Goal: Task Accomplishment & Management: Use online tool/utility

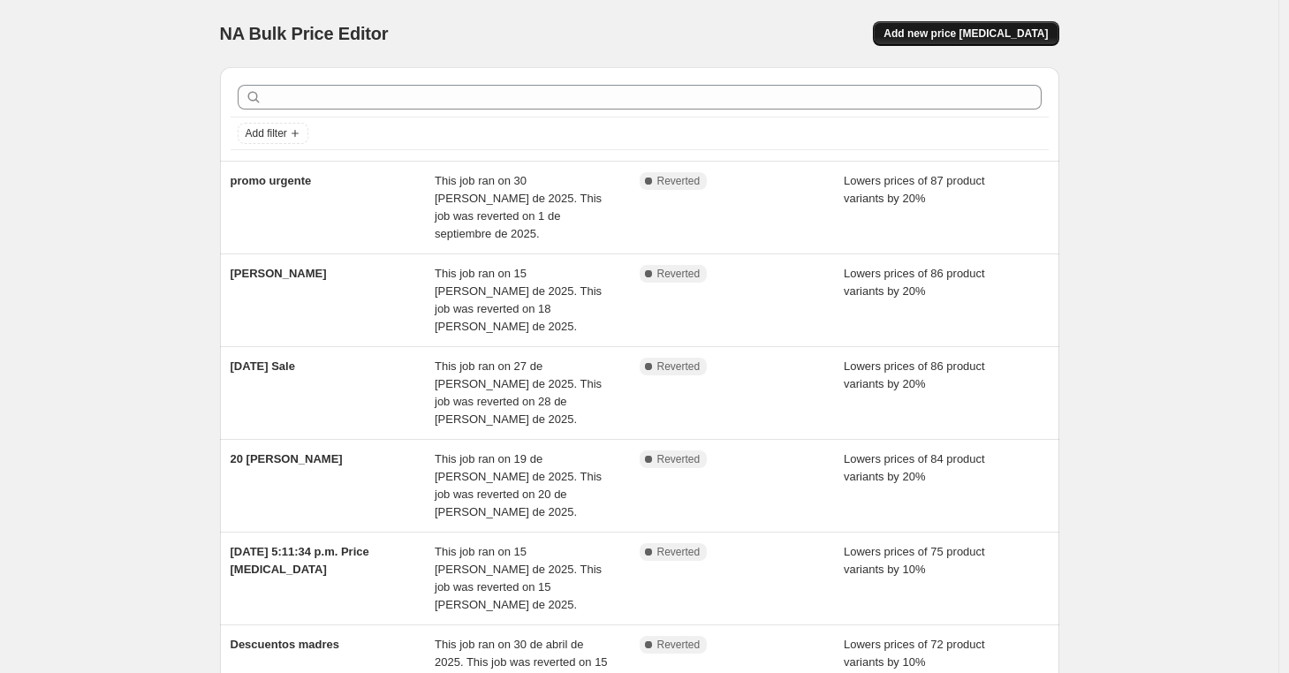
click at [986, 38] on span "Add new price change job" at bounding box center [966, 34] width 164 height 14
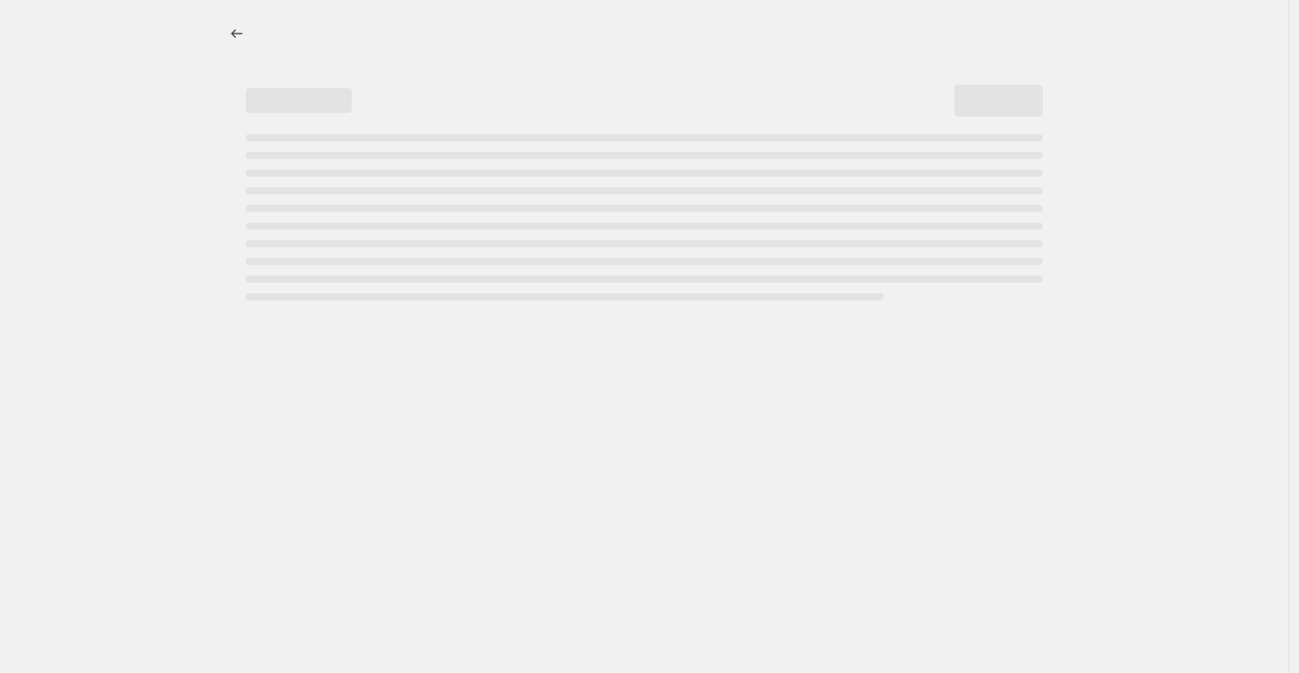
select select "percentage"
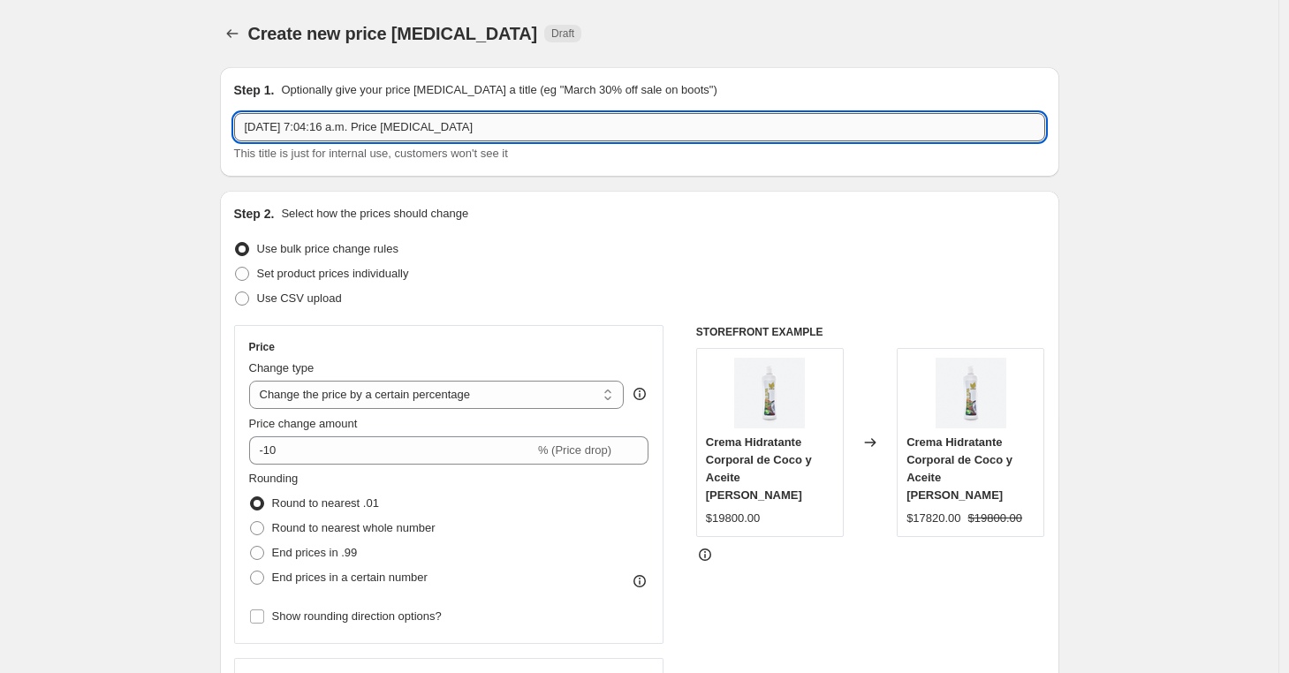
click at [461, 141] on input "15 oct 2025, 7:04:16 a.m. Price change job" at bounding box center [639, 127] width 811 height 28
drag, startPoint x: 523, startPoint y: 125, endPoint x: 183, endPoint y: 85, distance: 342.5
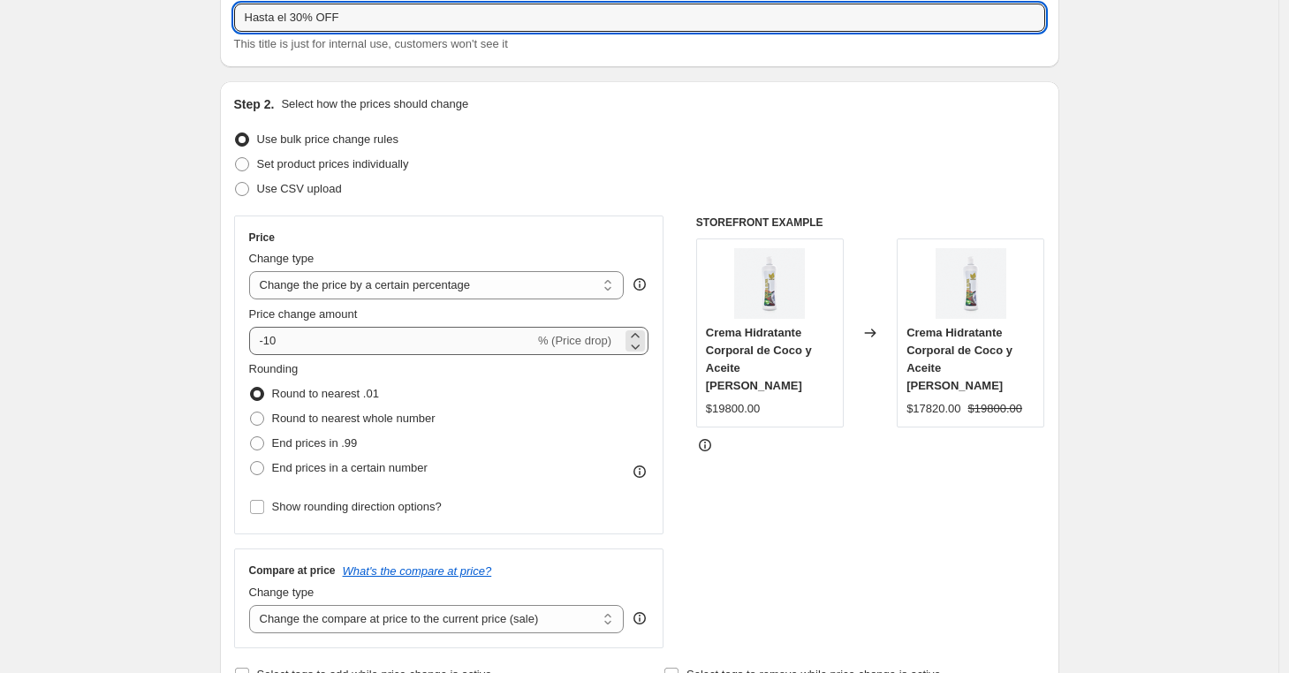
scroll to position [194, 0]
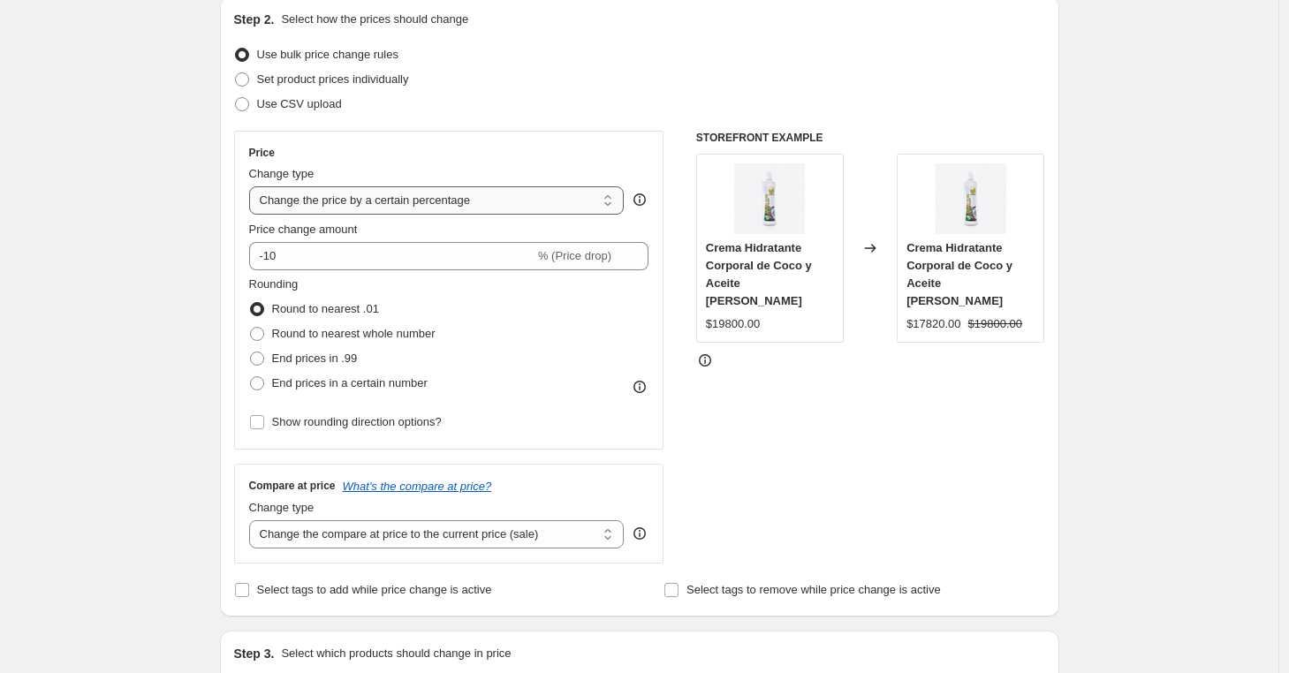
type input "Hasta el 30% OFF"
click at [410, 211] on select "Change the price to a certain amount Change the price by a certain amount Chang…" at bounding box center [437, 200] width 376 height 28
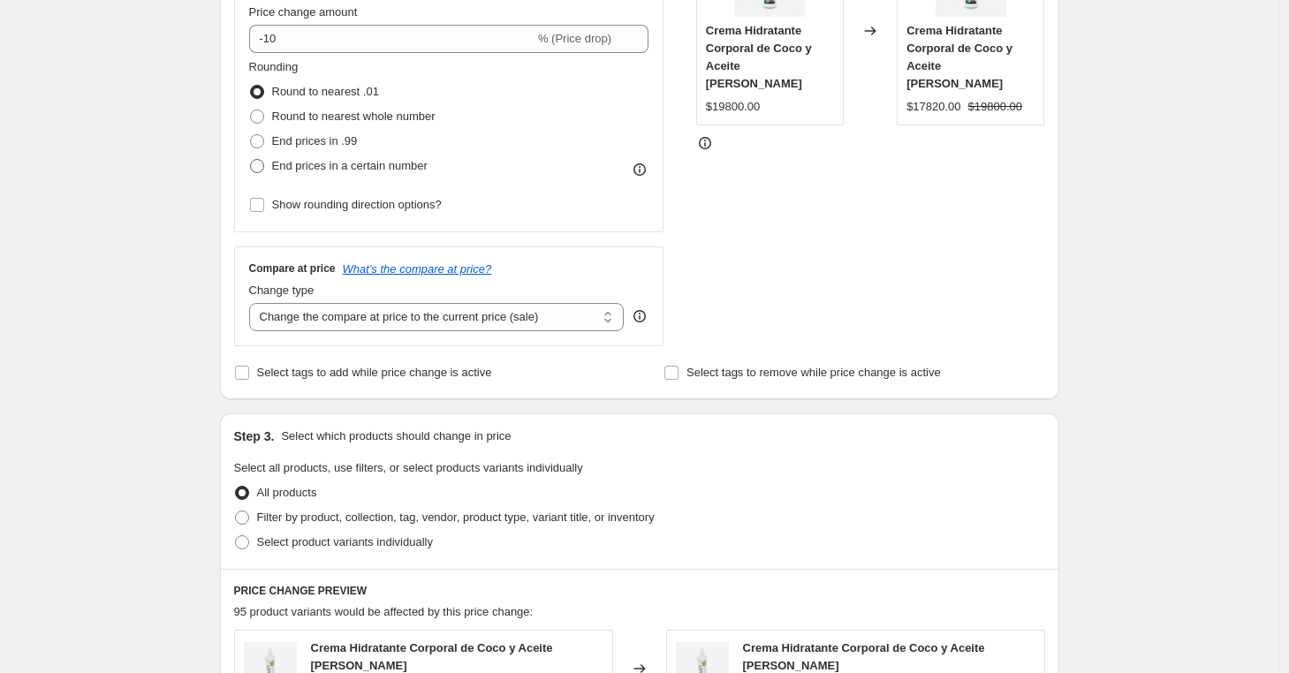
scroll to position [538, 0]
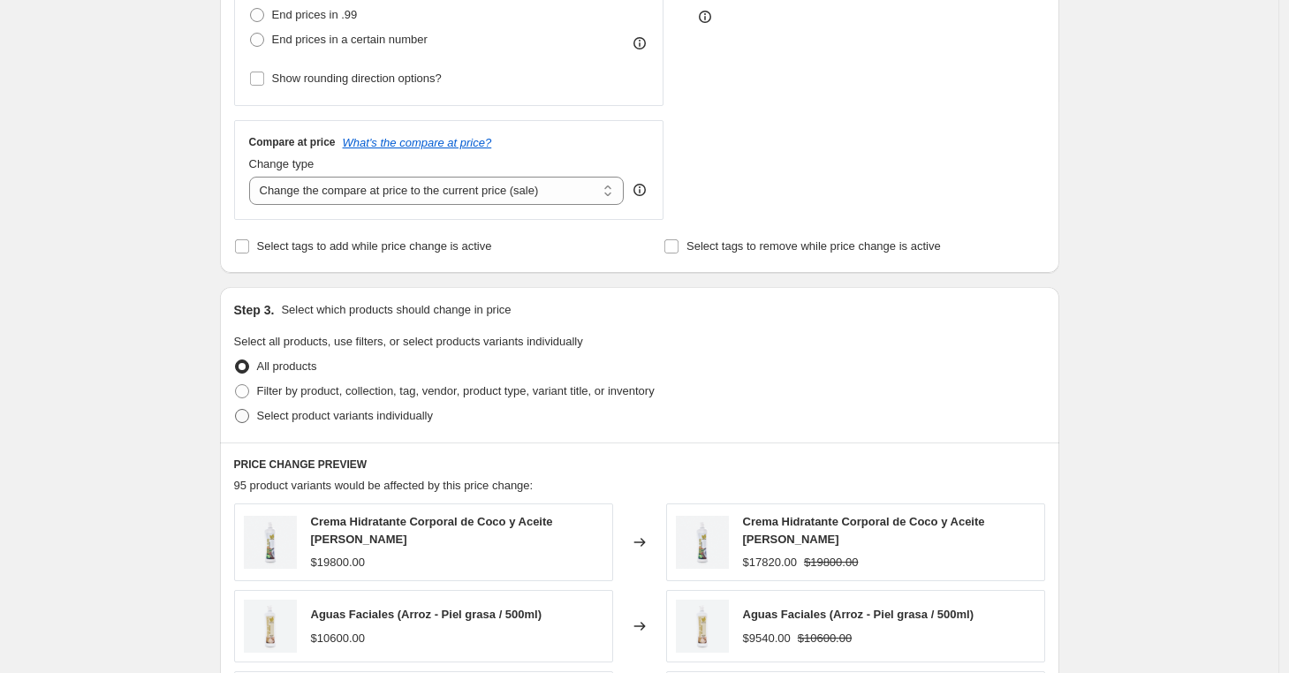
click at [245, 414] on span at bounding box center [242, 416] width 14 height 14
click at [236, 410] on input "Select product variants individually" at bounding box center [235, 409] width 1 height 1
radio input "true"
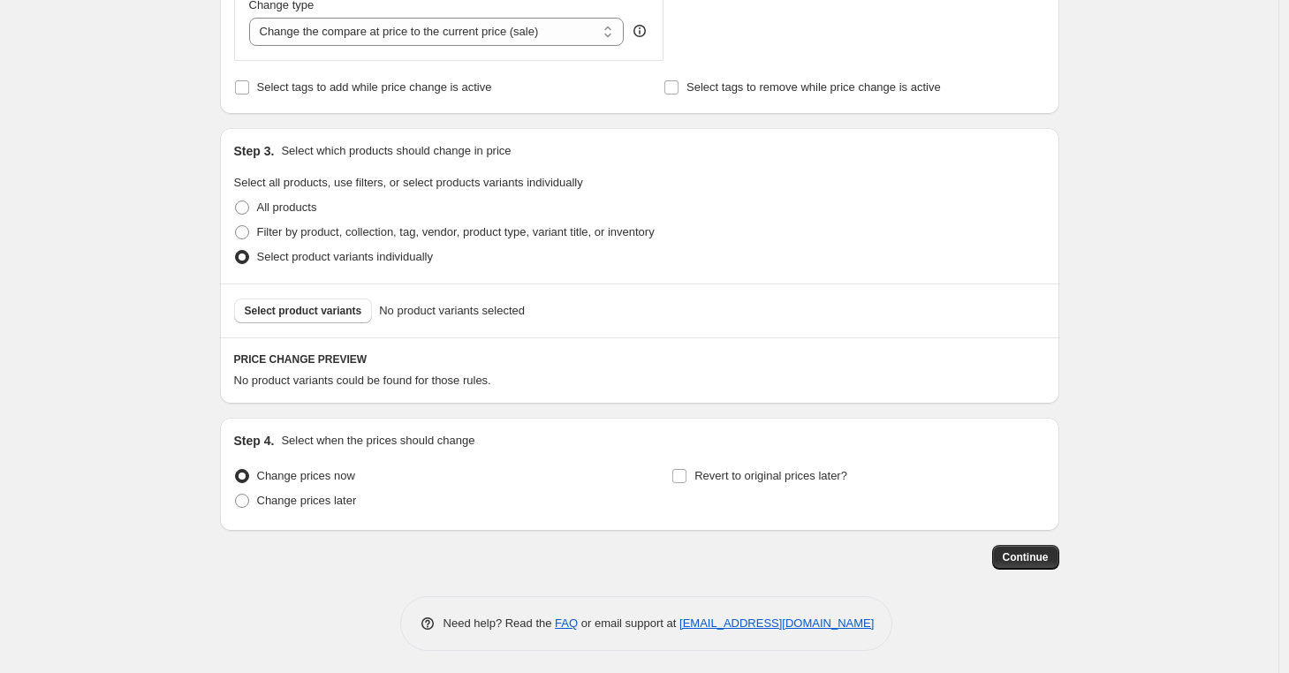
scroll to position [702, 0]
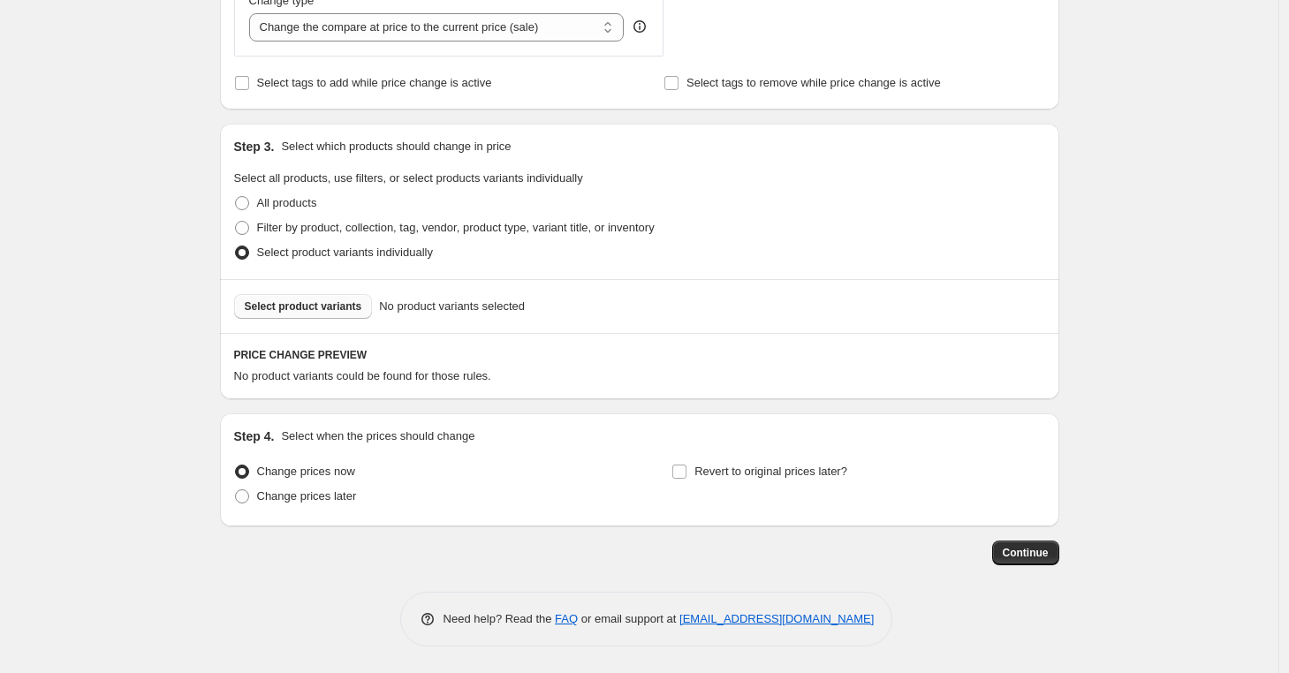
click at [313, 309] on span "Select product variants" at bounding box center [304, 307] width 118 height 14
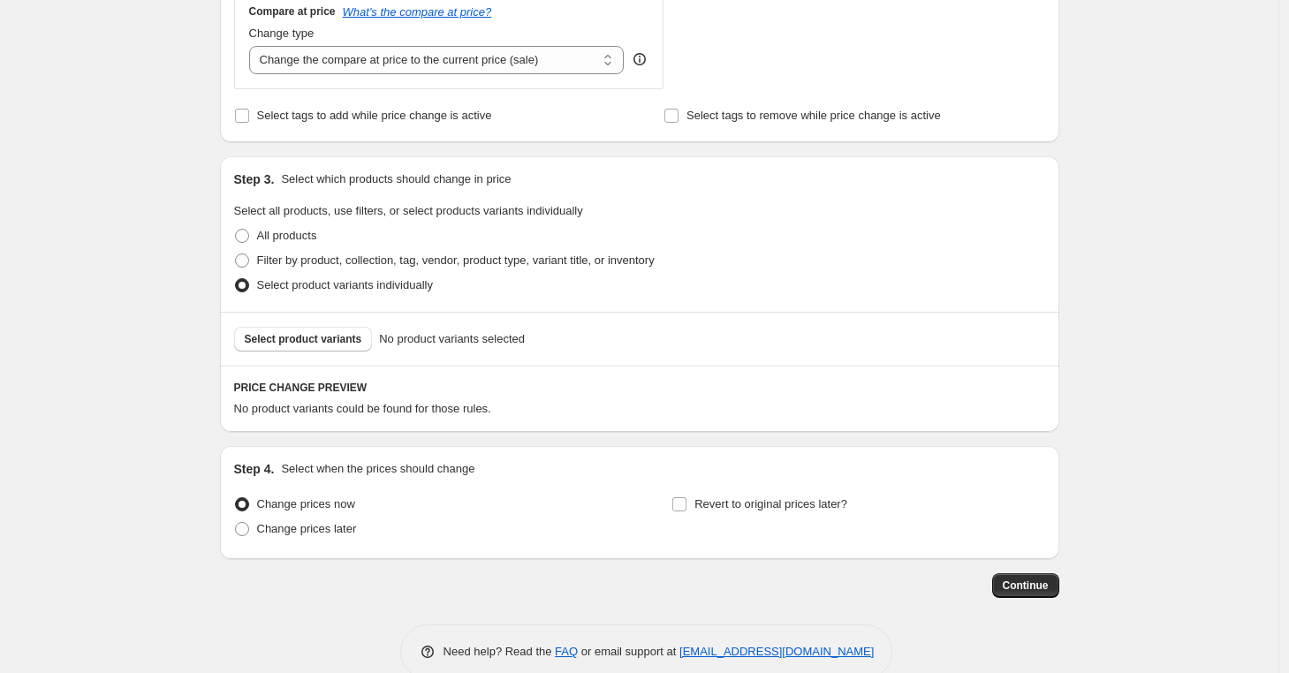
scroll to position [138, 0]
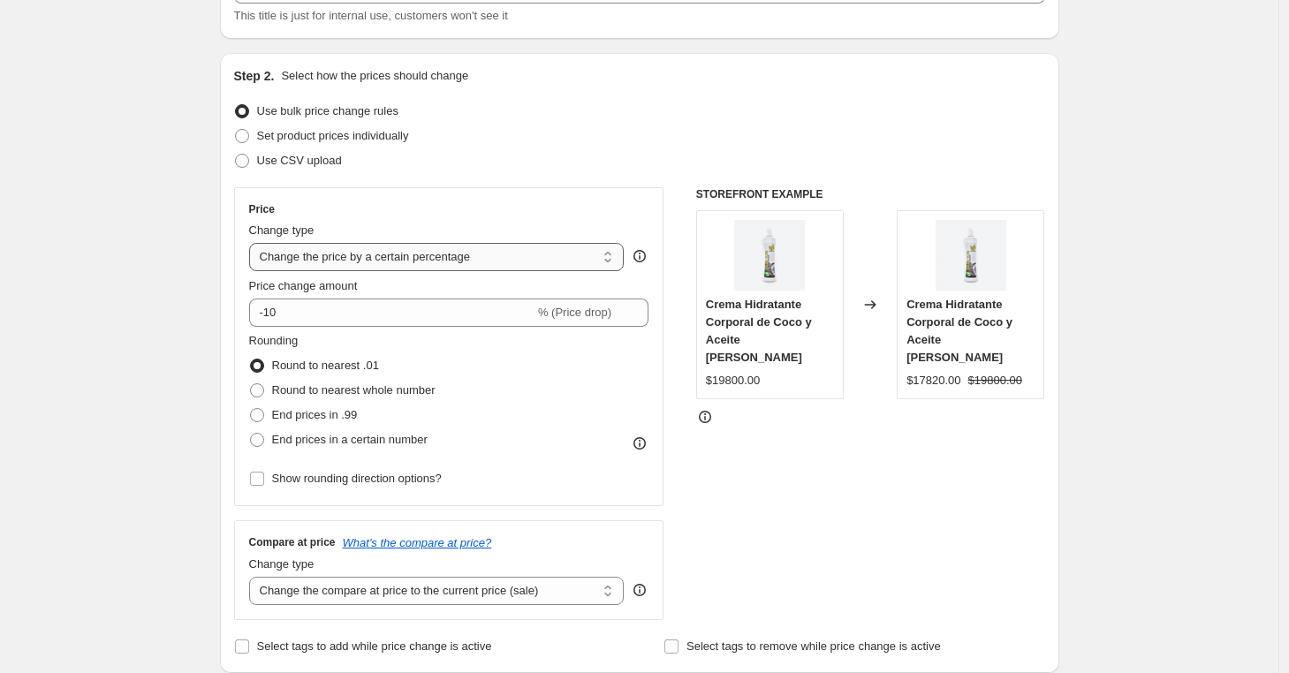
click at [429, 249] on select "Change the price to a certain amount Change the price by a certain amount Chang…" at bounding box center [437, 257] width 376 height 28
click at [254, 243] on select "Change the price to a certain amount Change the price by a certain amount Chang…" at bounding box center [437, 257] width 376 height 28
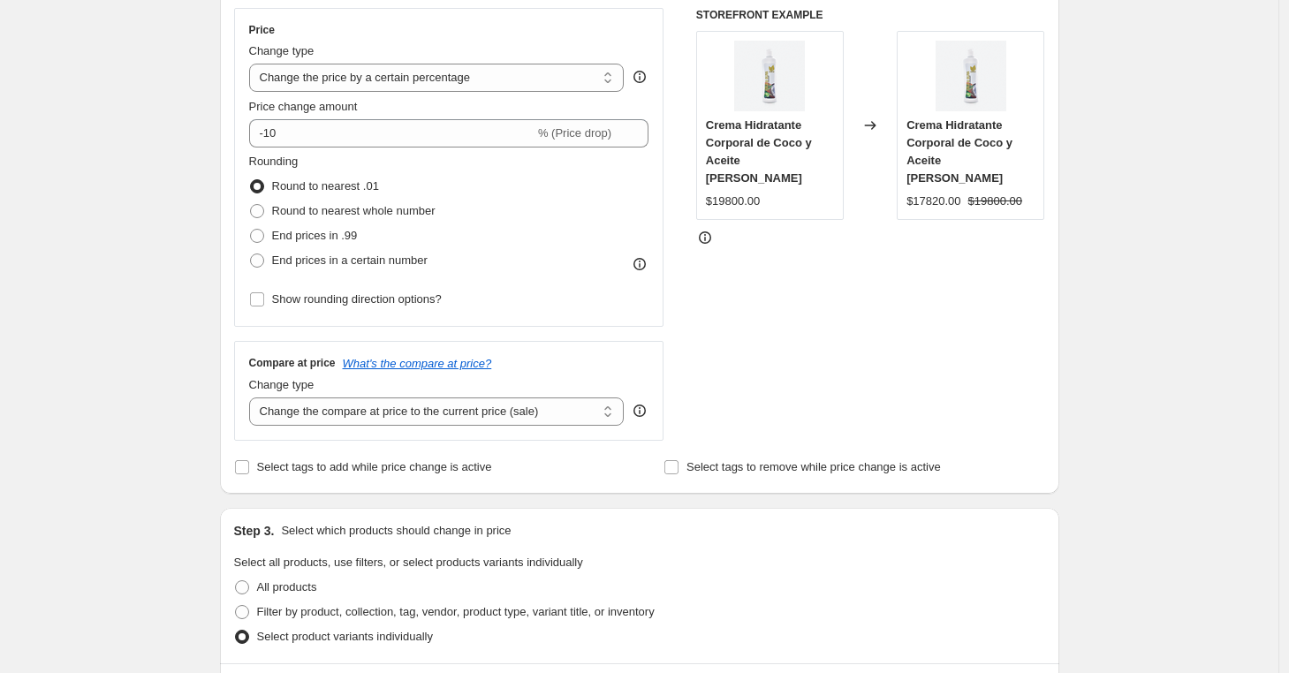
scroll to position [427, 0]
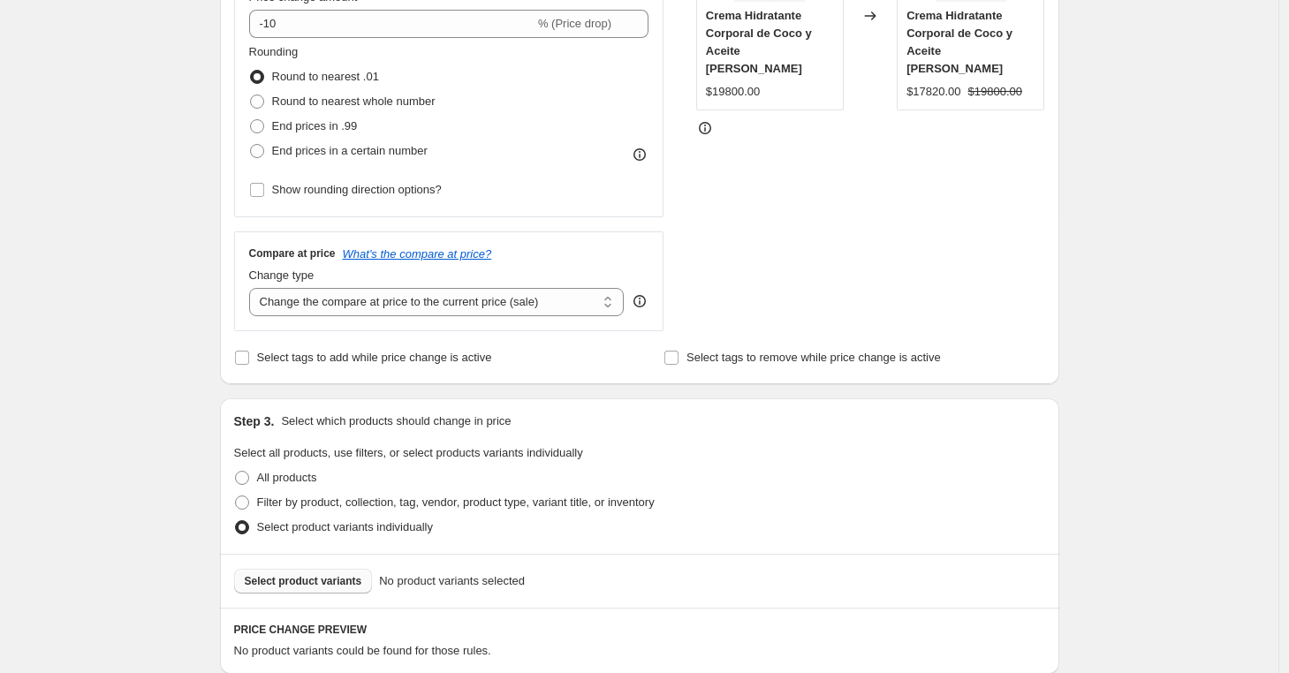
click at [266, 580] on span "Select product variants" at bounding box center [304, 581] width 118 height 14
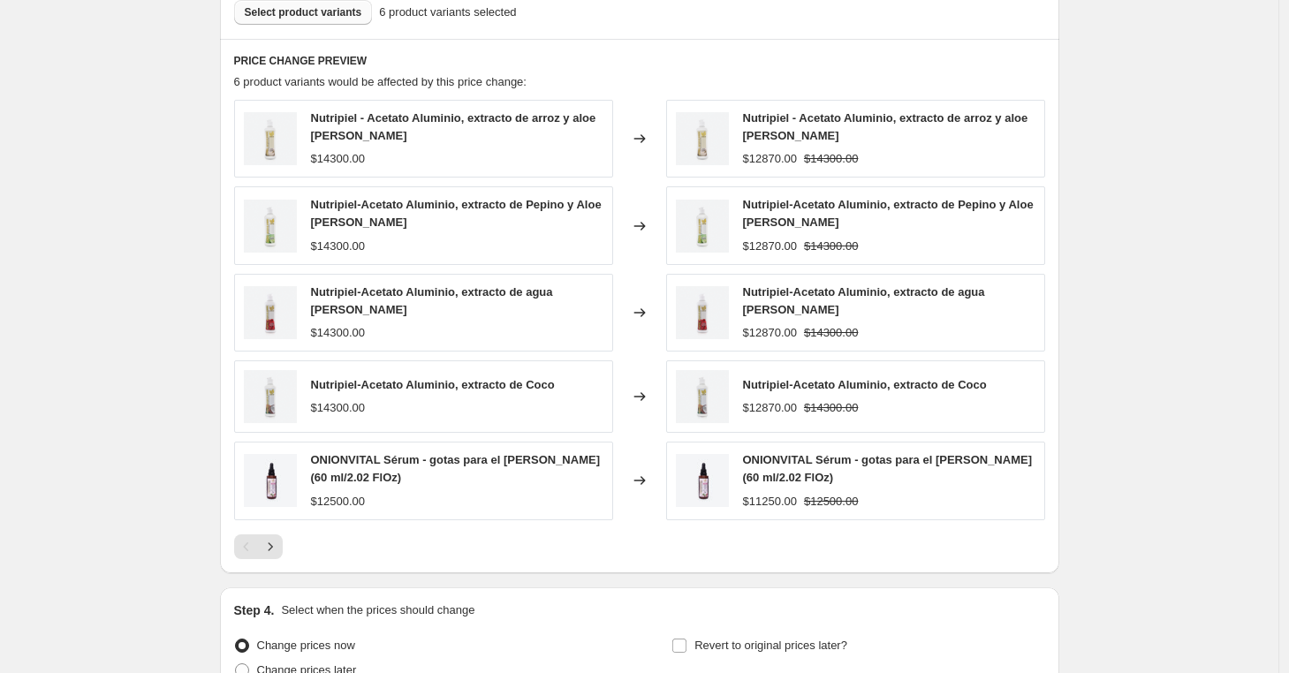
scroll to position [1169, 0]
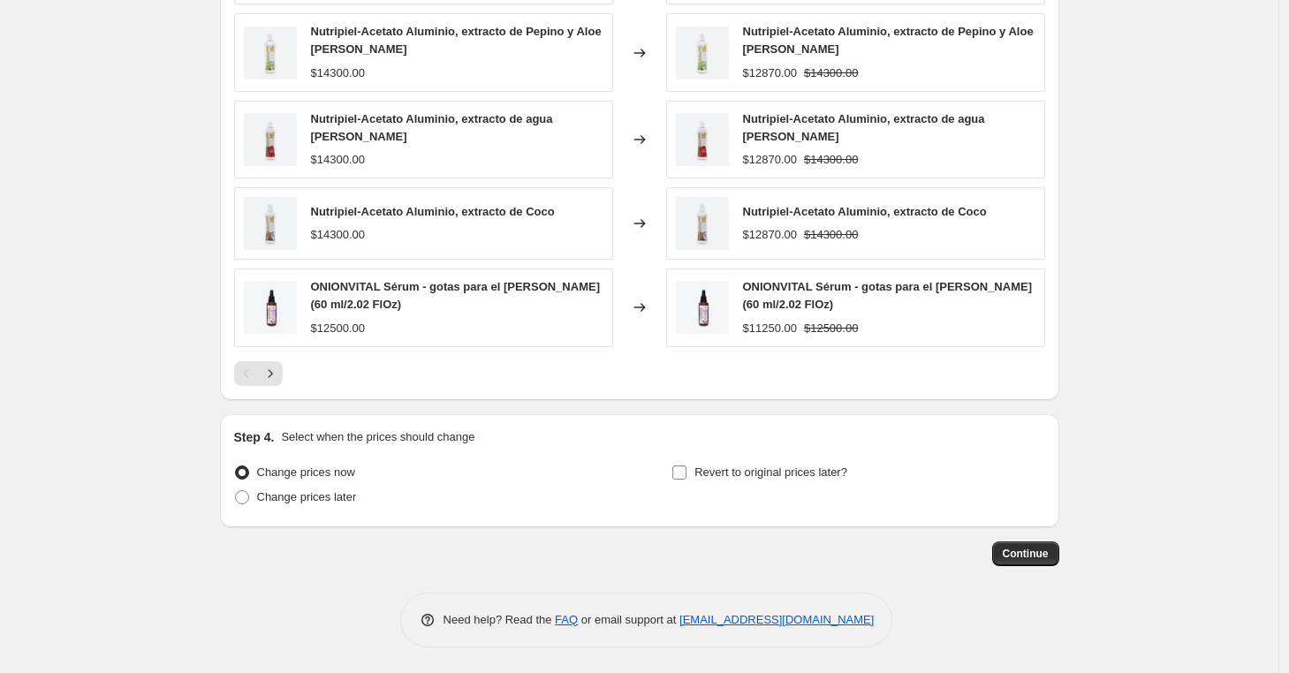
click at [687, 471] on input "Revert to original prices later?" at bounding box center [679, 473] width 14 height 14
checkbox input "true"
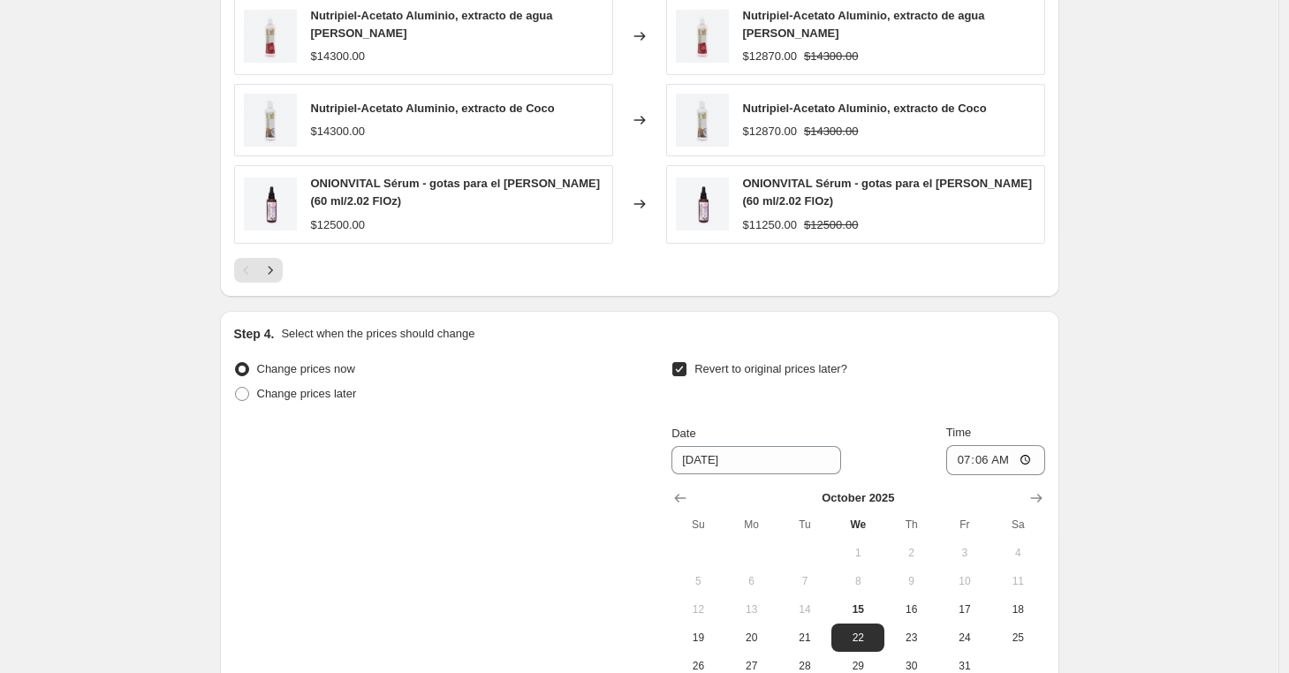
scroll to position [1471, 0]
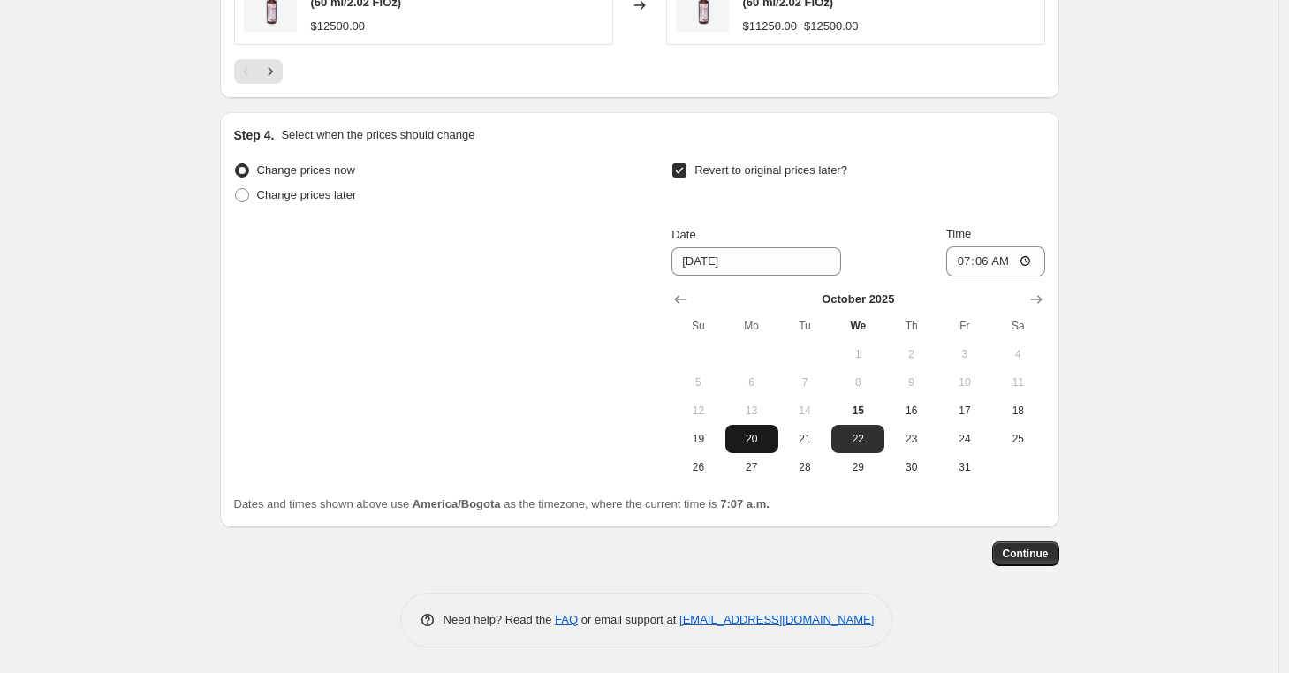
click at [760, 439] on span "20" at bounding box center [752, 439] width 39 height 14
type input "10/20/2025"
click at [975, 270] on input "07:06" at bounding box center [995, 262] width 99 height 30
type input "23:59"
click at [1018, 559] on span "Continue" at bounding box center [1026, 554] width 46 height 14
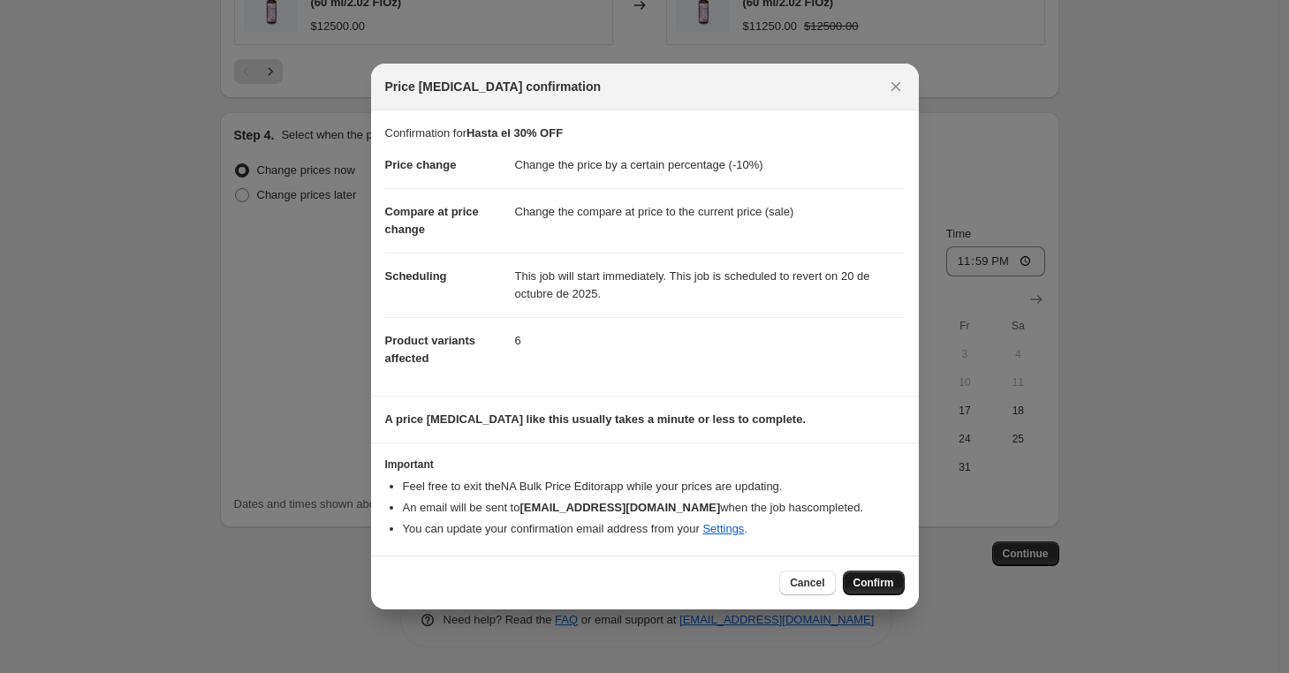
click at [870, 586] on span "Confirm" at bounding box center [874, 583] width 41 height 14
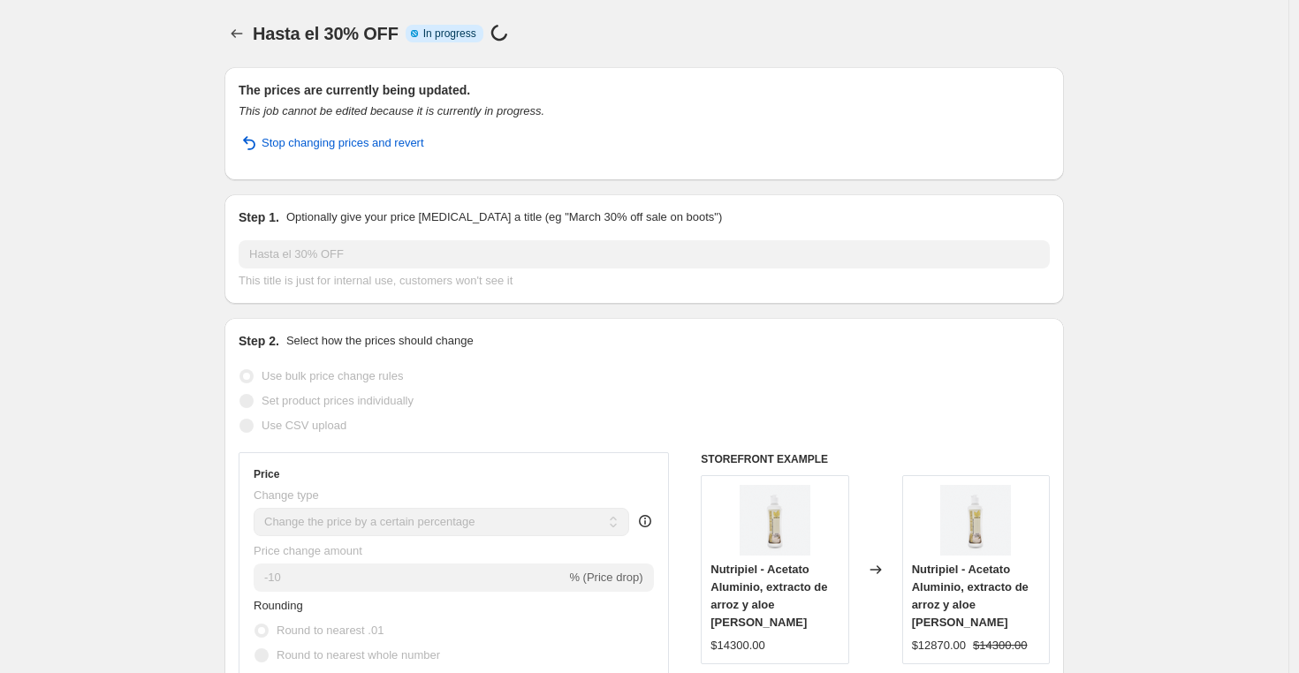
select select "percentage"
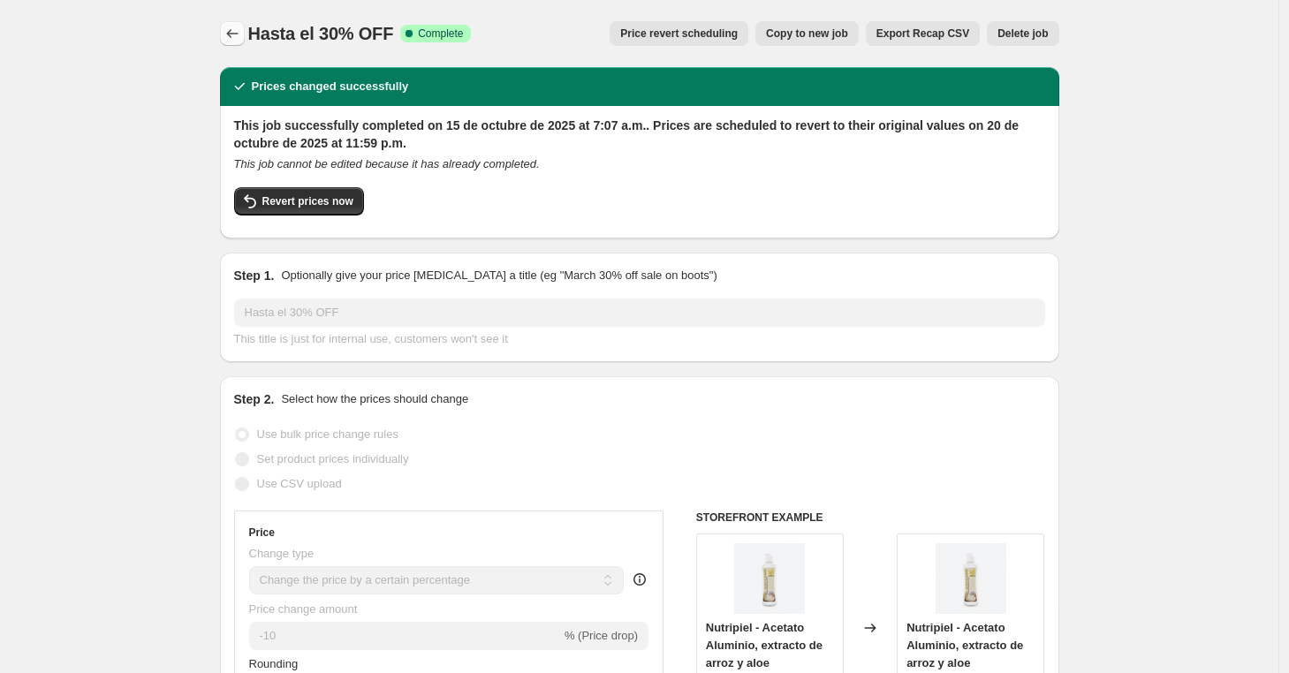
click at [232, 35] on icon "Price change jobs" at bounding box center [233, 34] width 18 height 18
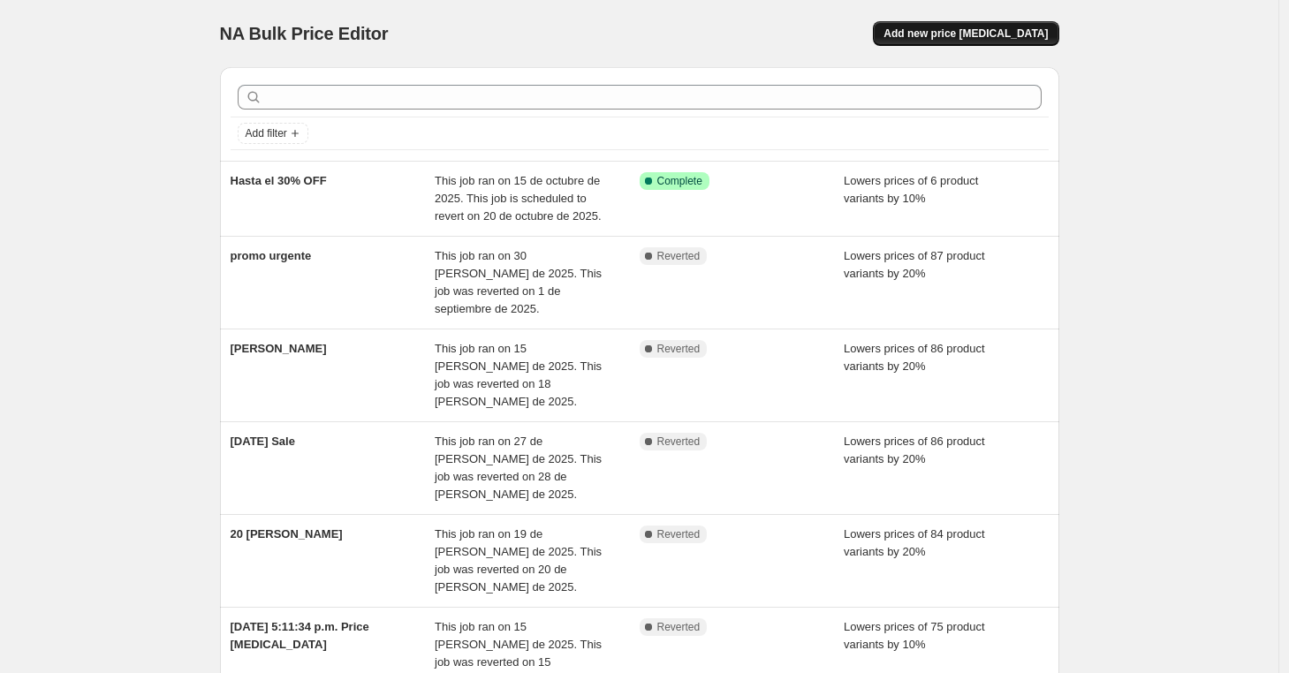
click at [964, 40] on span "Add new price change job" at bounding box center [966, 34] width 164 height 14
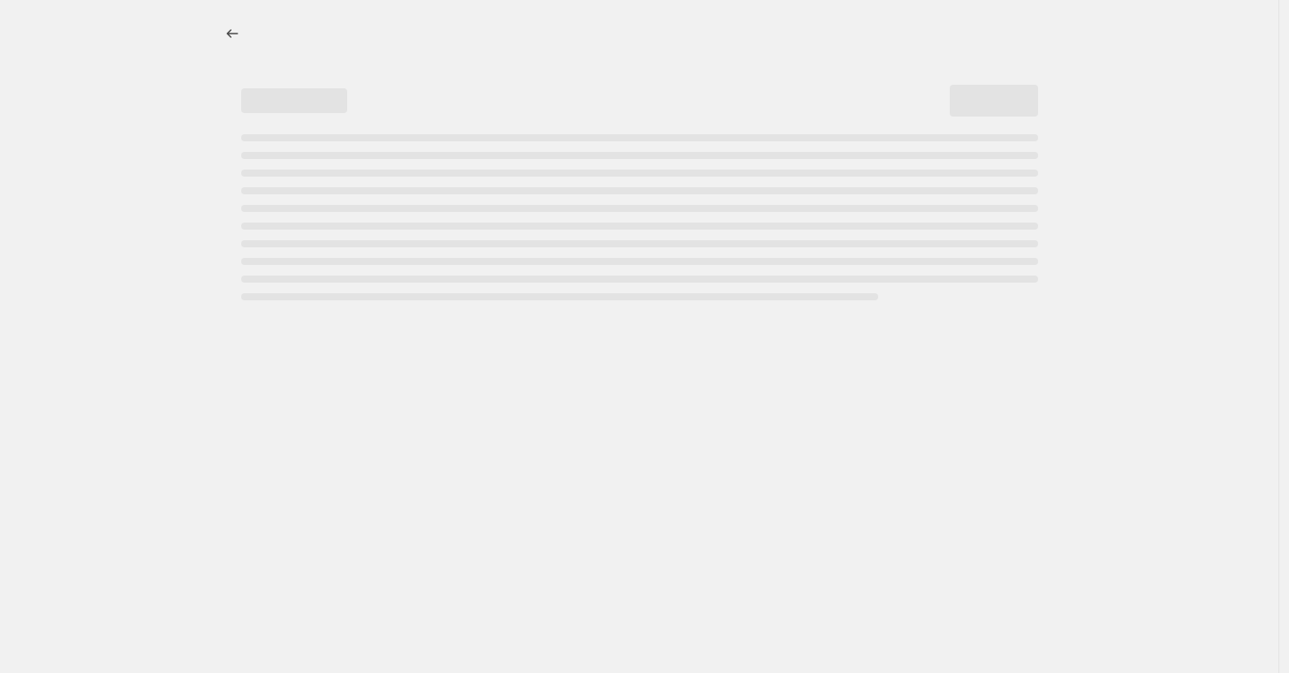
select select "percentage"
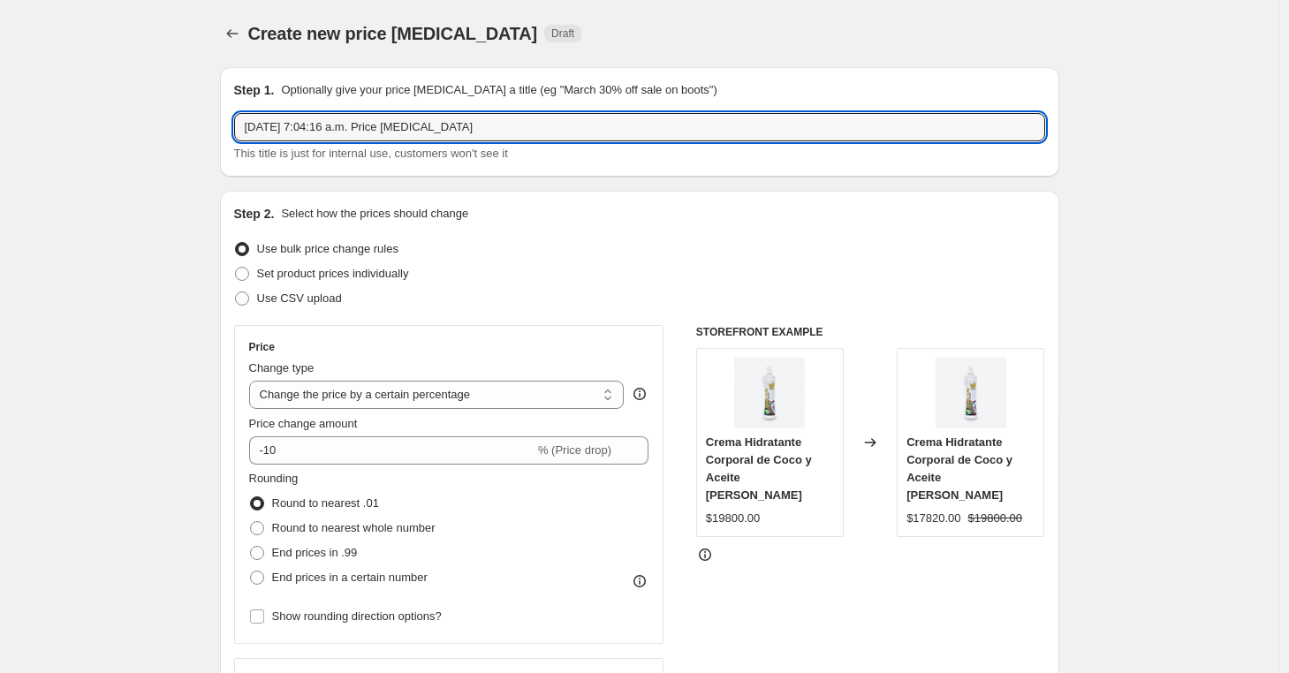
drag, startPoint x: 531, startPoint y: 120, endPoint x: 221, endPoint y: 125, distance: 310.2
type input "Hasta el 25% OFF"
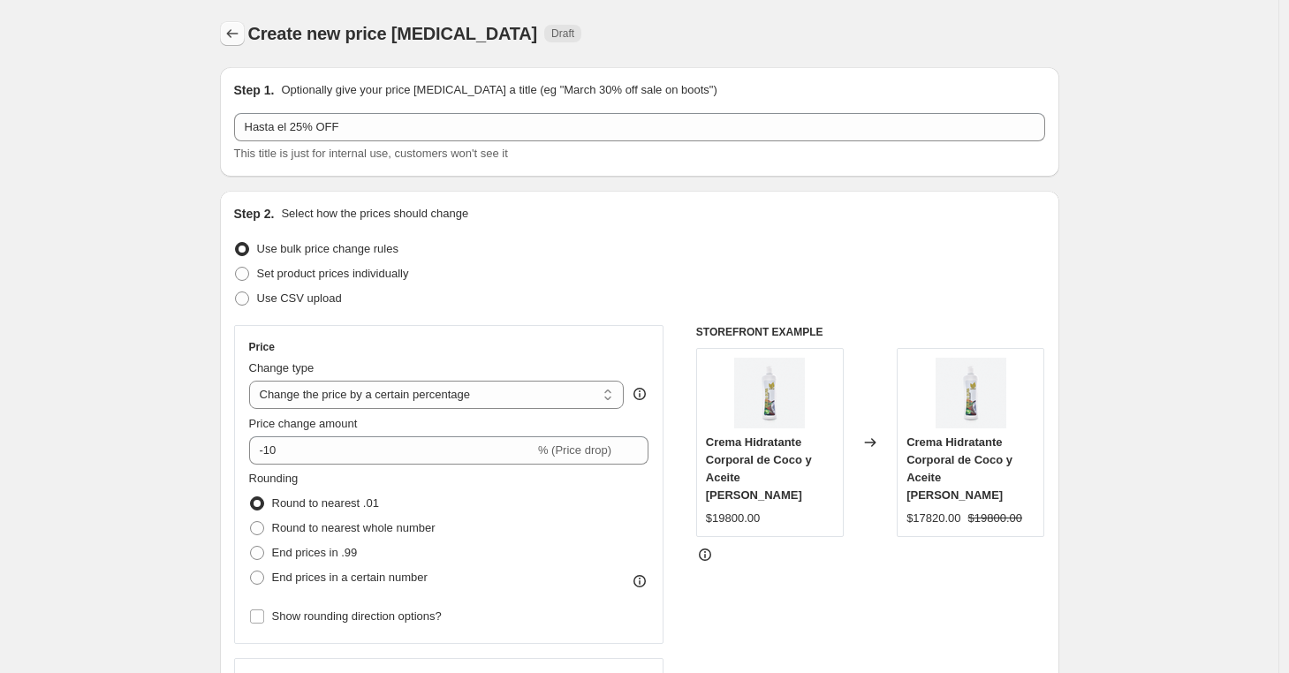
click at [238, 29] on icon "Price change jobs" at bounding box center [233, 34] width 18 height 18
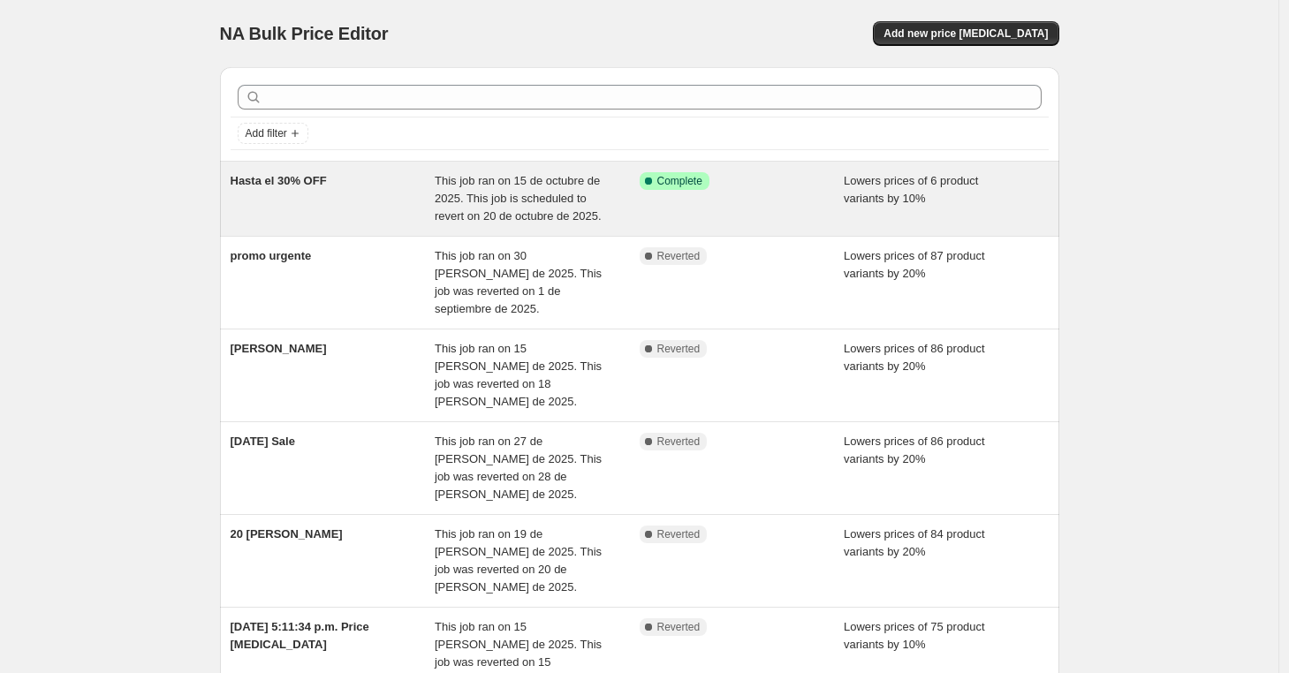
click at [392, 197] on div "Hasta el 30% OFF" at bounding box center [333, 198] width 205 height 53
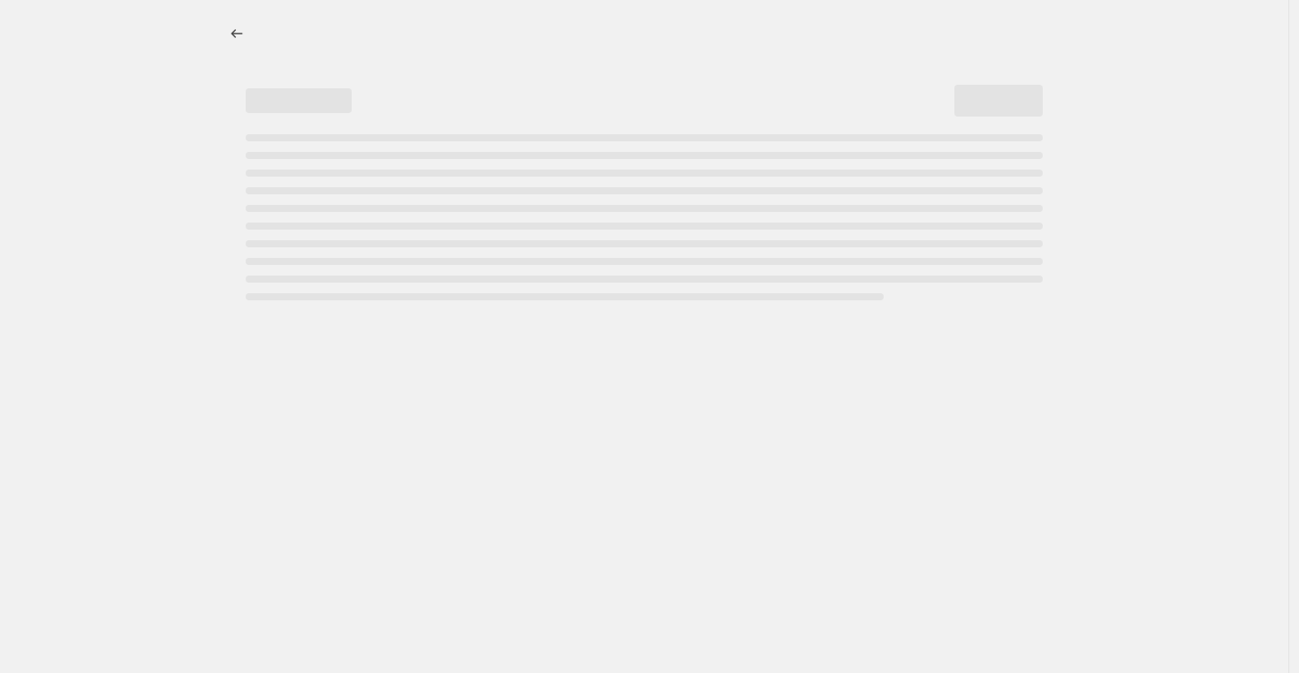
select select "percentage"
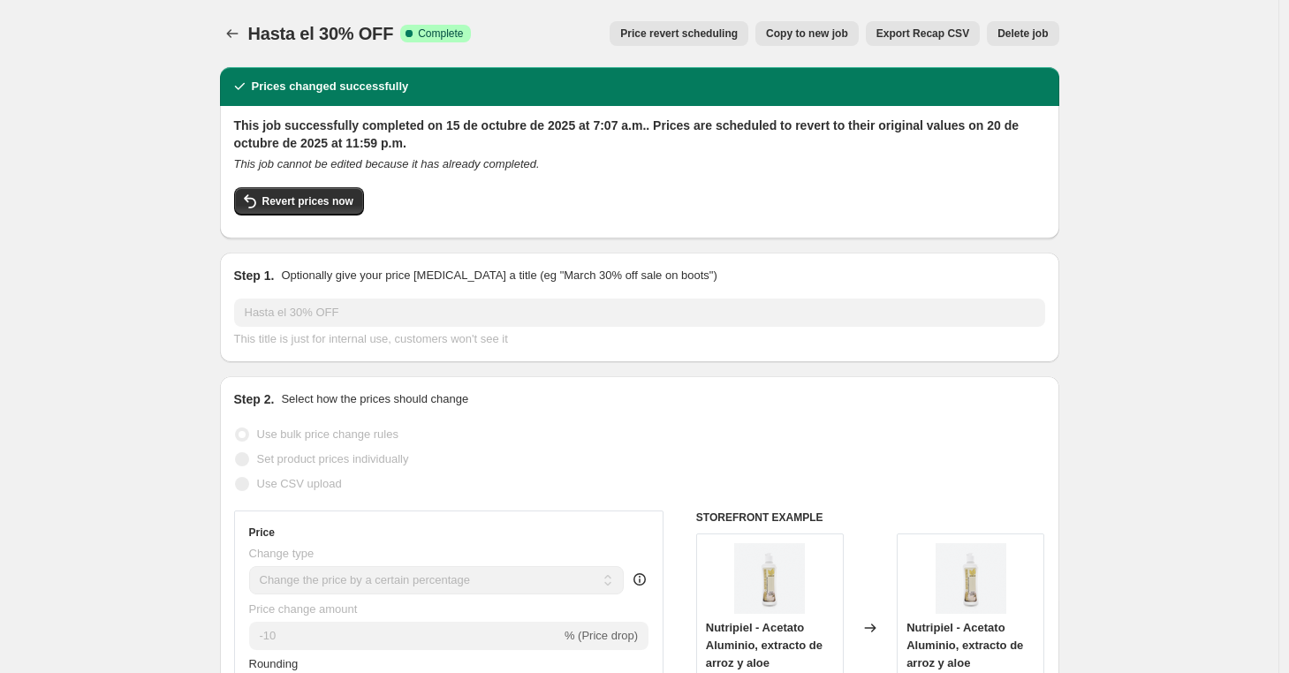
click at [635, 40] on span "Price revert scheduling" at bounding box center [679, 34] width 118 height 14
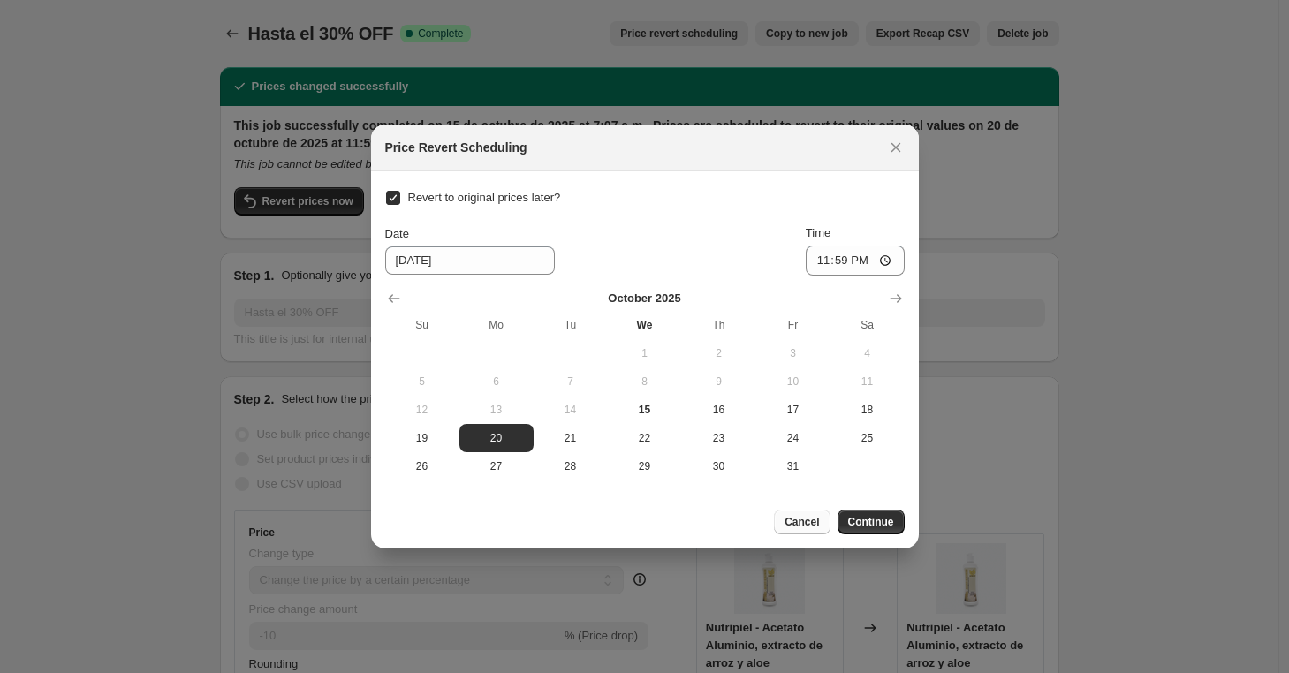
click at [803, 526] on span "Cancel" at bounding box center [802, 522] width 34 height 14
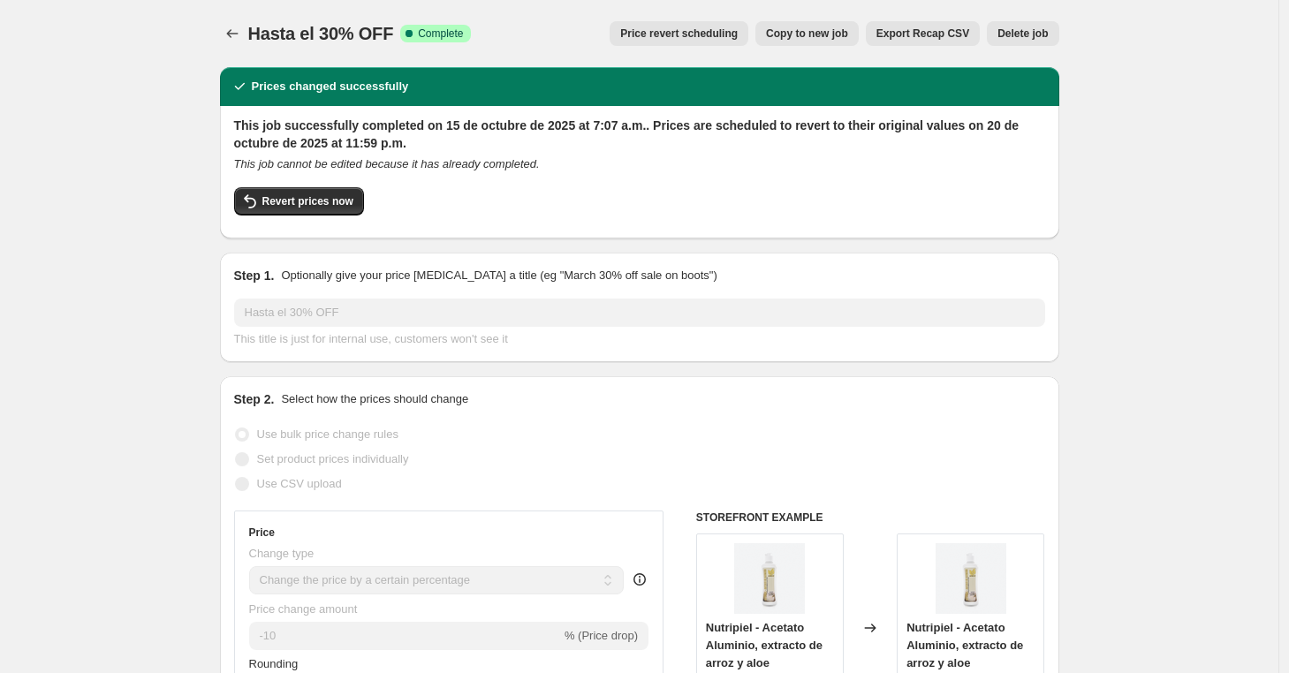
click at [1012, 29] on span "Delete job" at bounding box center [1023, 34] width 50 height 14
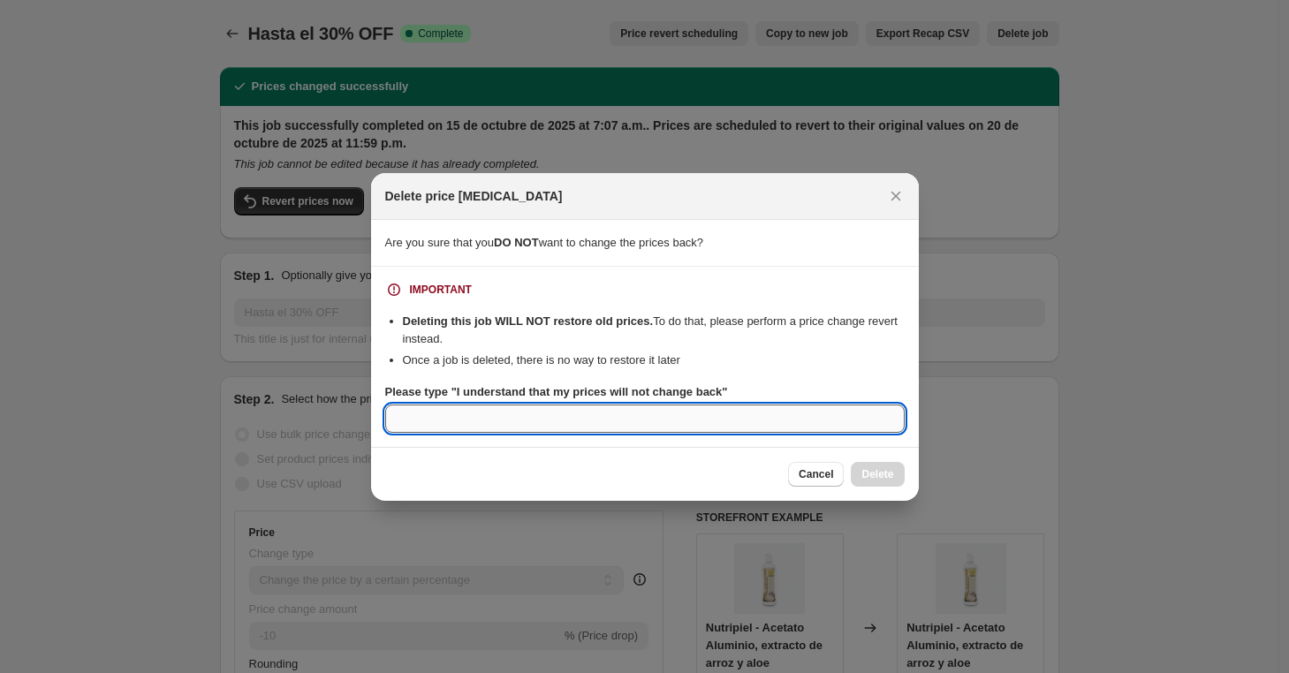
click at [849, 405] on input "Please type "I understand that my prices will not change back"" at bounding box center [645, 419] width 520 height 28
click at [790, 346] on li "Deleting this job WILL NOT restore old prices. To do that, please perform a pri…" at bounding box center [654, 330] width 502 height 35
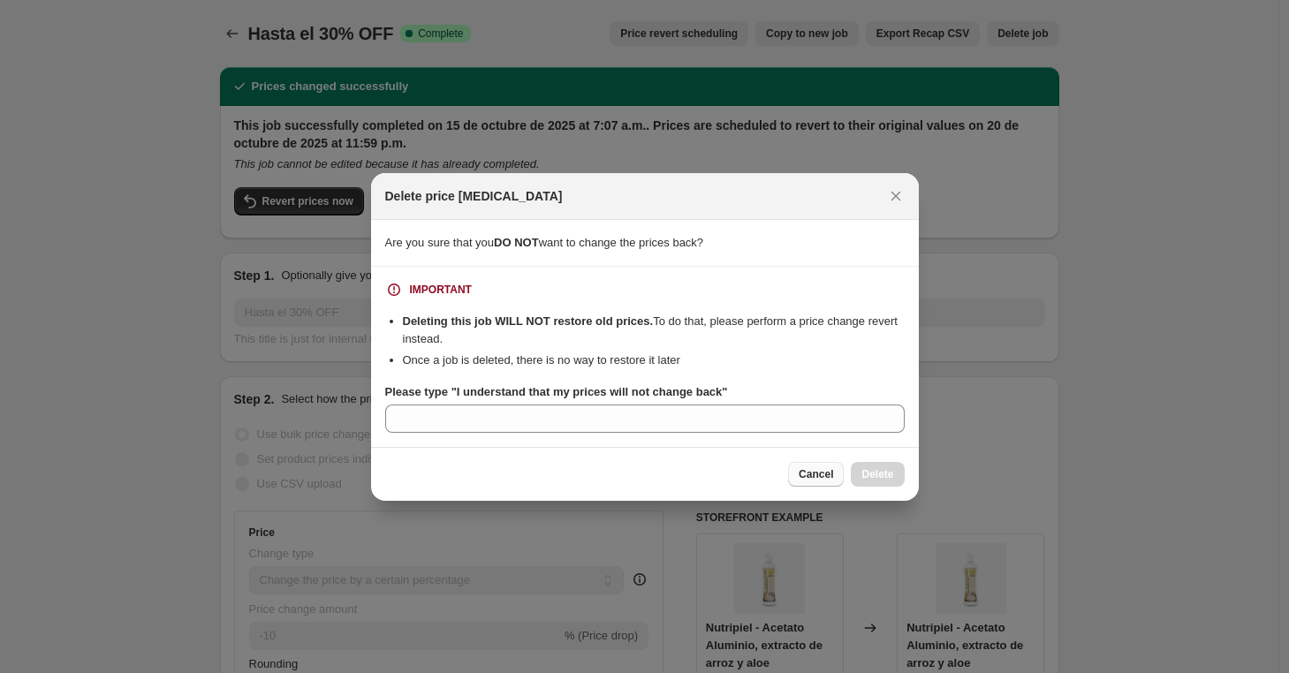
click at [814, 471] on span "Cancel" at bounding box center [816, 474] width 34 height 14
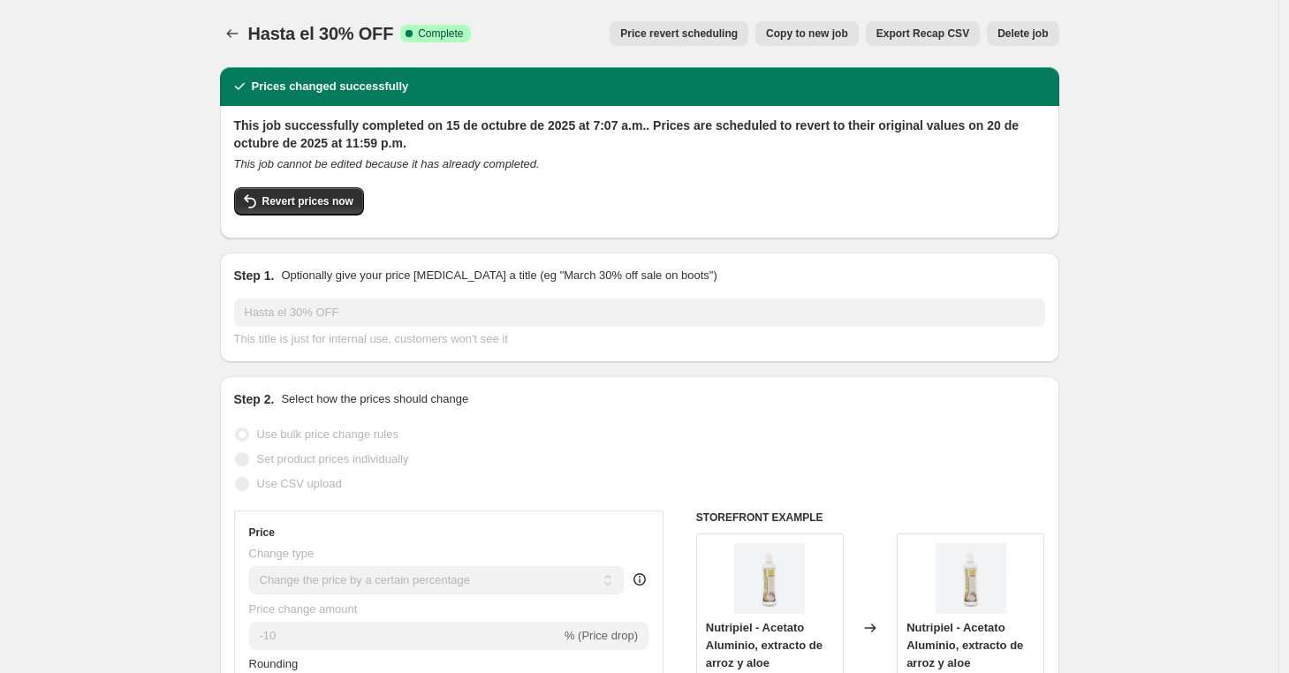
click at [690, 33] on span "Price revert scheduling" at bounding box center [679, 34] width 118 height 14
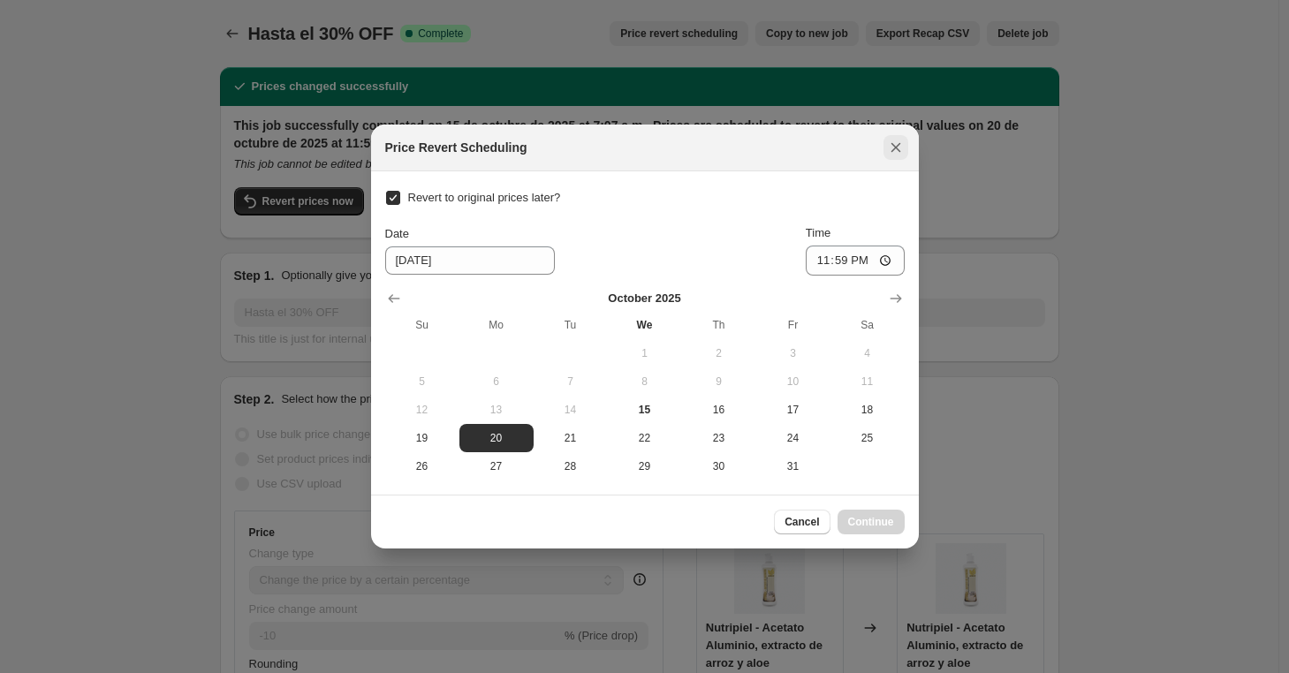
click at [890, 152] on icon "Close" at bounding box center [896, 148] width 18 height 18
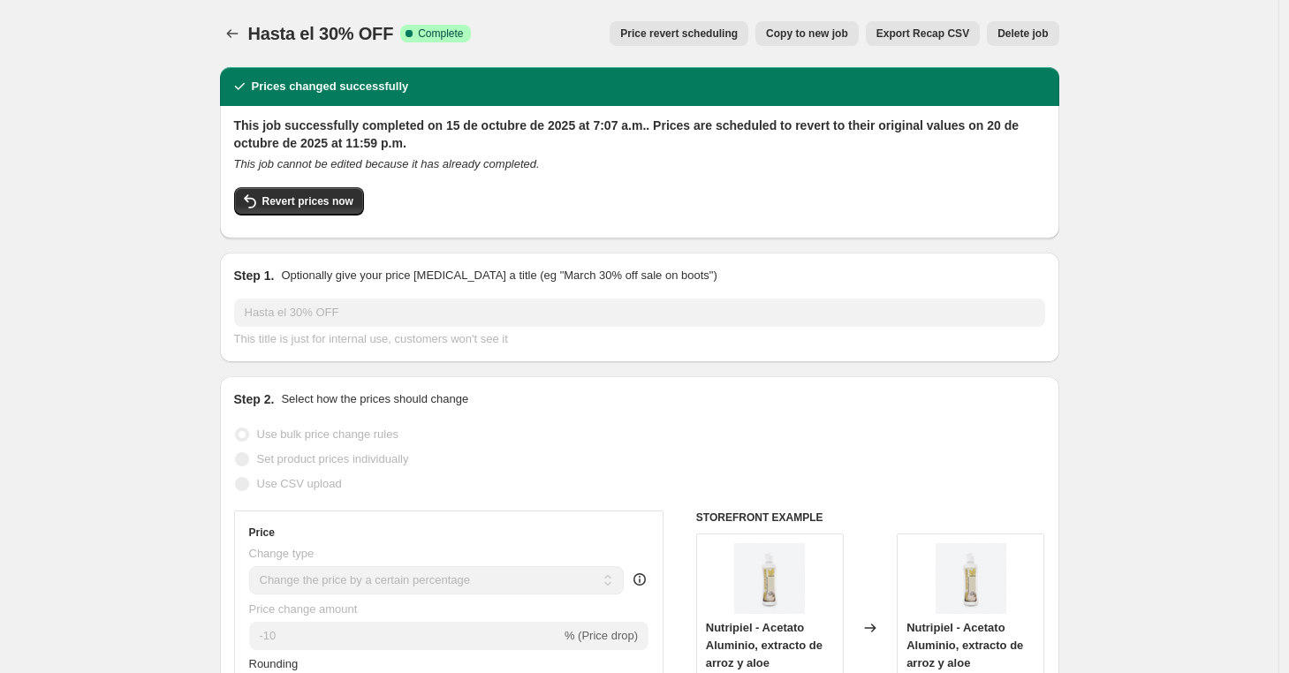
click at [1048, 37] on span "Delete job" at bounding box center [1023, 34] width 50 height 14
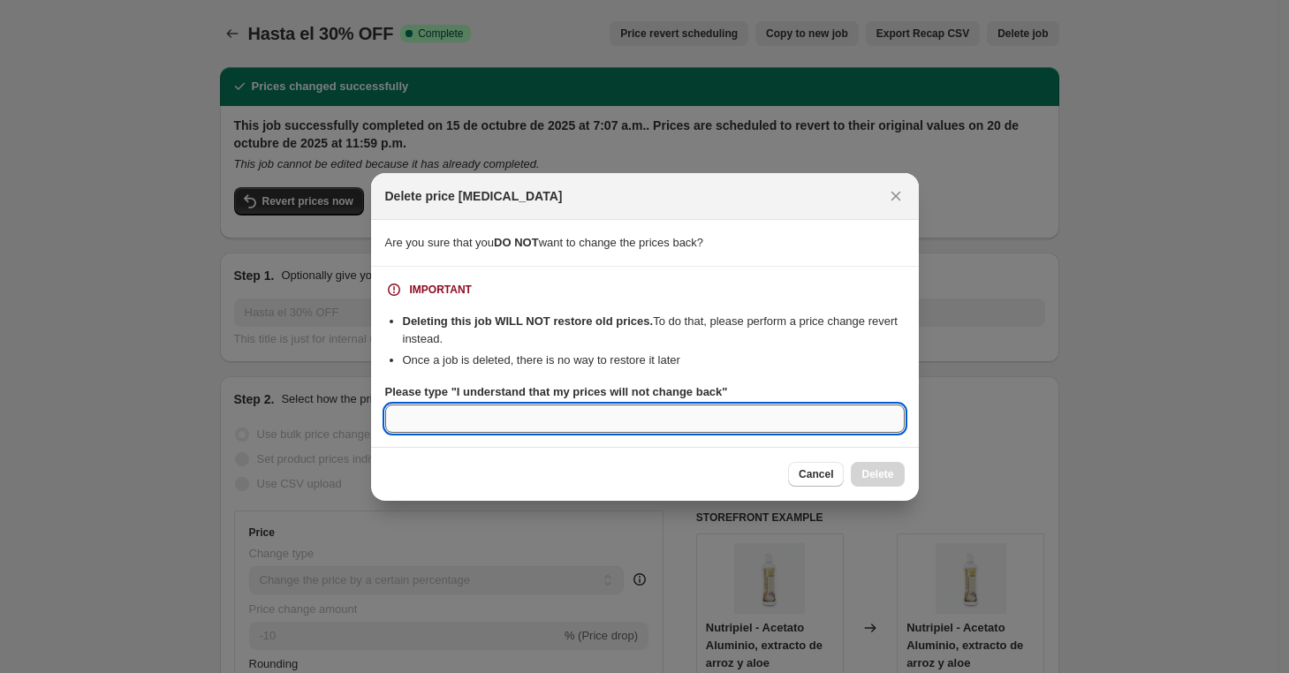
click at [680, 414] on input "Please type "I understand that my prices will not change back"" at bounding box center [645, 419] width 520 height 28
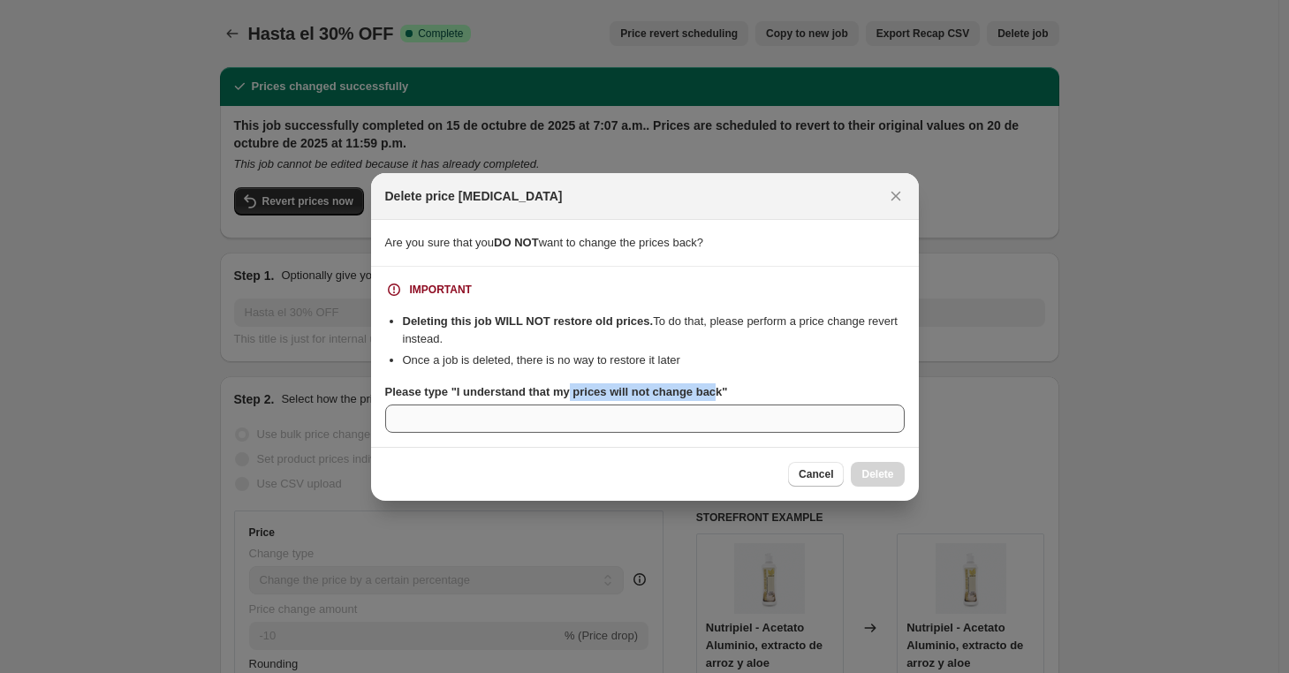
drag, startPoint x: 732, startPoint y: 388, endPoint x: 642, endPoint y: 404, distance: 91.5
click at [577, 384] on label "Please type "I understand that my prices will not change back"" at bounding box center [556, 393] width 343 height 18
click at [728, 385] on b "Please type "I understand that my prices will not change back"" at bounding box center [556, 391] width 343 height 13
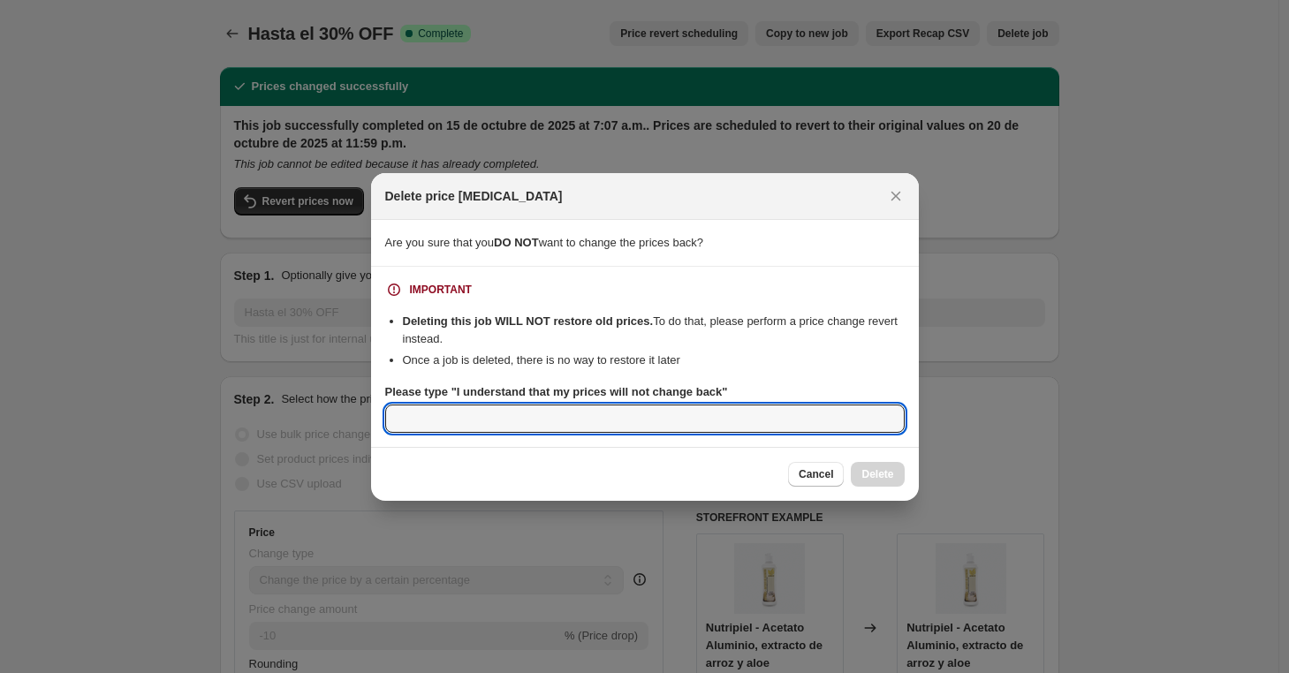
click at [741, 405] on input "Please type "I understand that my prices will not change back"" at bounding box center [645, 419] width 520 height 28
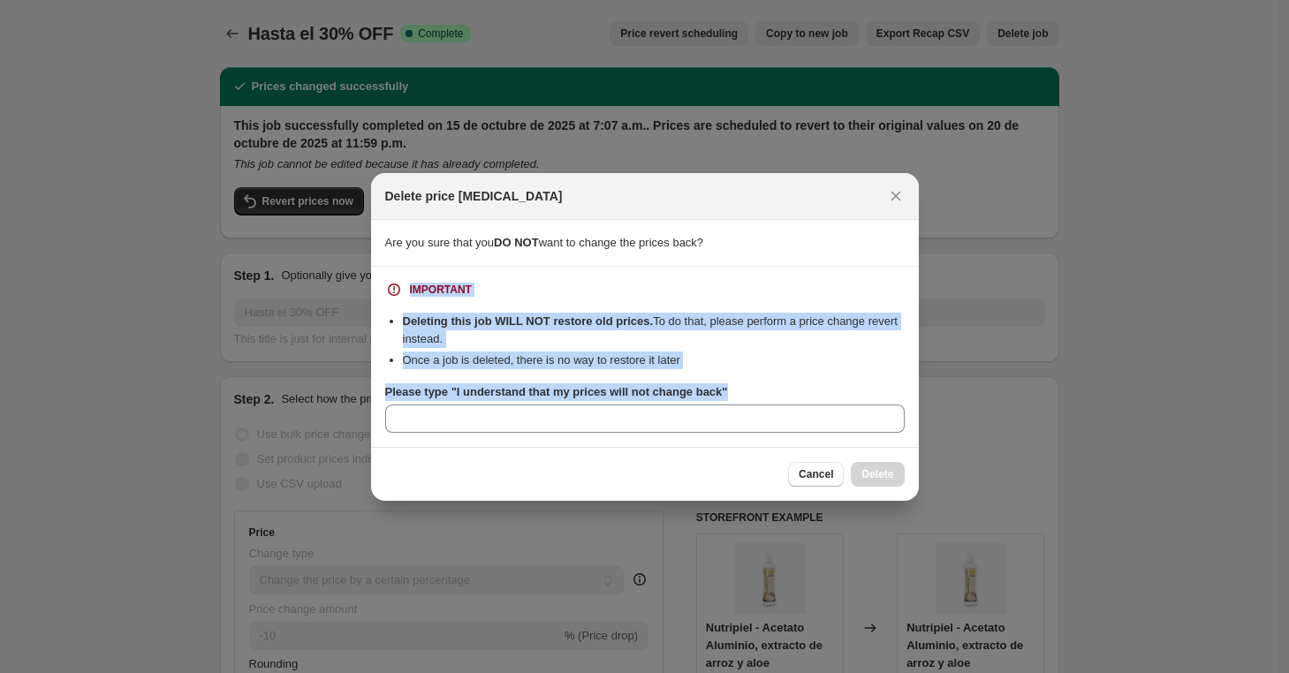
drag, startPoint x: 746, startPoint y: 387, endPoint x: 380, endPoint y: 269, distance: 384.5
click at [380, 269] on section "IMPORTANT Deleting this job WILL NOT restore old prices. To do that, please per…" at bounding box center [645, 357] width 548 height 180
copy div "IMPORTANT Deleting this job WILL NOT restore old prices. To do that, please per…"
click at [902, 194] on icon "Close" at bounding box center [896, 196] width 18 height 18
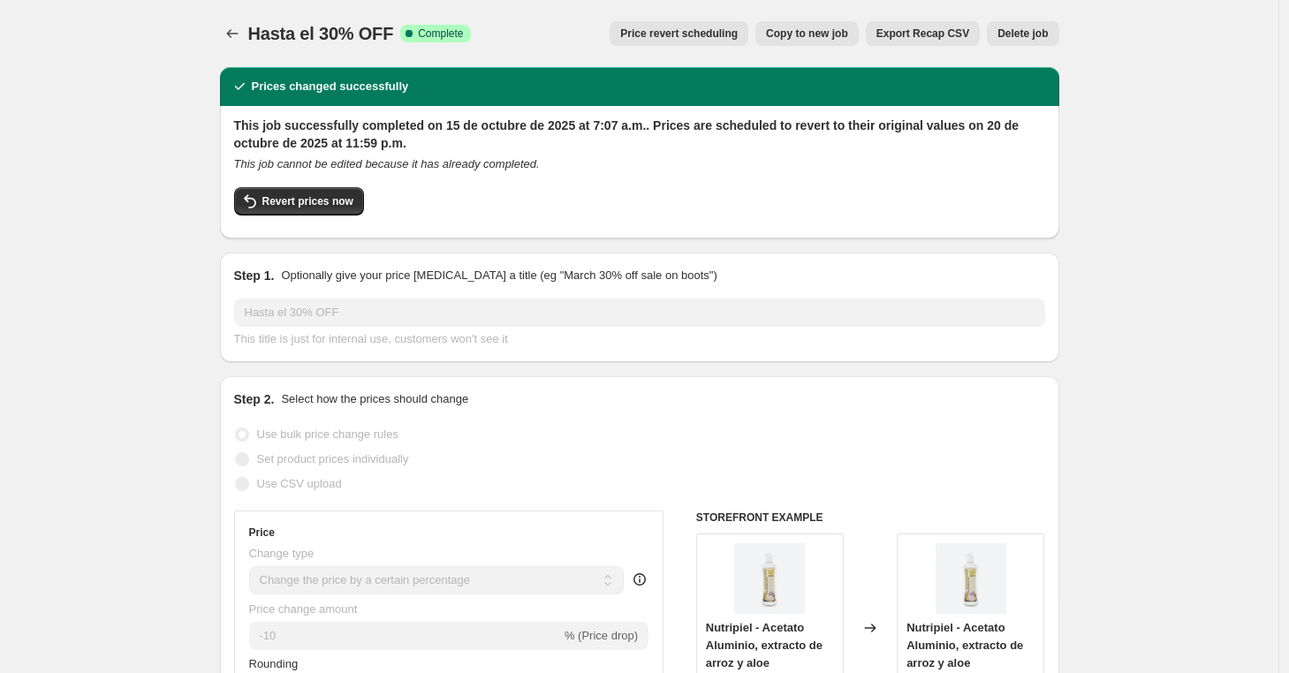
click at [665, 27] on span "Price revert scheduling" at bounding box center [679, 34] width 118 height 14
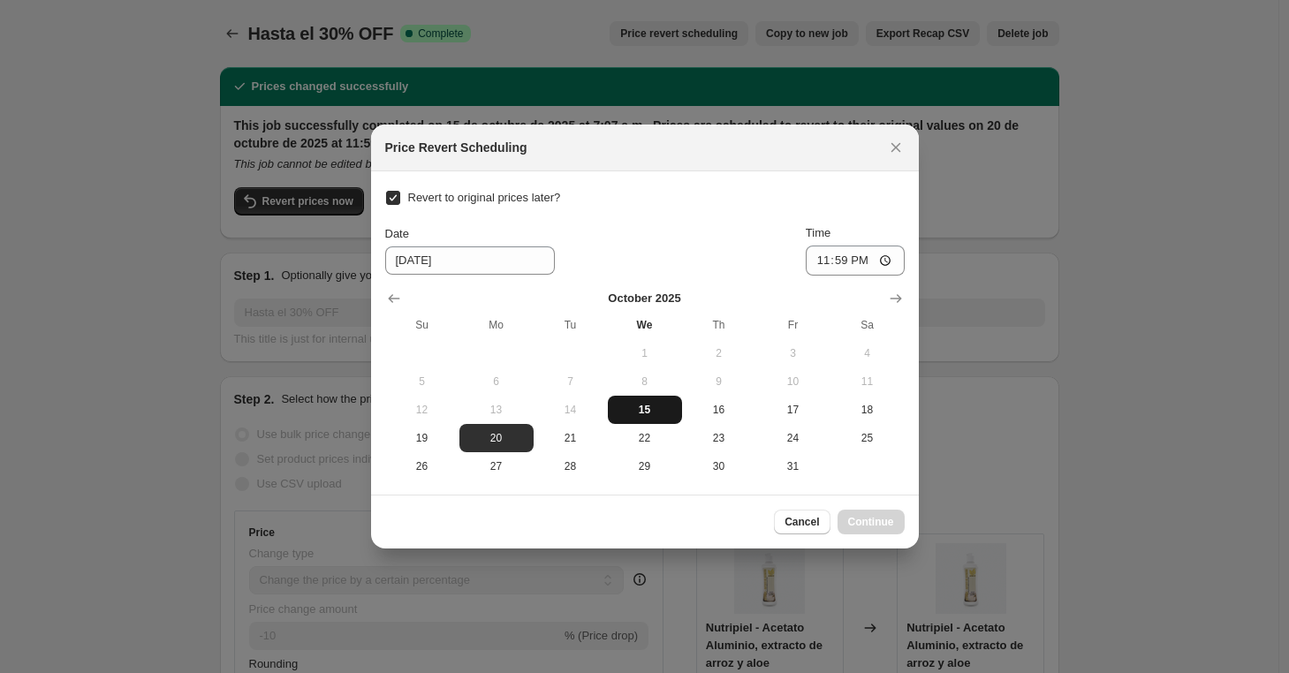
click at [634, 413] on span "15" at bounding box center [645, 410] width 60 height 14
type input "10/15/2025"
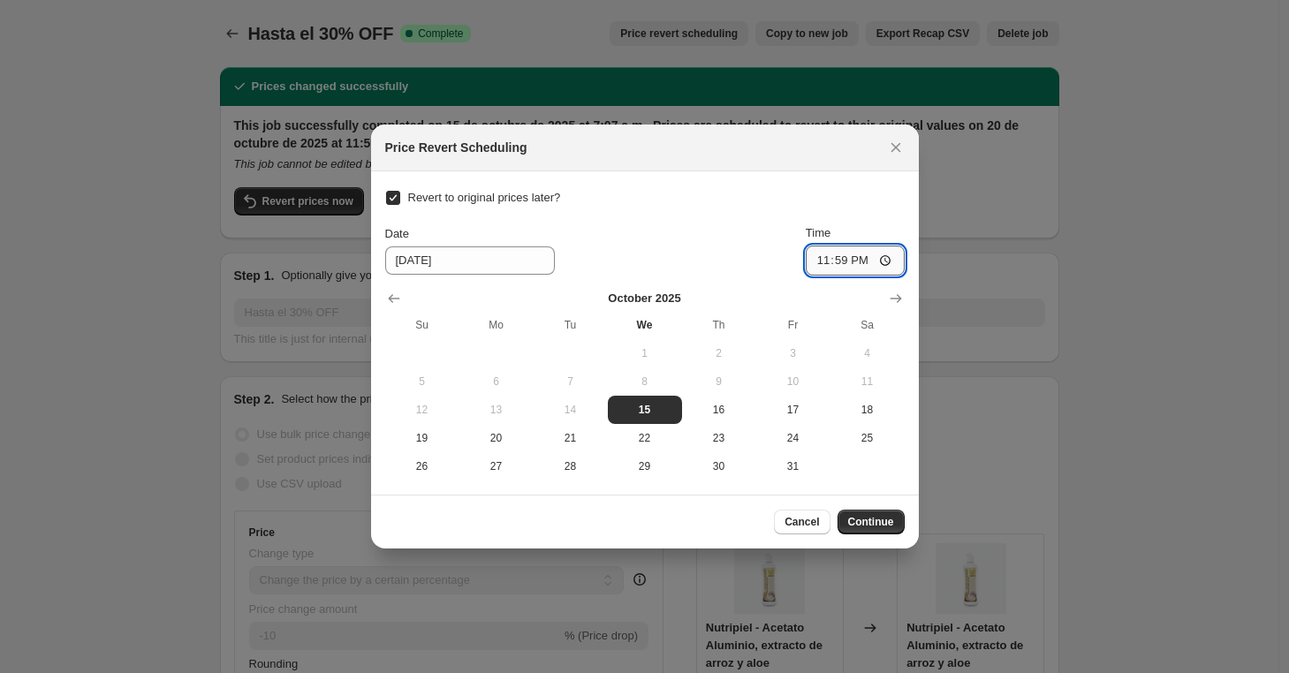
click at [814, 264] on input "23:59" at bounding box center [855, 261] width 99 height 30
type input "07:10"
click at [865, 525] on span "Continue" at bounding box center [871, 522] width 46 height 14
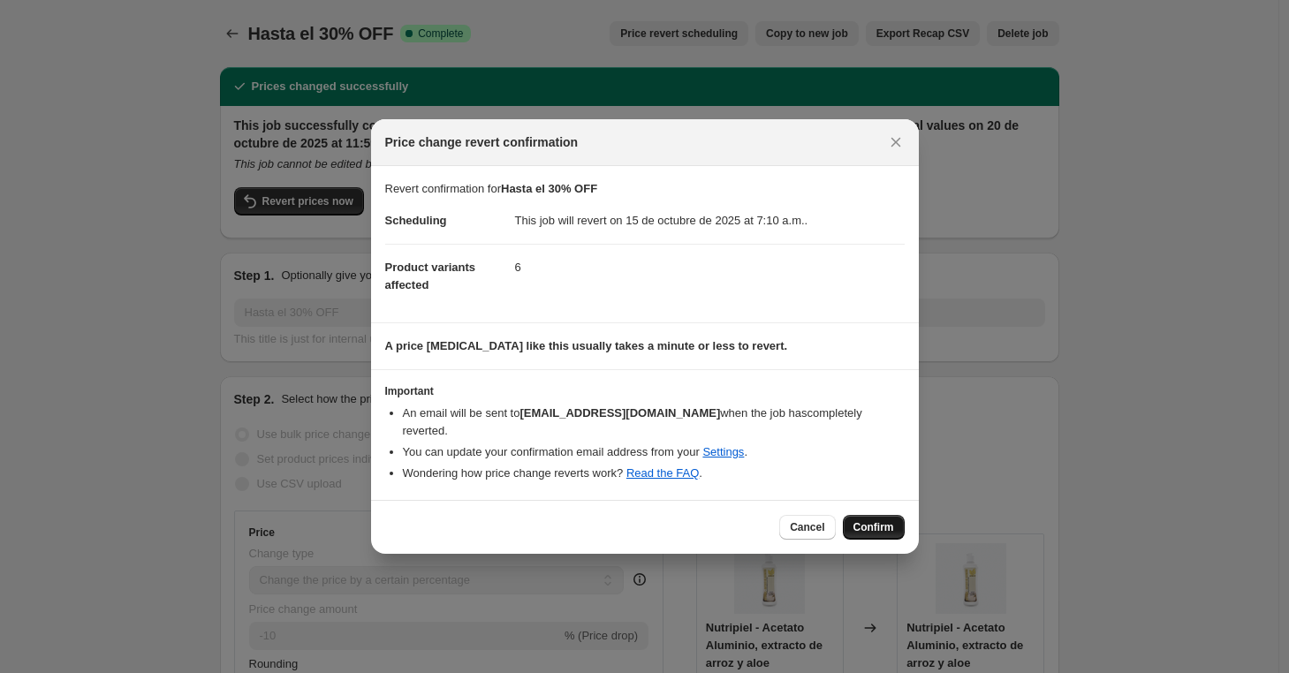
click at [867, 528] on span "Confirm" at bounding box center [874, 528] width 41 height 14
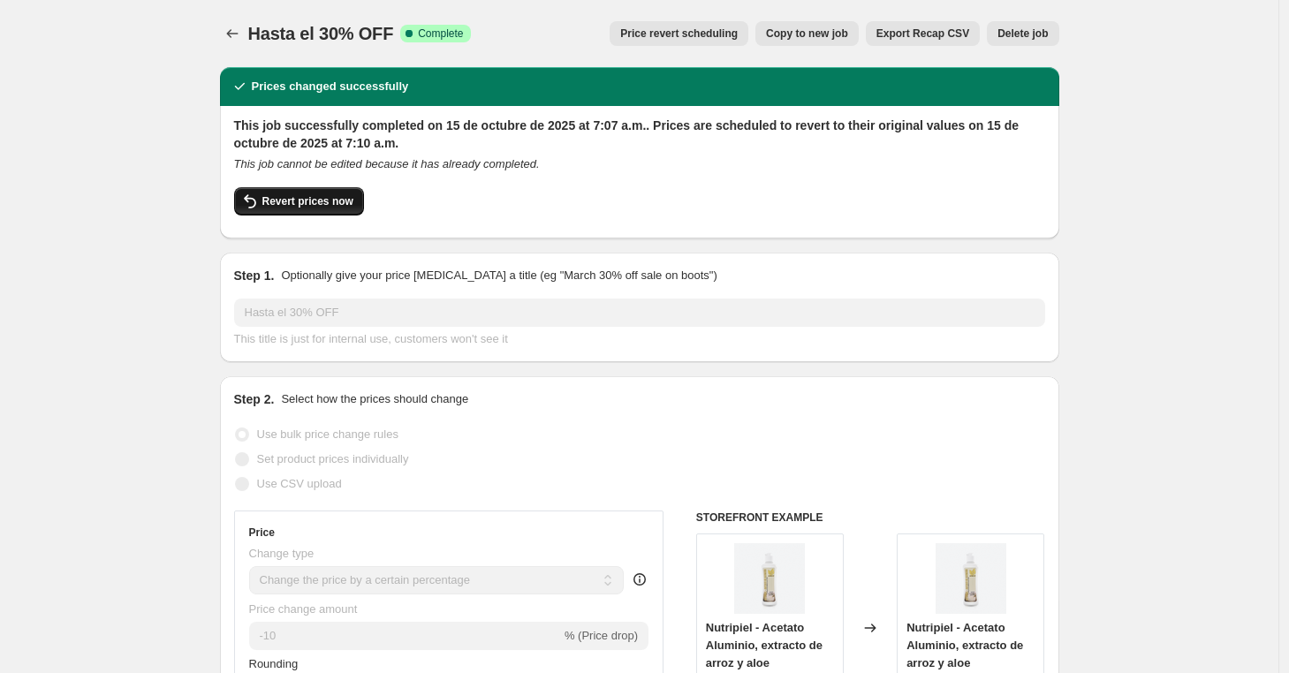
click at [323, 209] on button "Revert prices now" at bounding box center [299, 201] width 130 height 28
checkbox input "false"
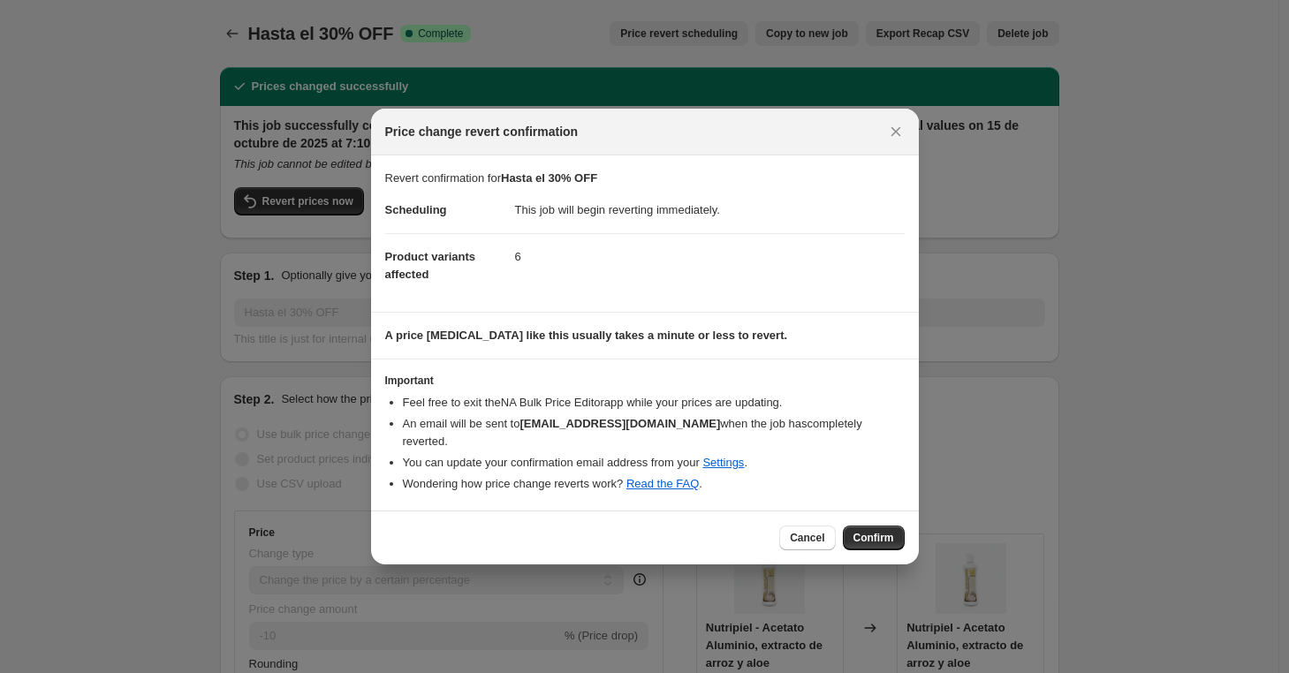
click at [847, 521] on div "Cancel Confirm" at bounding box center [645, 538] width 548 height 54
click at [851, 528] on button "Confirm" at bounding box center [874, 538] width 62 height 25
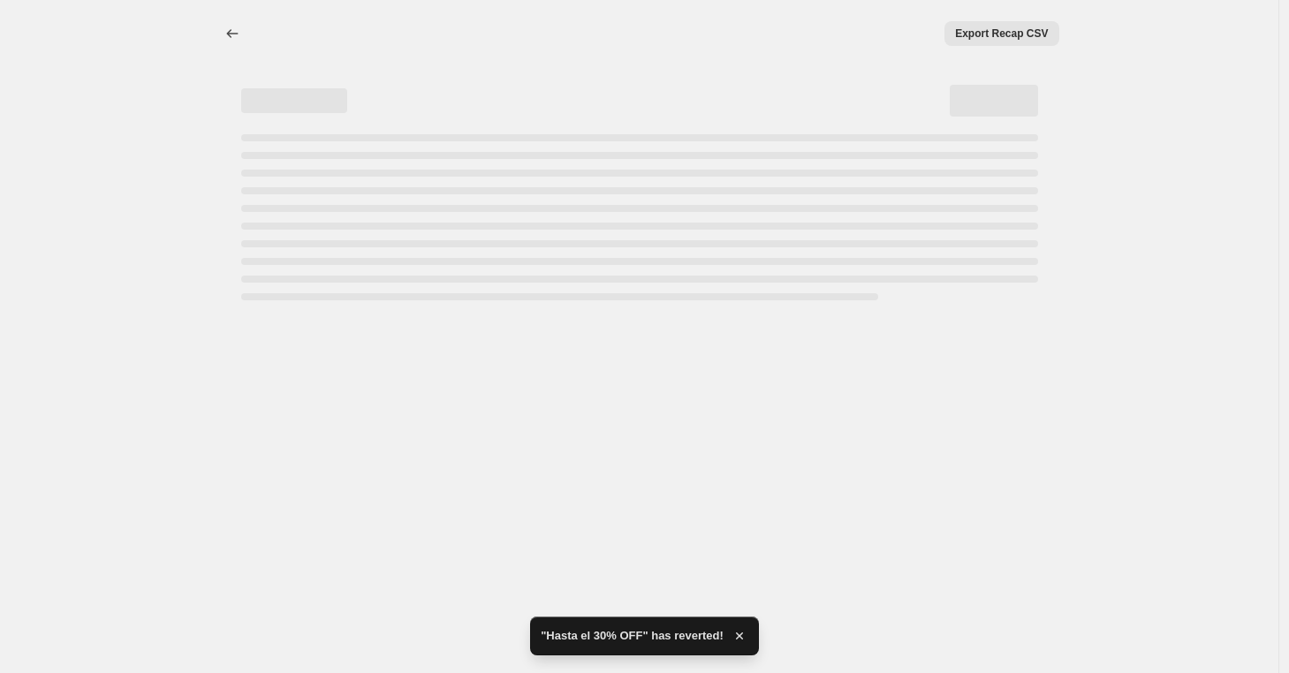
select select "percentage"
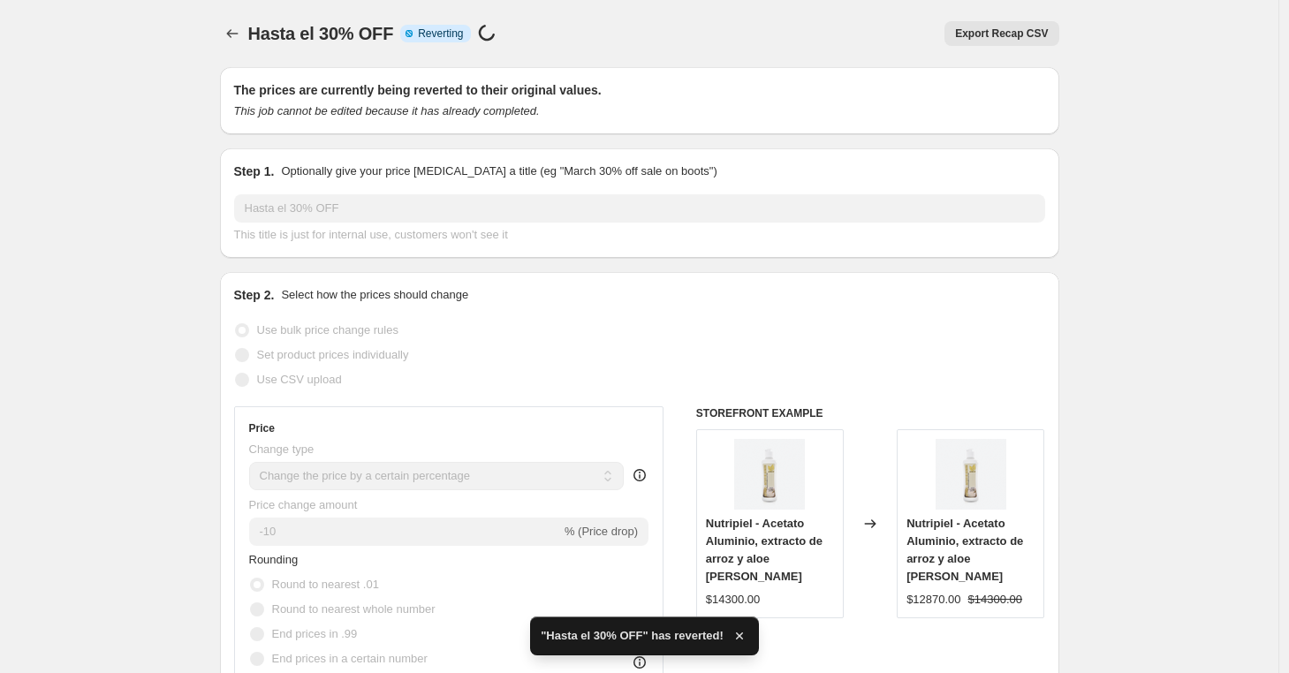
checkbox input "true"
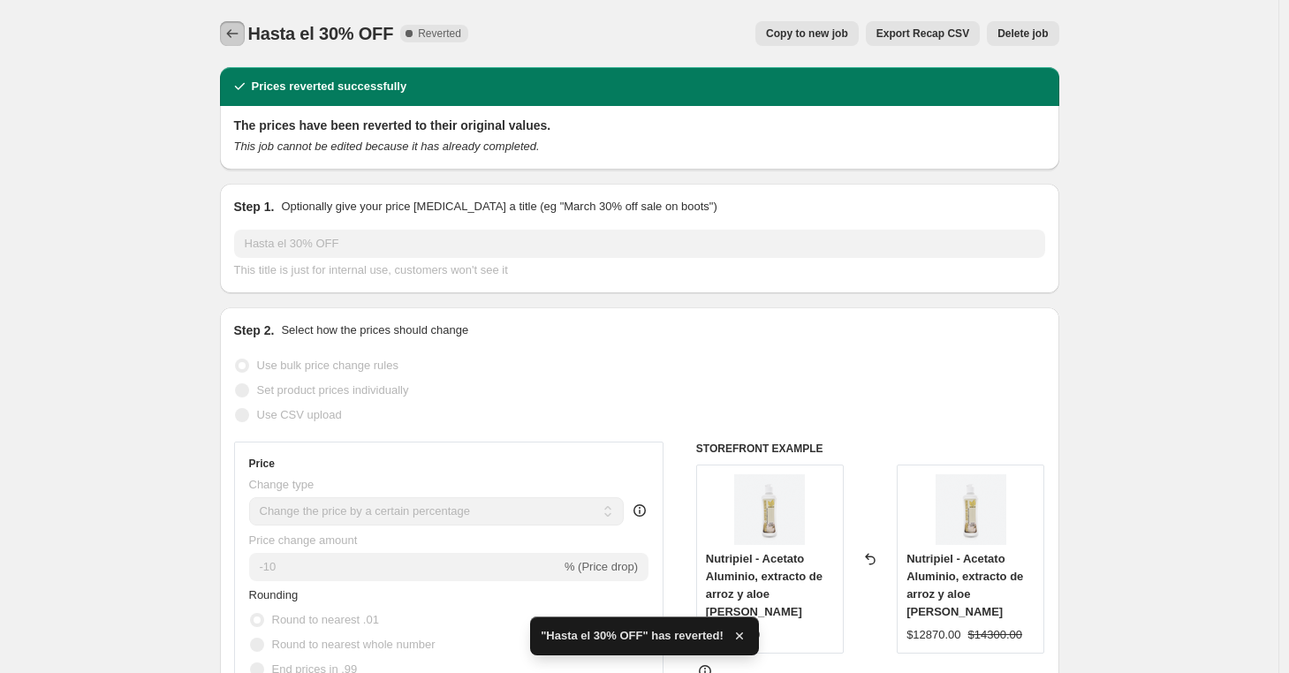
click at [236, 35] on icon "Price change jobs" at bounding box center [233, 34] width 18 height 18
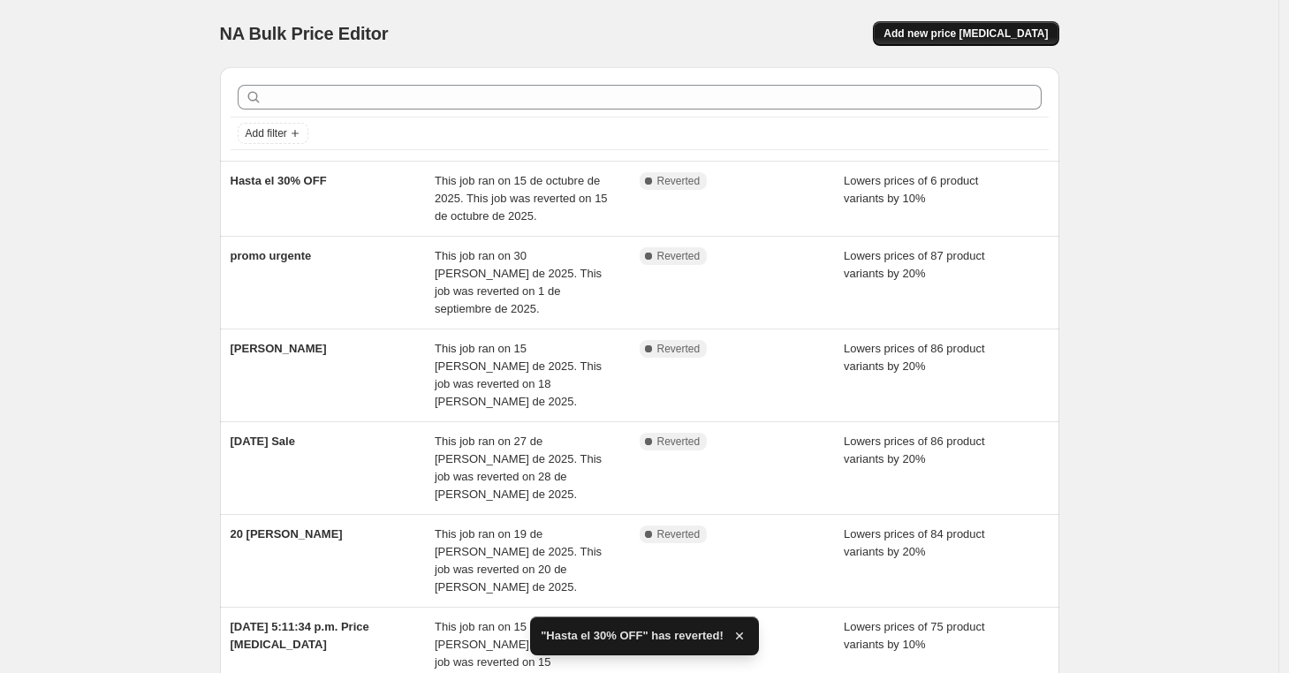
click at [946, 40] on span "Add new price change job" at bounding box center [966, 34] width 164 height 14
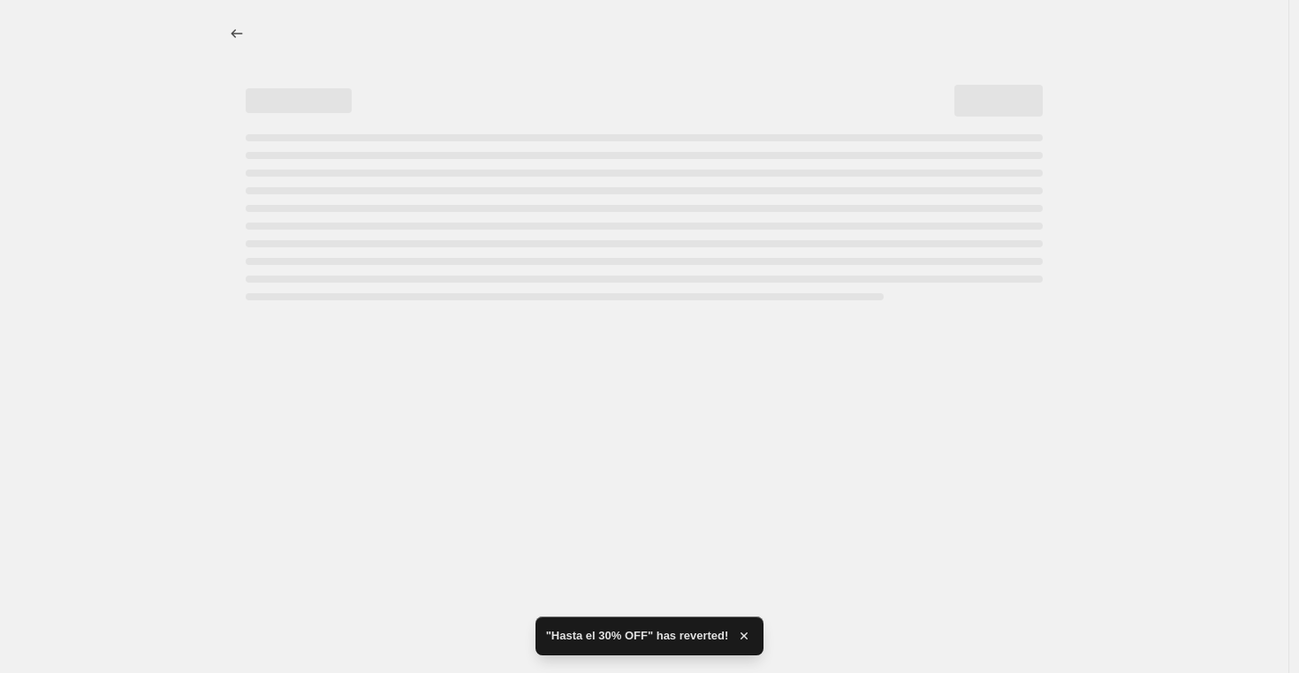
select select "percentage"
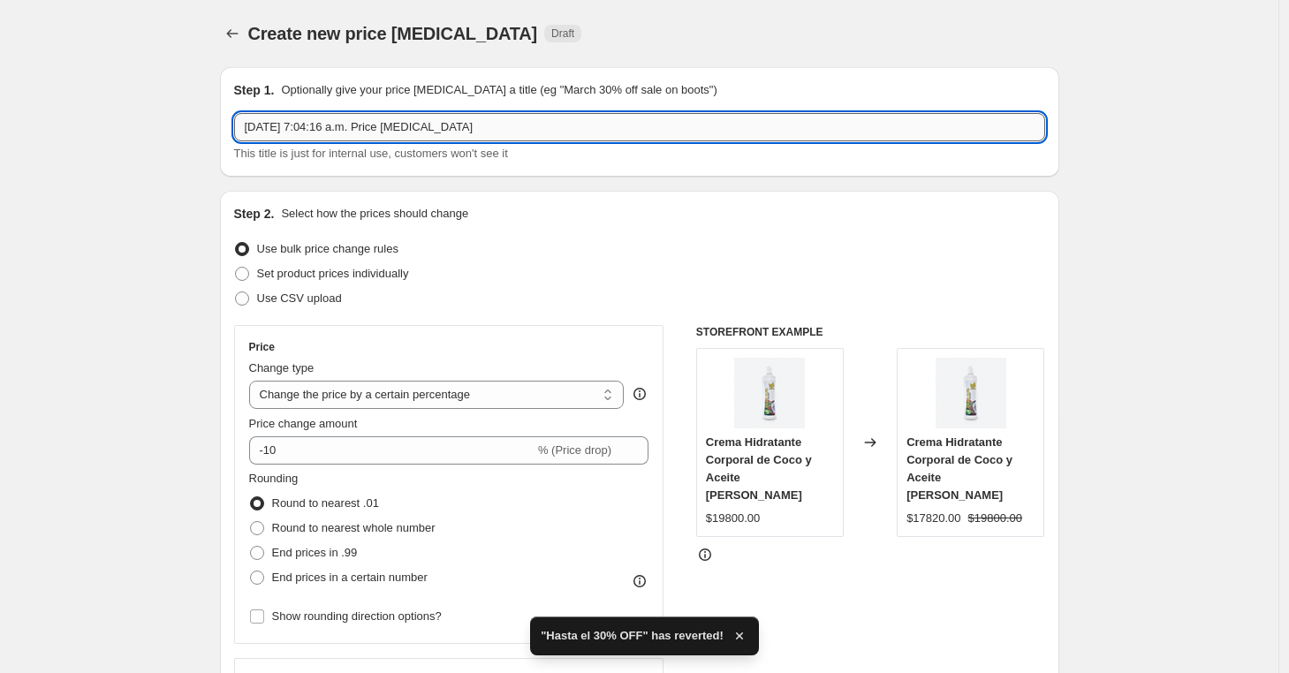
click at [362, 122] on input "15 oct 2025, 7:04:16 a.m. Price change job" at bounding box center [639, 127] width 811 height 28
drag, startPoint x: 528, startPoint y: 140, endPoint x: 202, endPoint y: 114, distance: 327.1
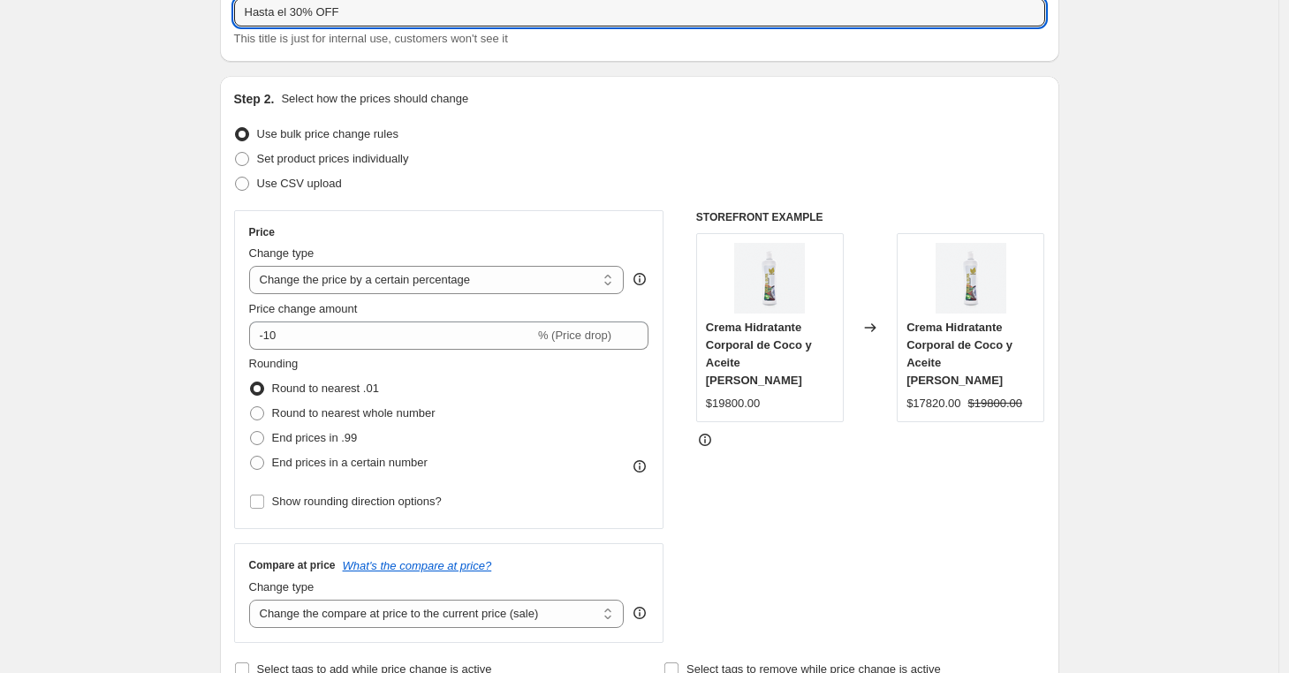
scroll to position [158, 0]
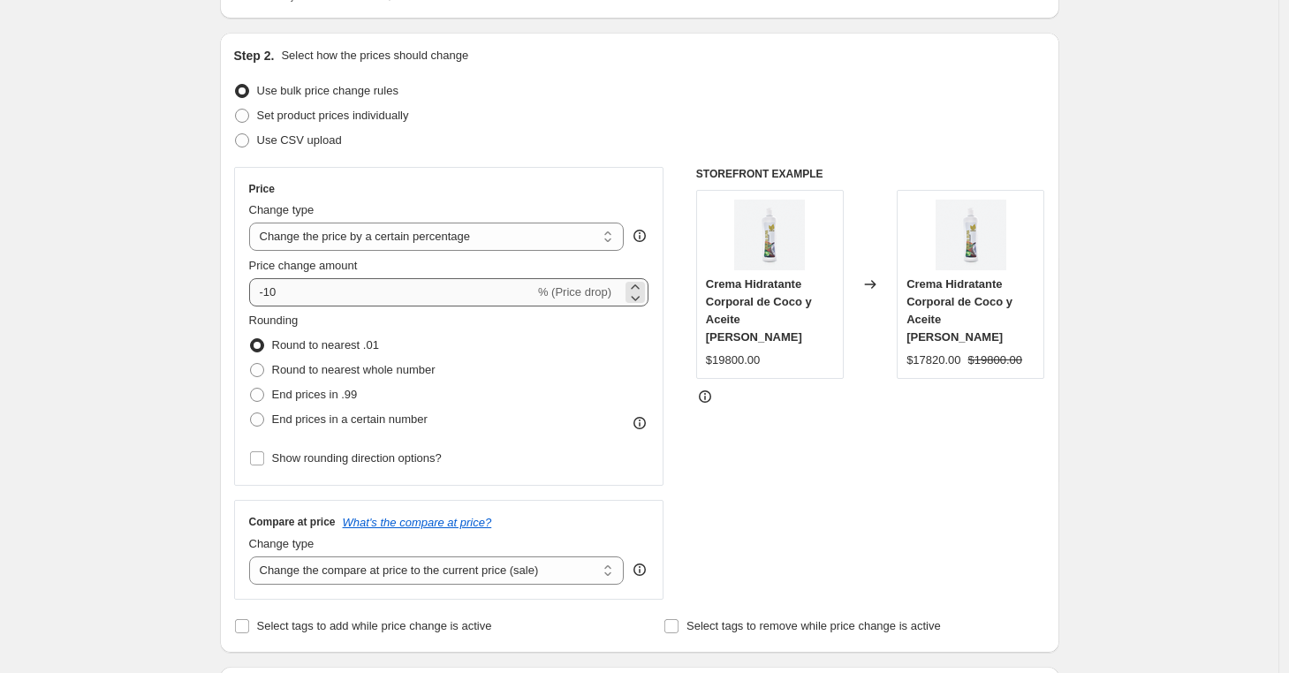
type input "Hasta el 30% OFF"
drag, startPoint x: 316, startPoint y: 296, endPoint x: 270, endPoint y: 298, distance: 46.0
click at [270, 298] on input "-10" at bounding box center [391, 292] width 285 height 28
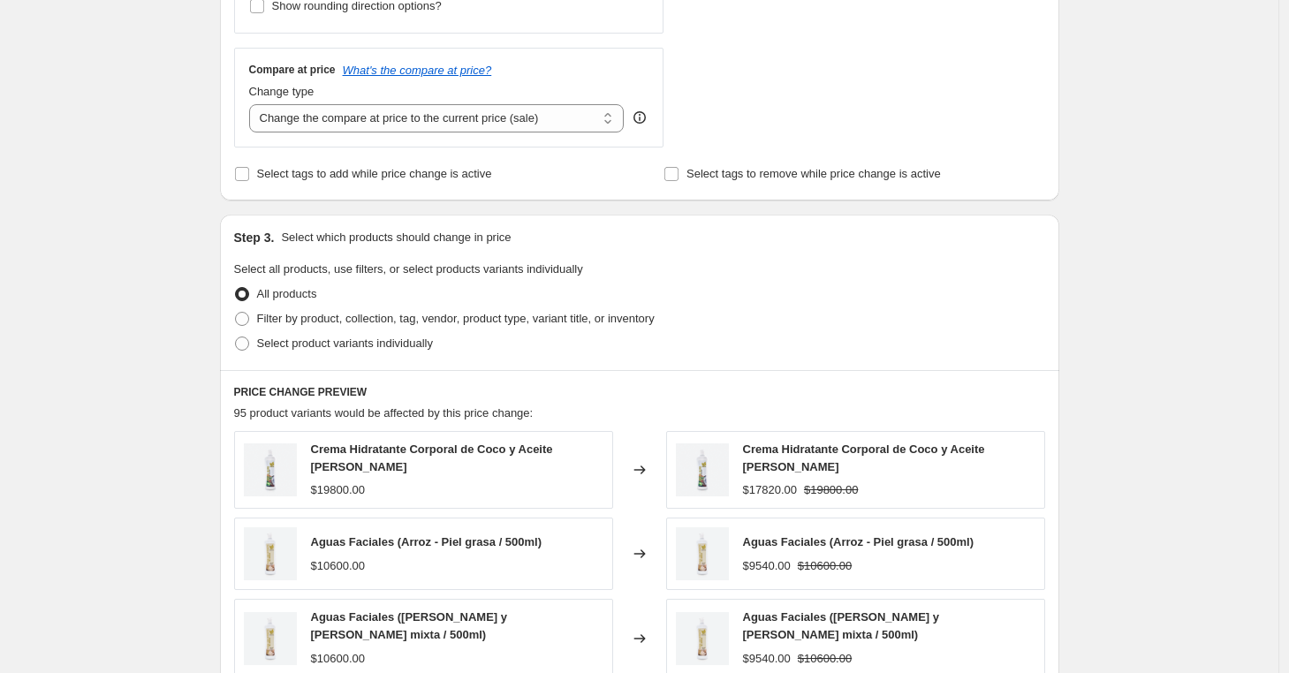
scroll to position [796, 0]
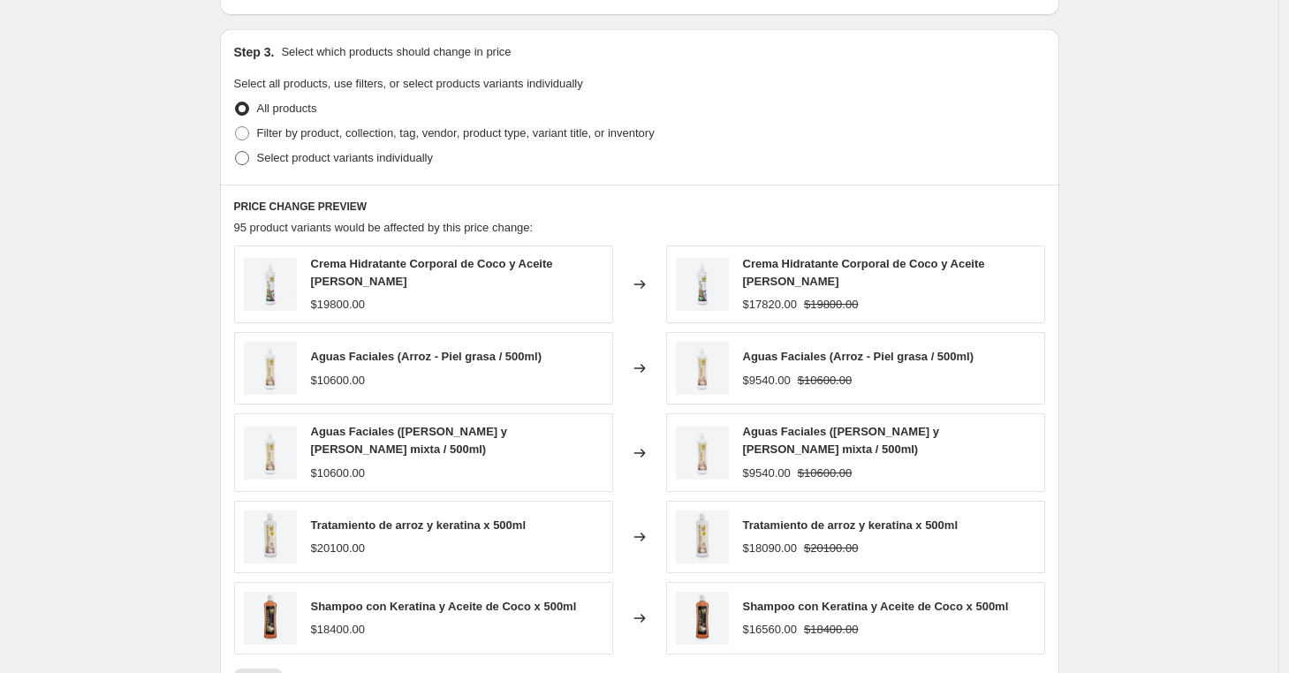
type input "-30"
click at [256, 161] on label "Select product variants individually" at bounding box center [333, 158] width 199 height 25
click at [236, 152] on input "Select product variants individually" at bounding box center [235, 151] width 1 height 1
radio input "true"
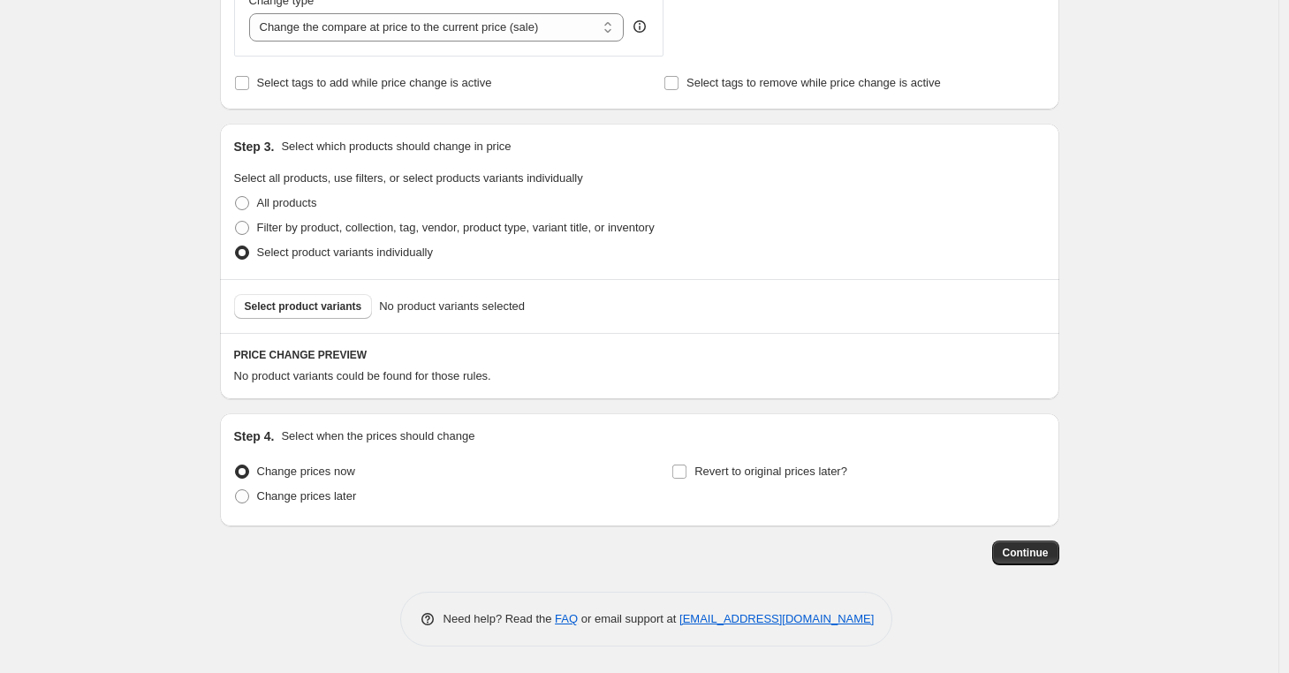
scroll to position [702, 0]
click at [311, 306] on span "Select product variants" at bounding box center [304, 307] width 118 height 14
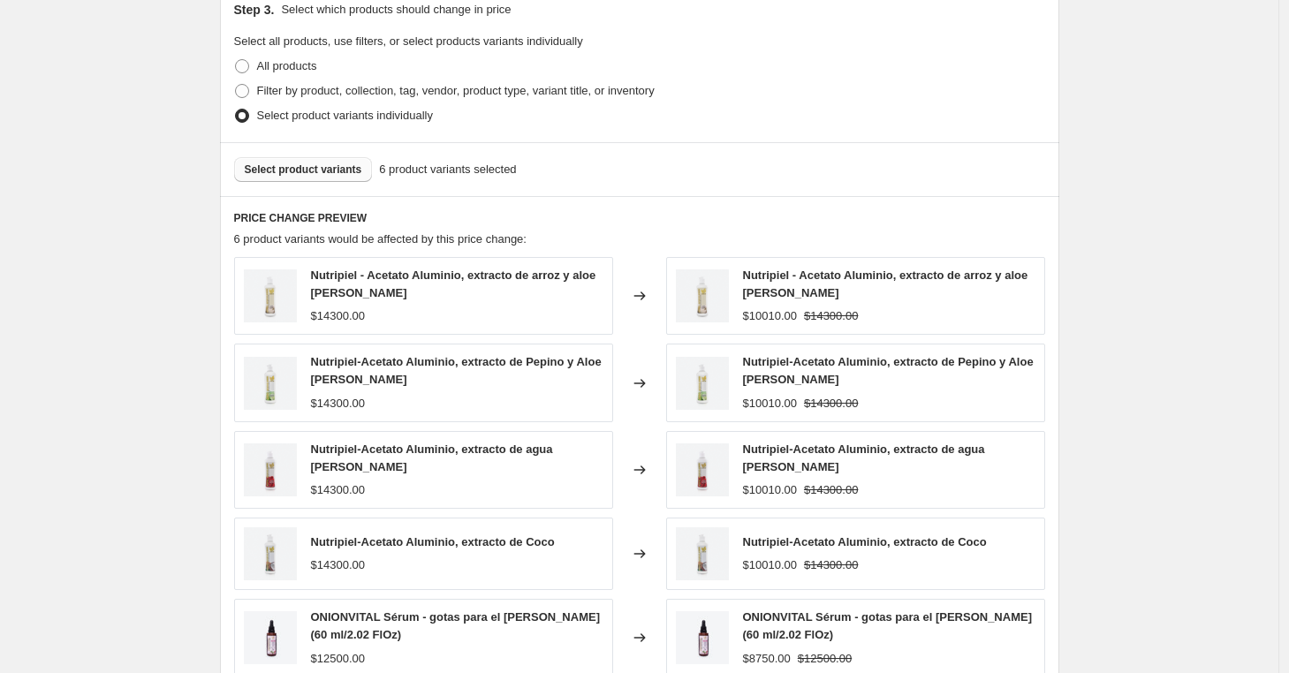
scroll to position [1169, 0]
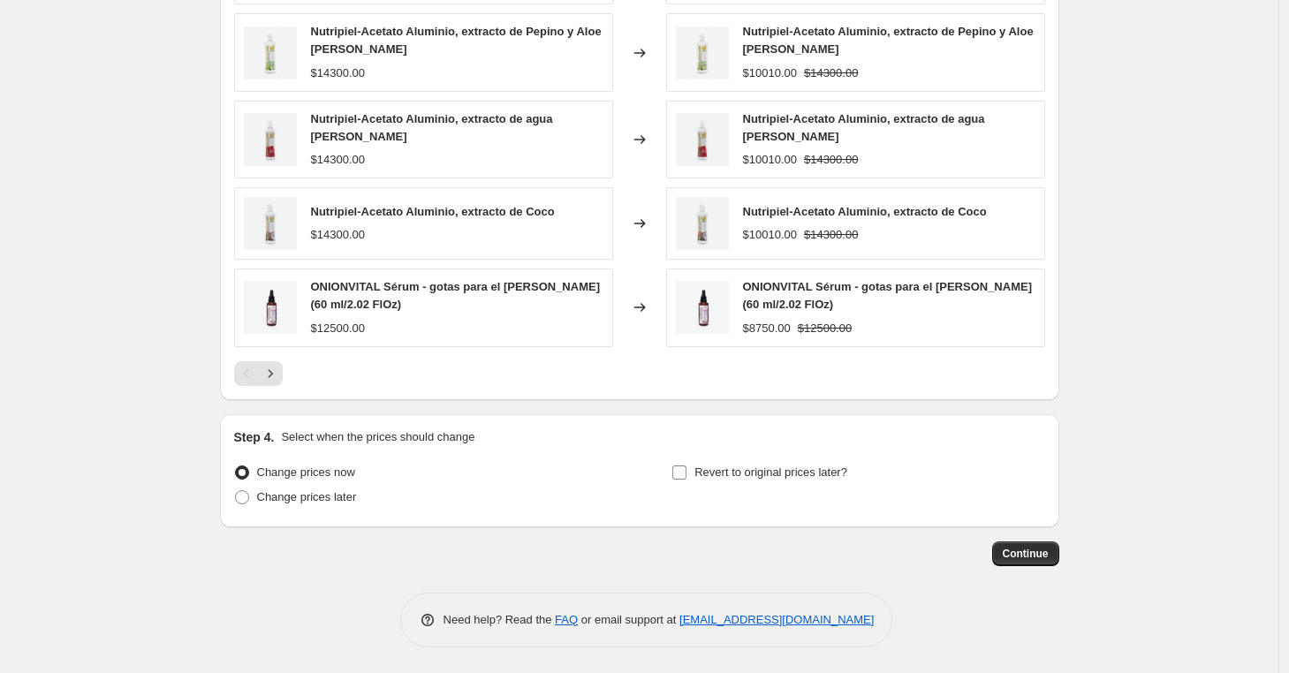
click at [713, 483] on label "Revert to original prices later?" at bounding box center [760, 472] width 176 height 25
click at [687, 480] on input "Revert to original prices later?" at bounding box center [679, 473] width 14 height 14
checkbox input "true"
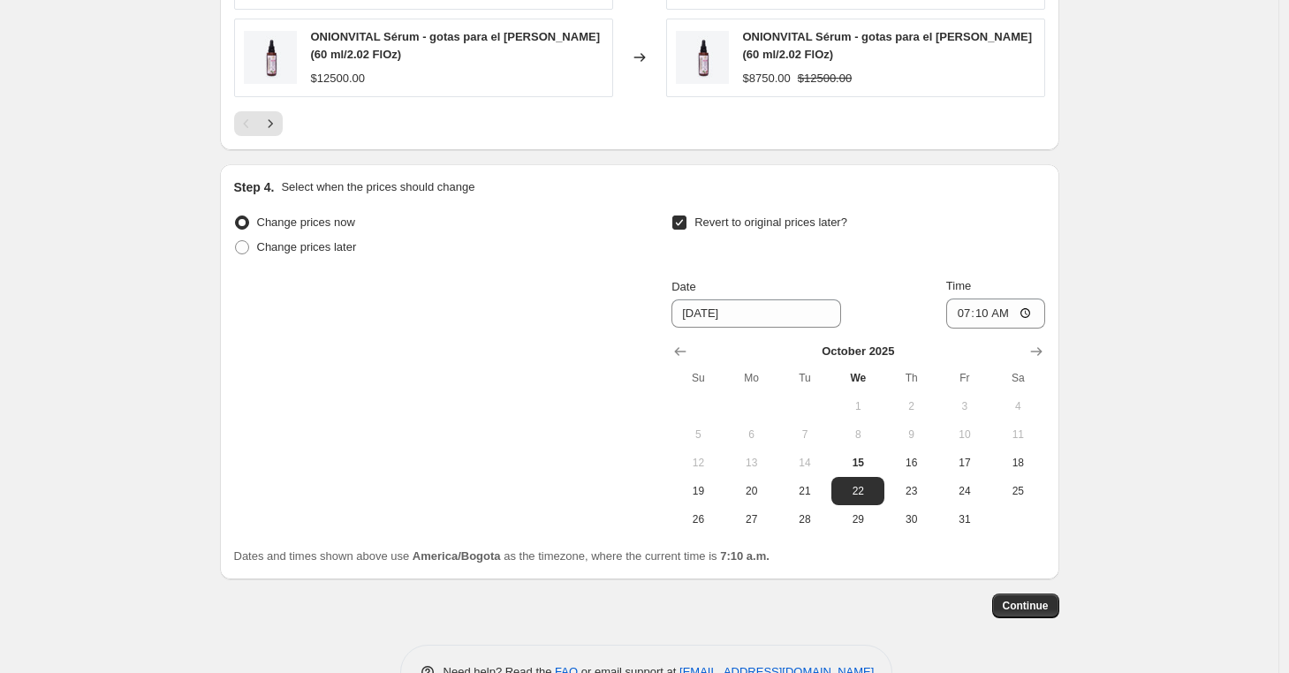
scroll to position [1449, 0]
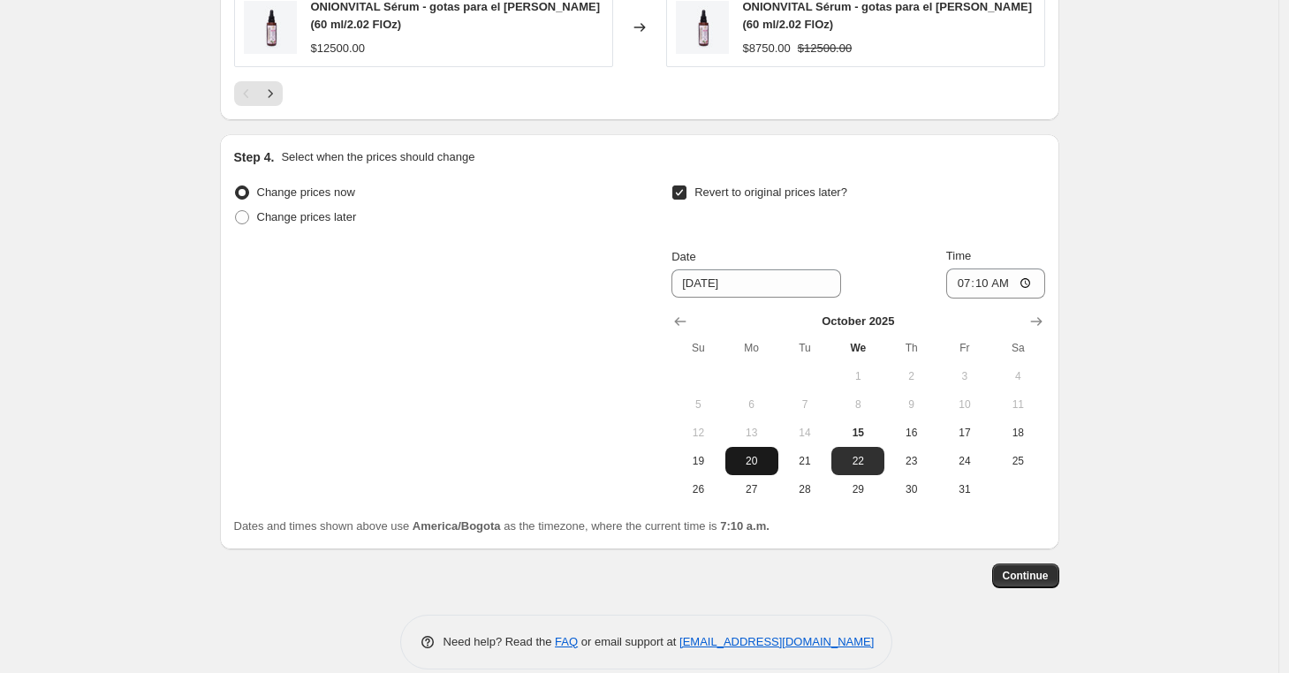
click at [764, 462] on span "20" at bounding box center [752, 461] width 39 height 14
type input "10/20/2025"
click at [962, 281] on input "07:10" at bounding box center [995, 284] width 99 height 30
type input "23:59"
click at [1022, 577] on span "Continue" at bounding box center [1026, 576] width 46 height 14
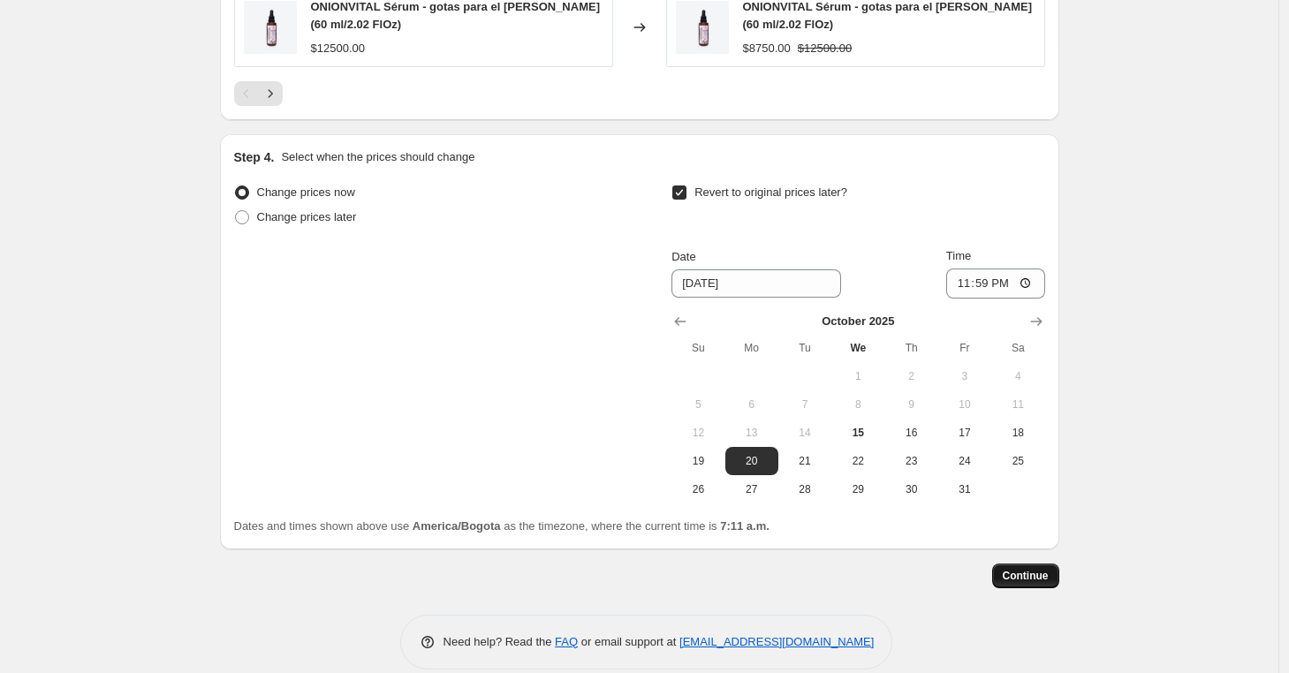
scroll to position [0, 0]
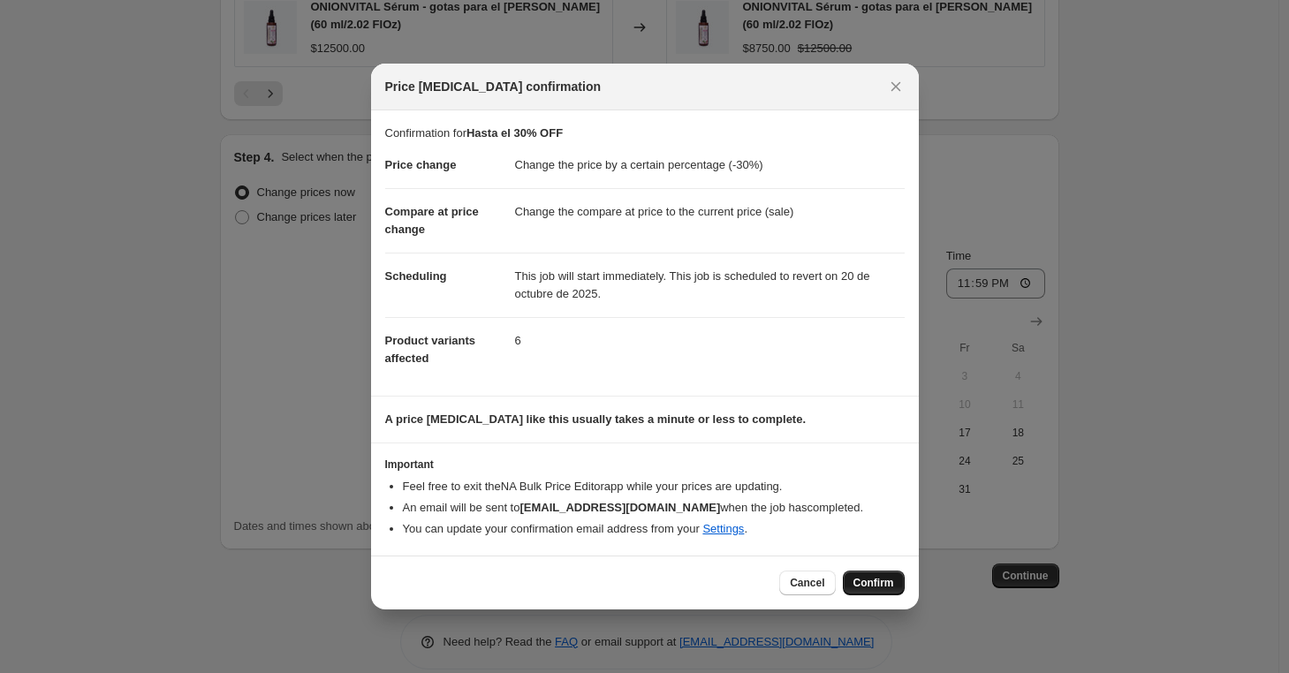
click at [885, 584] on span "Confirm" at bounding box center [874, 583] width 41 height 14
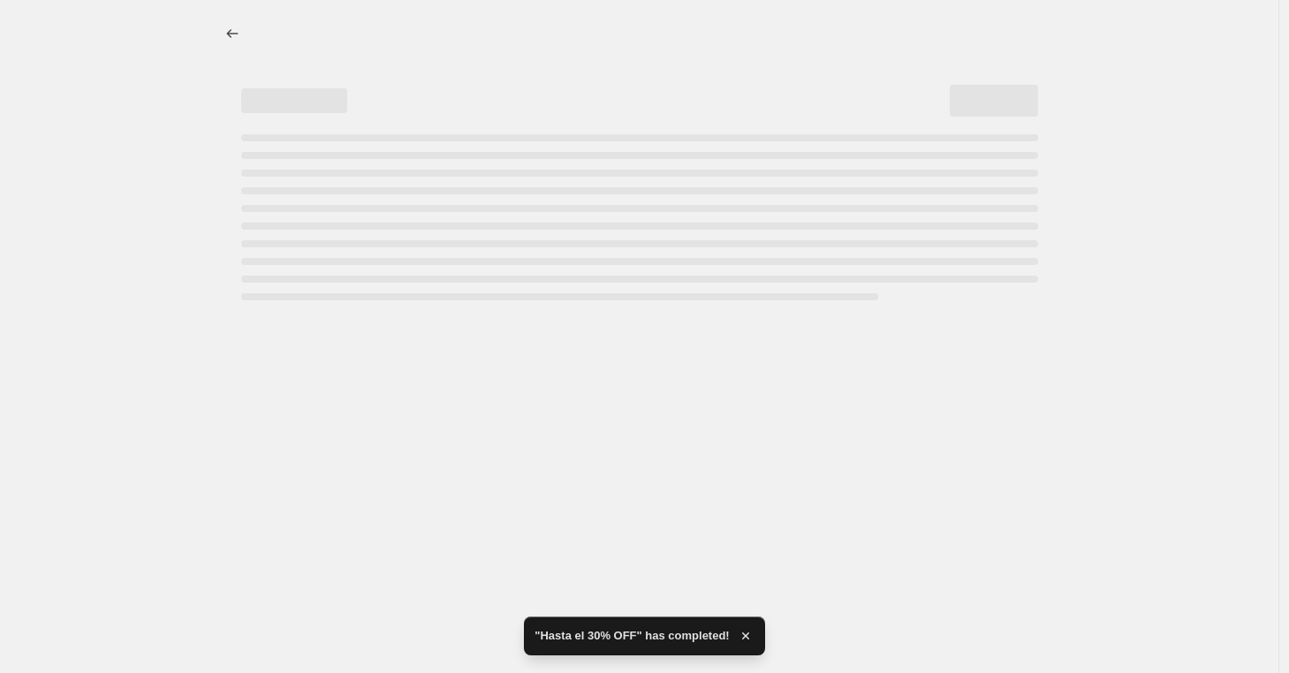
select select "percentage"
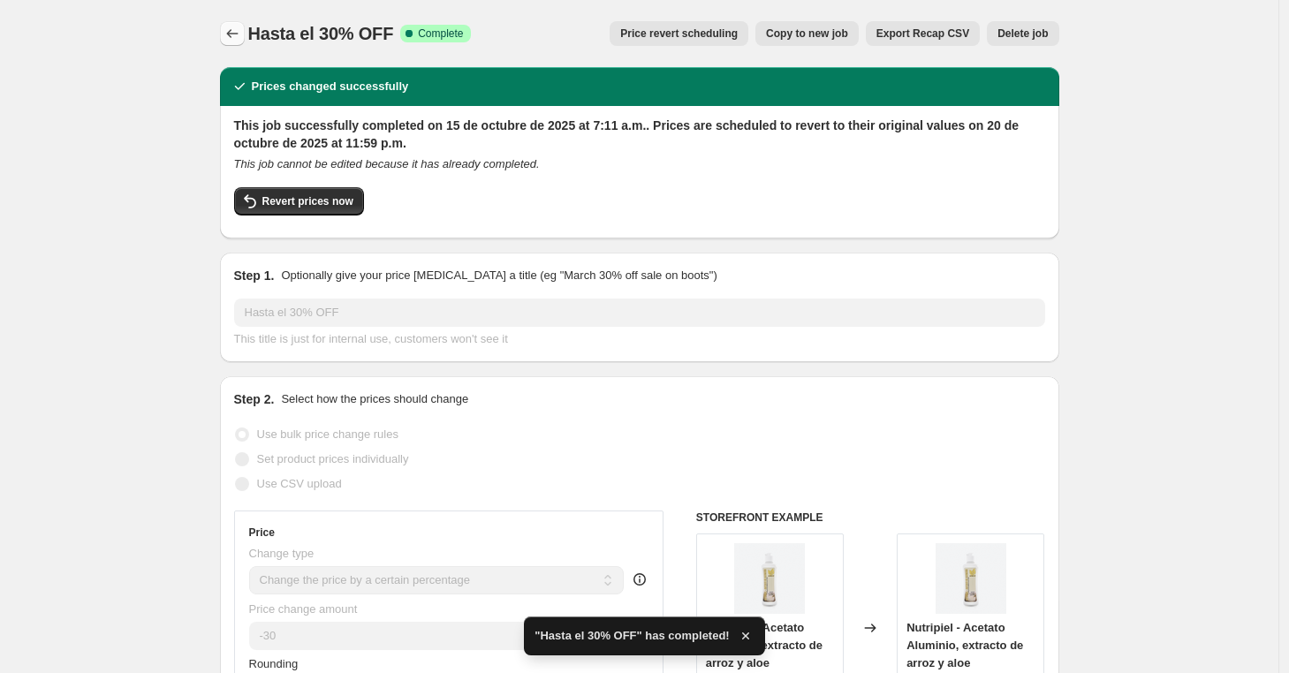
click at [236, 39] on icon "Price change jobs" at bounding box center [233, 34] width 18 height 18
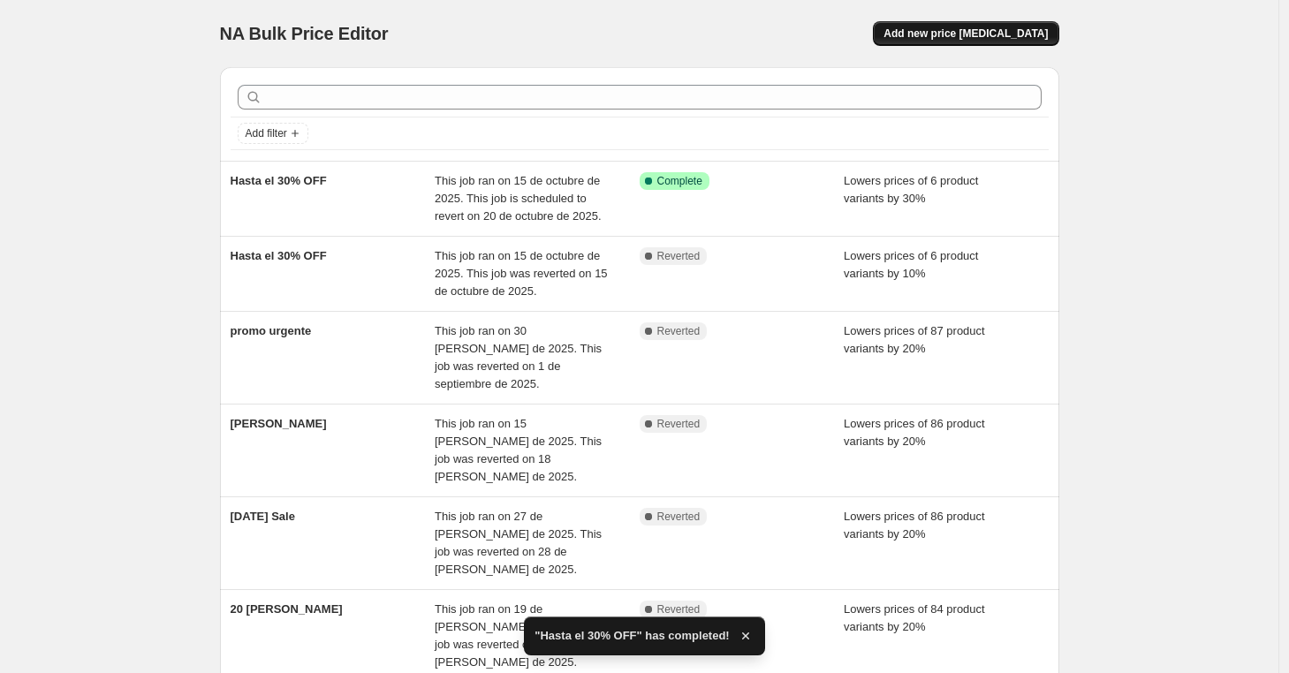
click at [941, 35] on span "Add new price change job" at bounding box center [966, 34] width 164 height 14
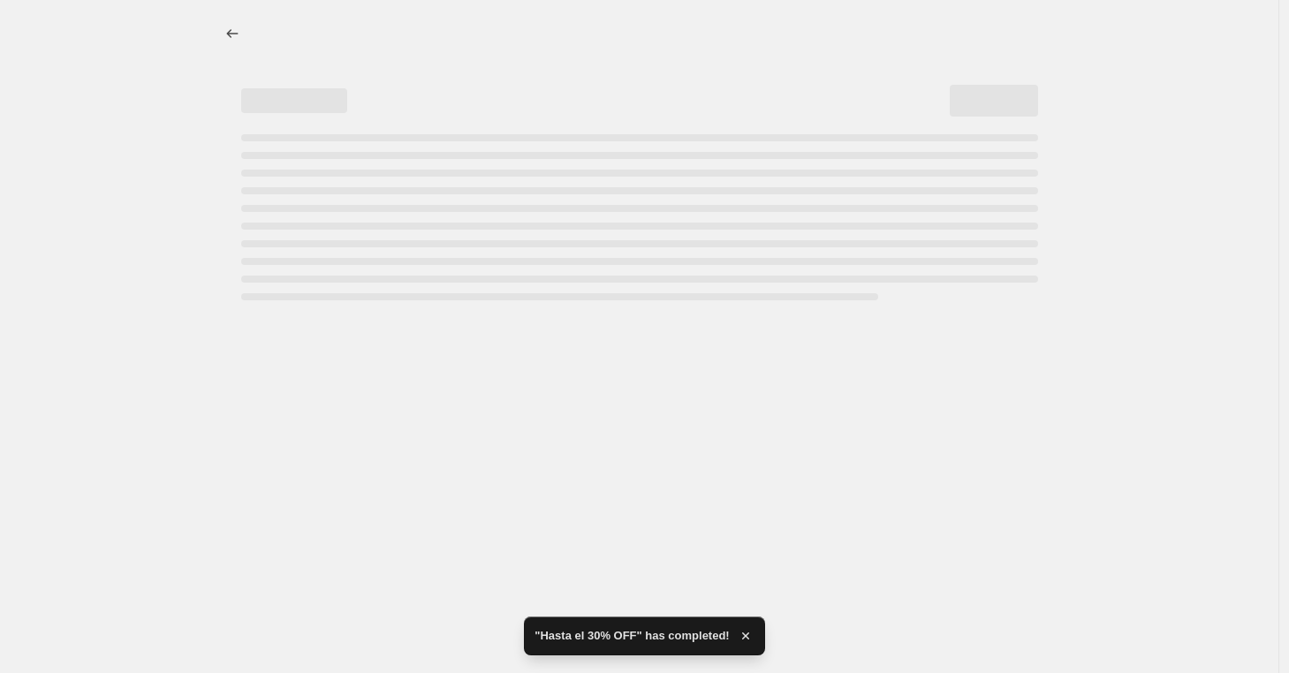
select select "percentage"
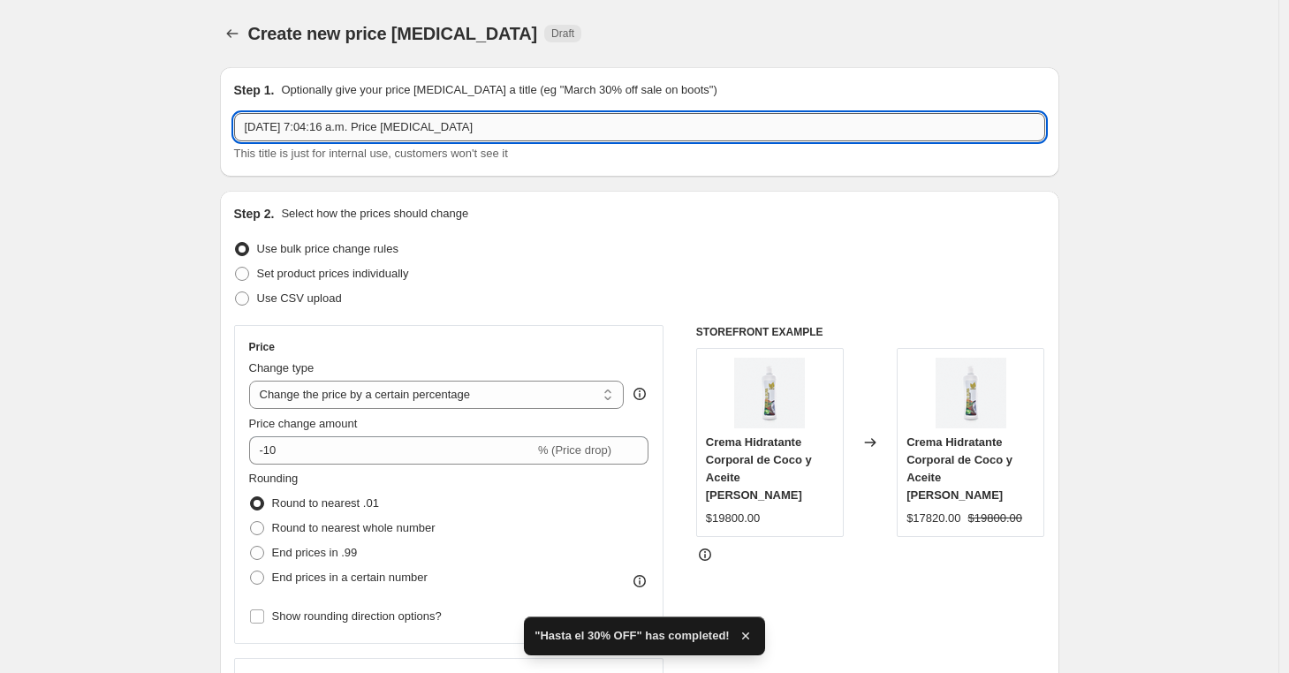
click at [403, 133] on input "15 oct 2025, 7:04:16 a.m. Price change job" at bounding box center [639, 127] width 811 height 28
drag, startPoint x: 528, startPoint y: 126, endPoint x: 173, endPoint y: 95, distance: 355.7
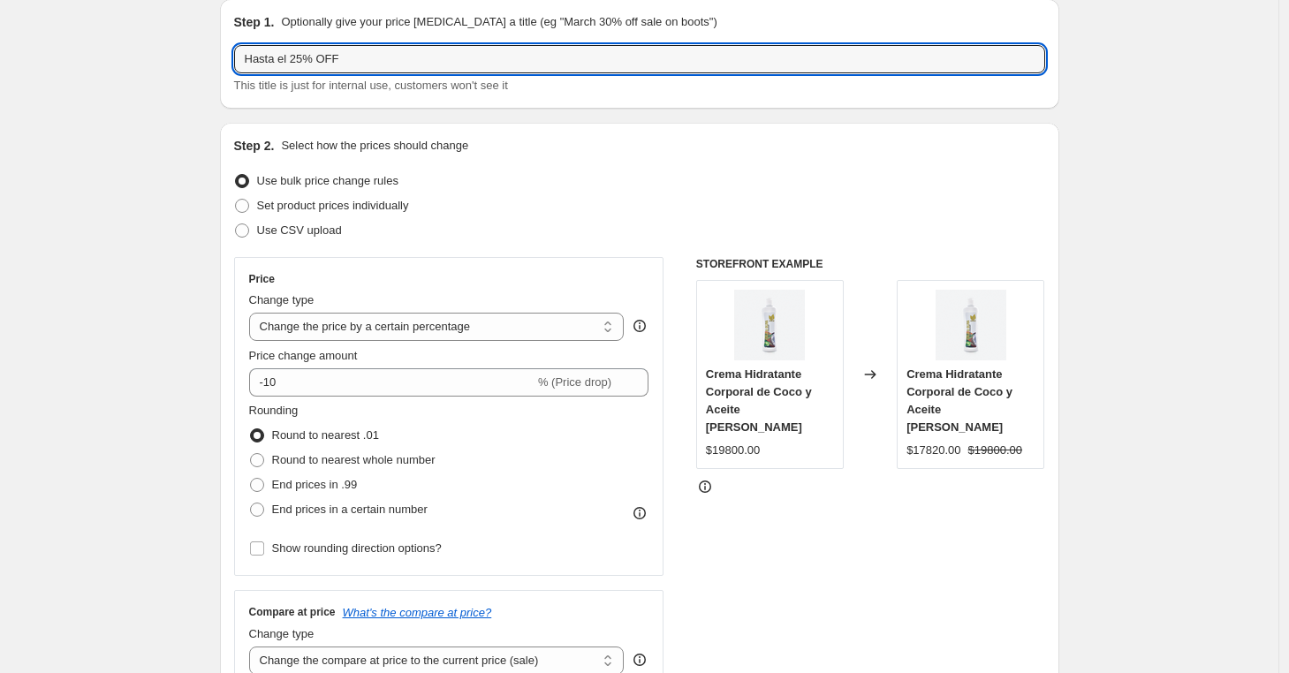
scroll to position [80, 0]
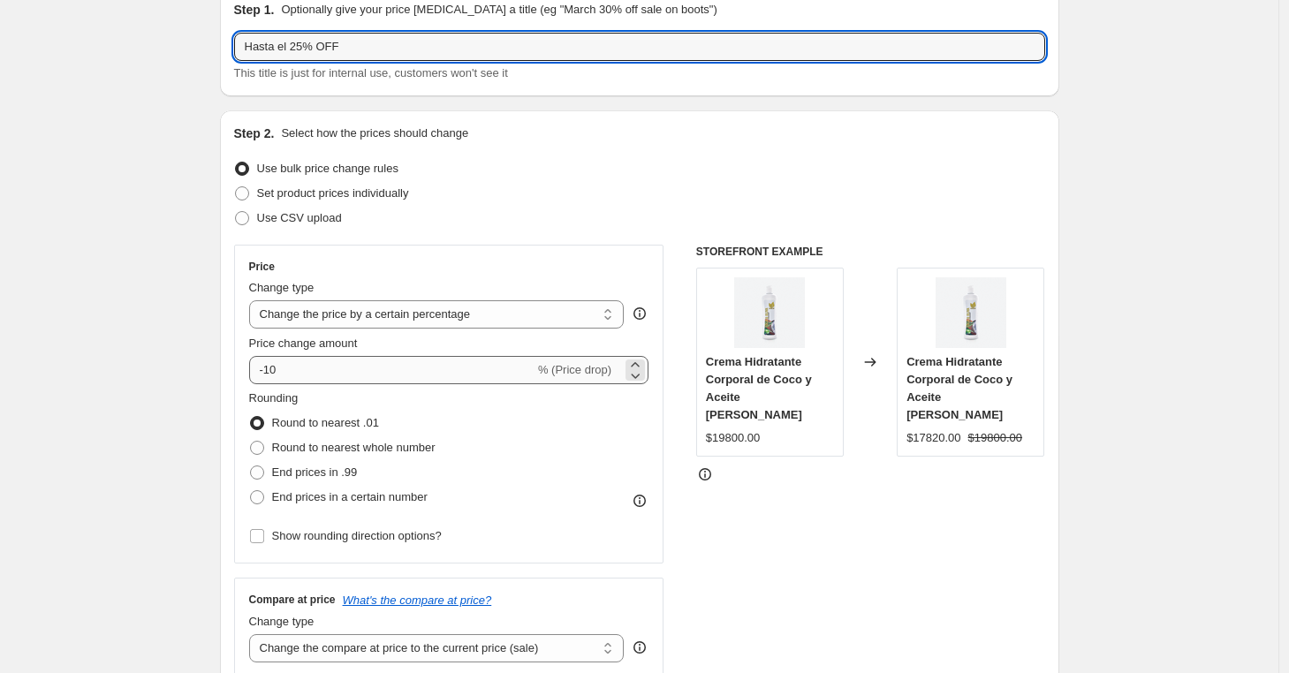
type input "Hasta el 25% OFF"
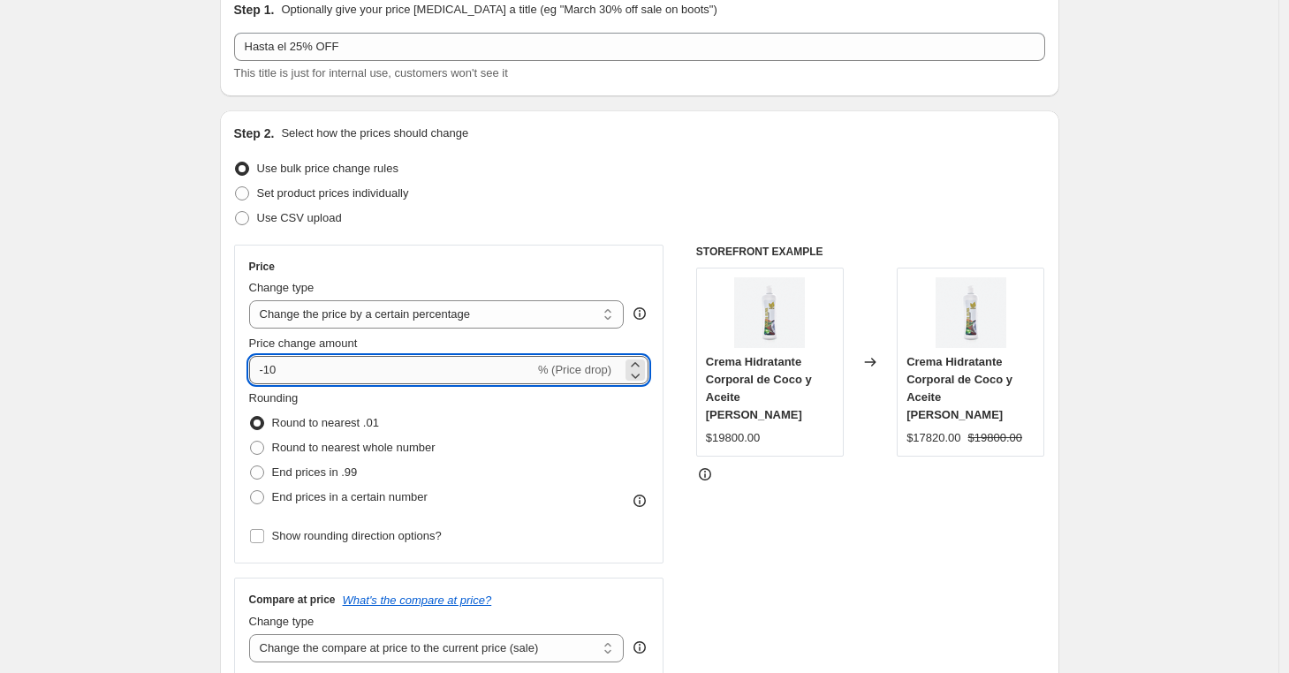
drag, startPoint x: 291, startPoint y: 380, endPoint x: 269, endPoint y: 371, distance: 23.8
click at [269, 371] on input "-10" at bounding box center [391, 370] width 285 height 28
type input "-25"
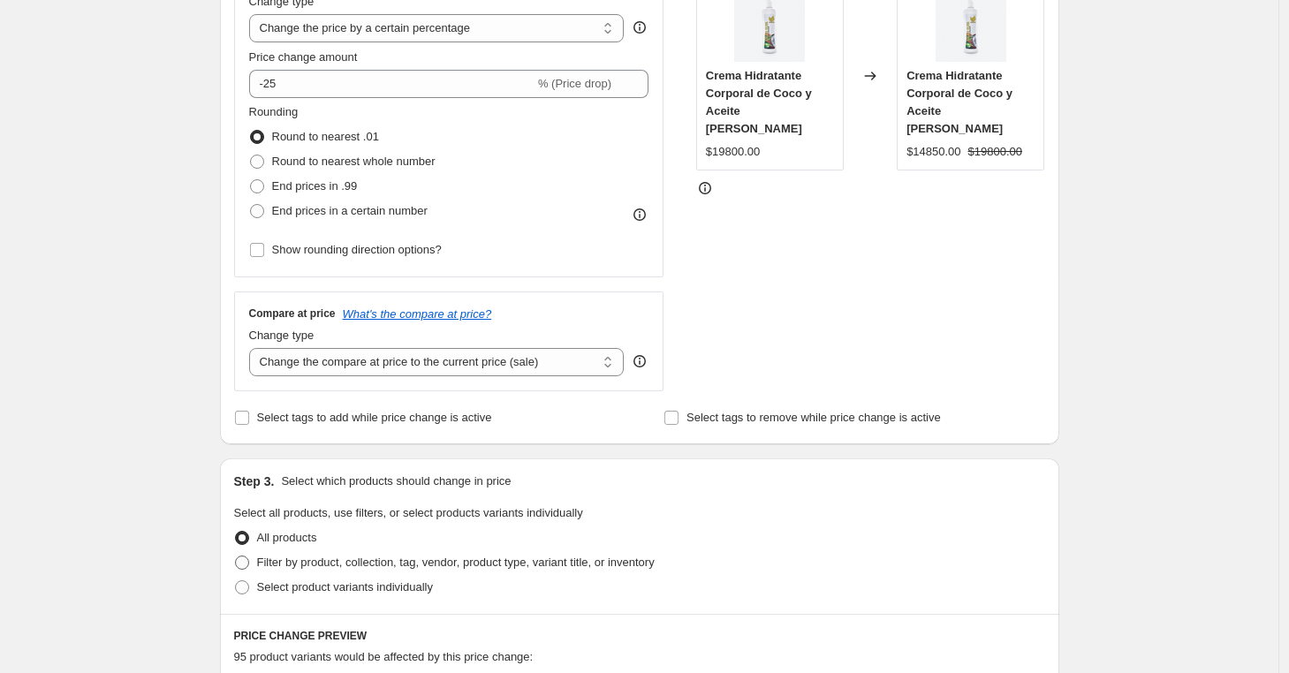
scroll to position [368, 0]
click at [249, 574] on label "Select product variants individually" at bounding box center [333, 586] width 199 height 25
click at [236, 580] on input "Select product variants individually" at bounding box center [235, 580] width 1 height 1
radio input "true"
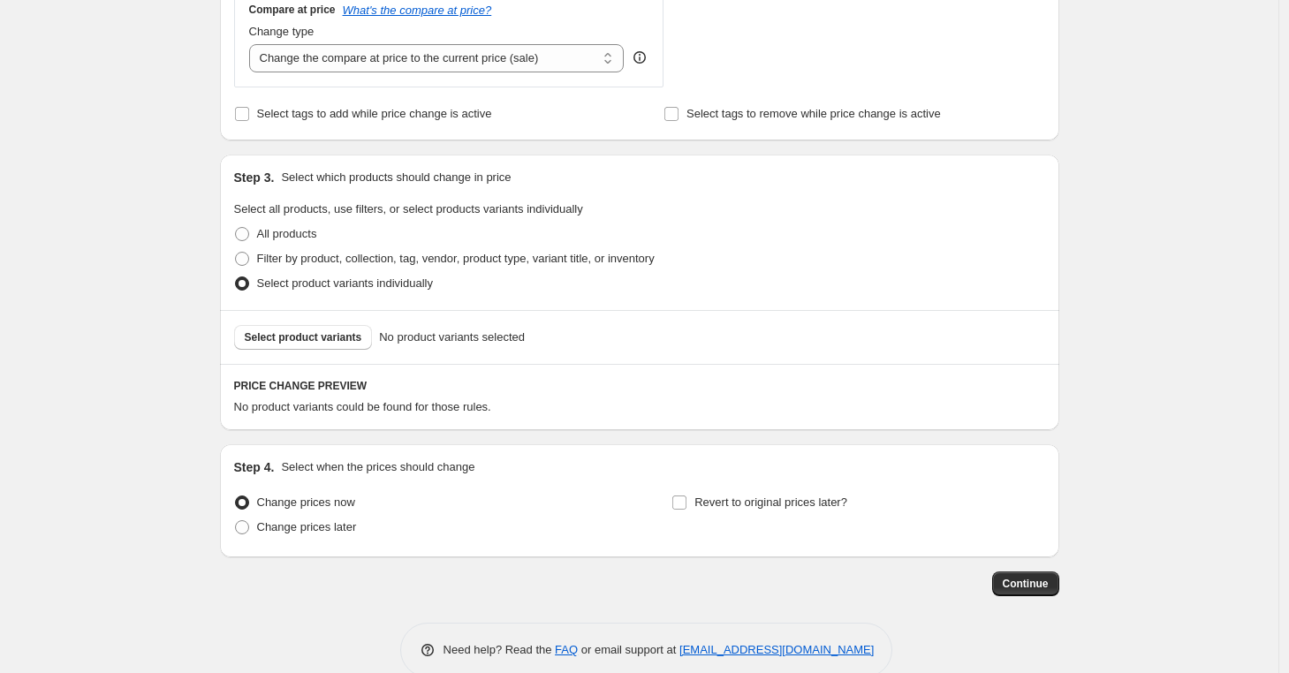
scroll to position [702, 0]
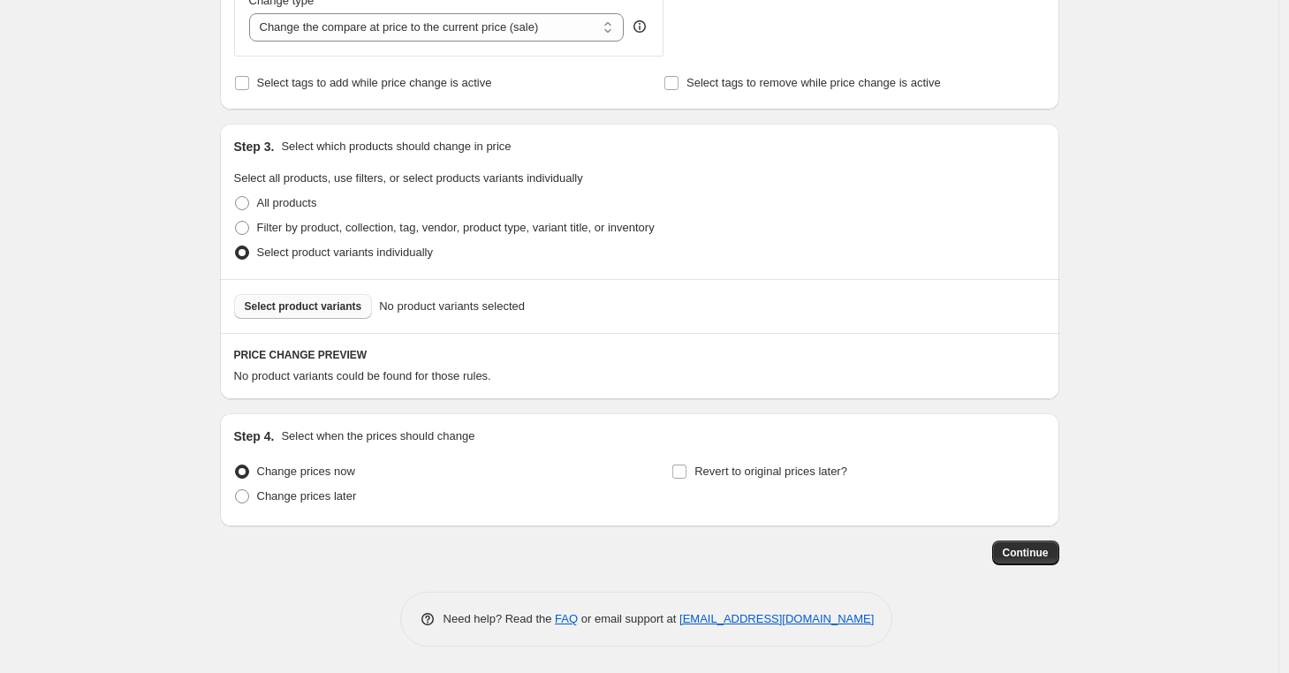
click at [266, 305] on span "Select product variants" at bounding box center [304, 307] width 118 height 14
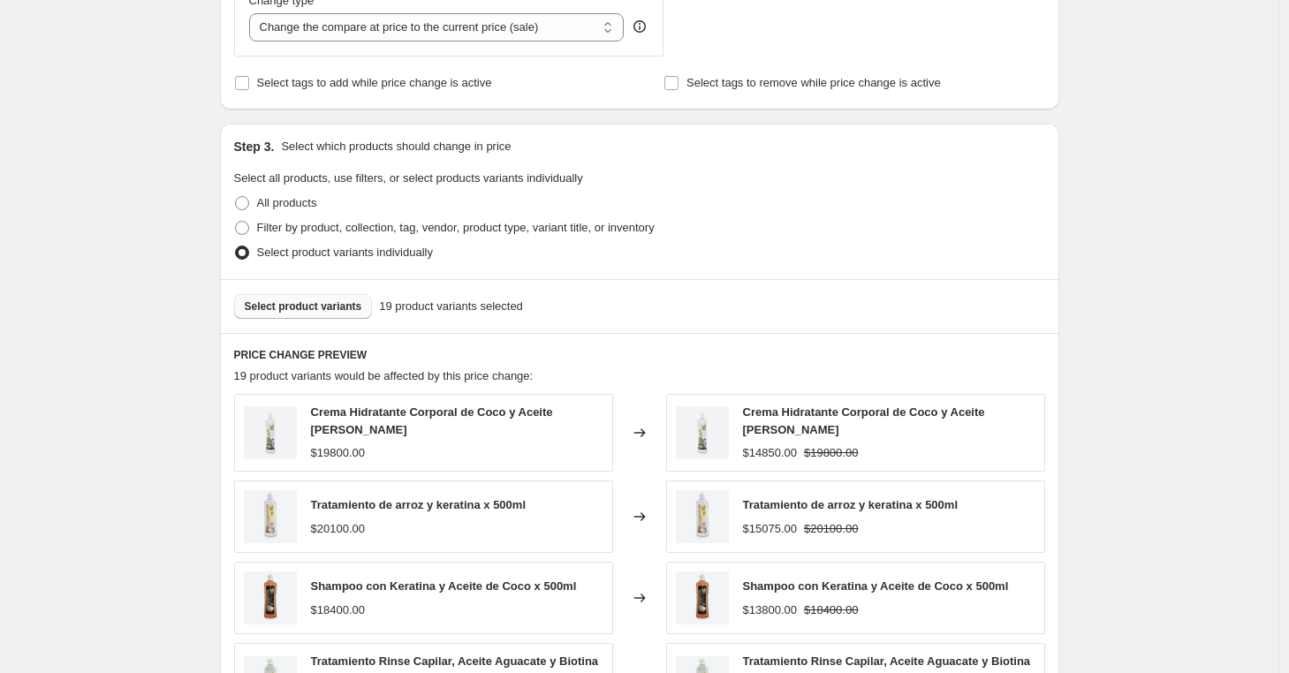
click at [326, 298] on button "Select product variants" at bounding box center [303, 306] width 139 height 25
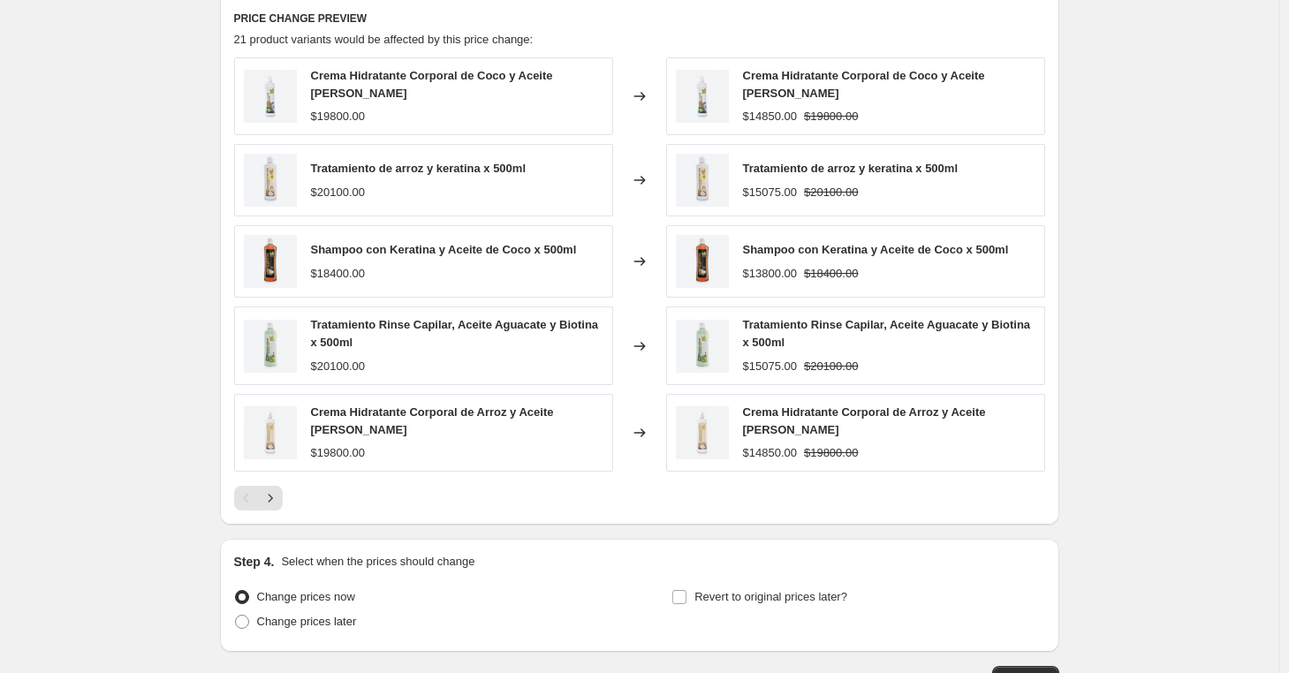
scroll to position [1037, 0]
click at [289, 498] on div at bounding box center [639, 499] width 811 height 25
click at [279, 498] on icon "Next" at bounding box center [271, 499] width 18 height 18
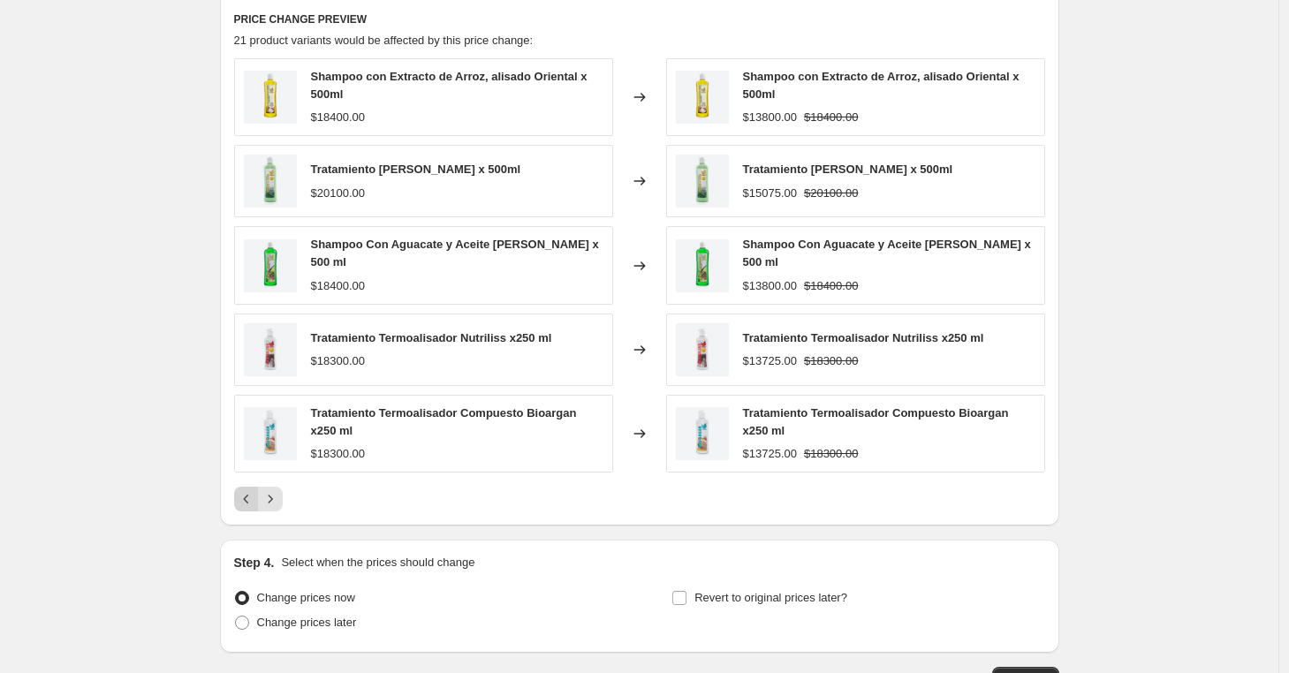
click at [255, 495] on icon "Previous" at bounding box center [247, 499] width 18 height 18
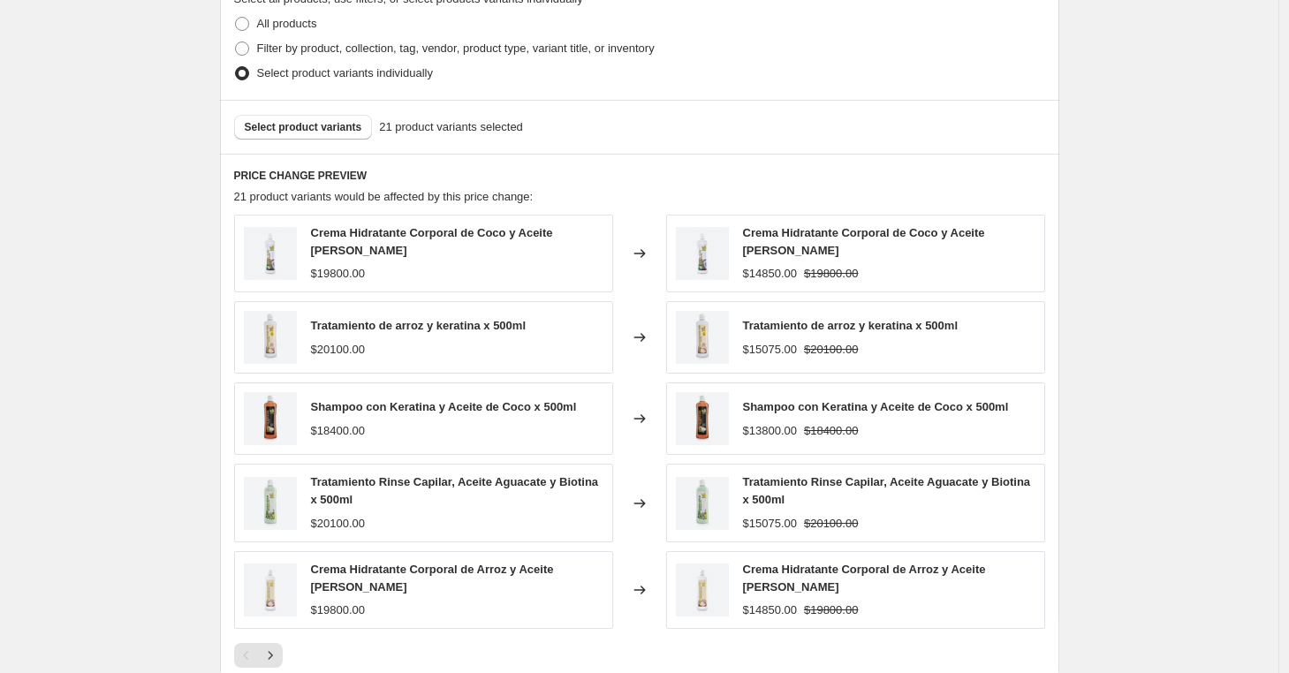
scroll to position [867, 0]
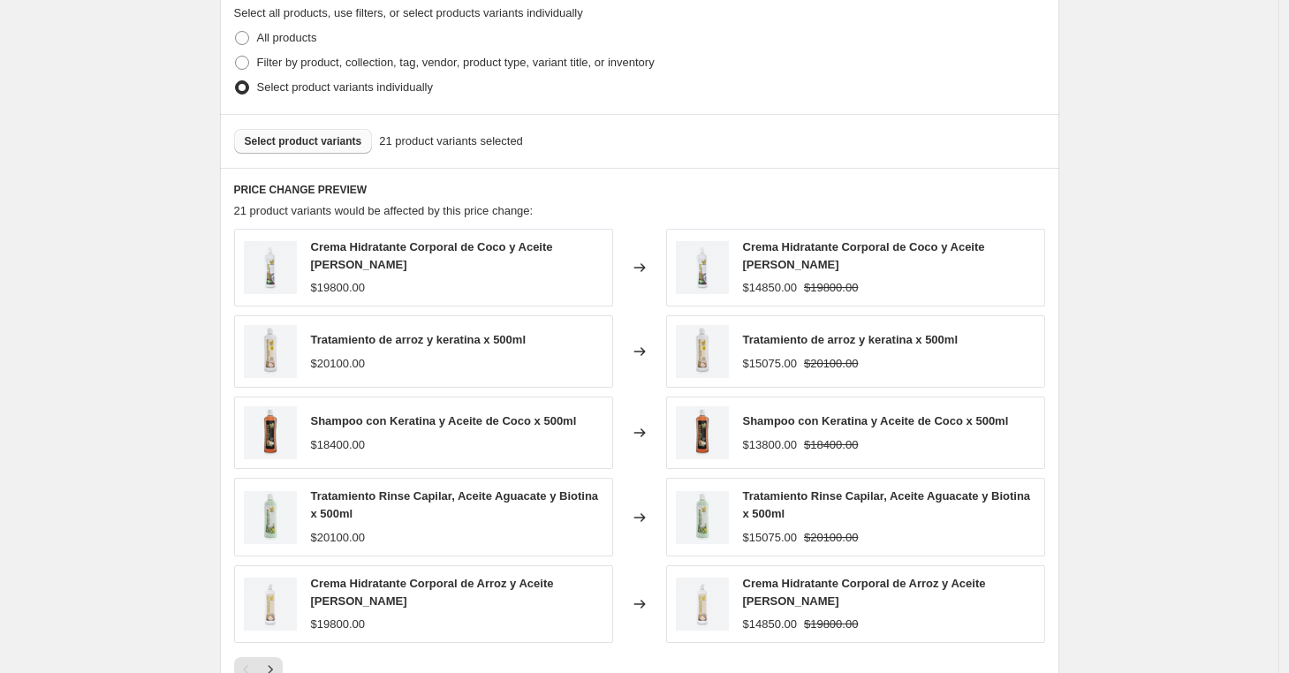
click at [319, 147] on span "Select product variants" at bounding box center [304, 141] width 118 height 14
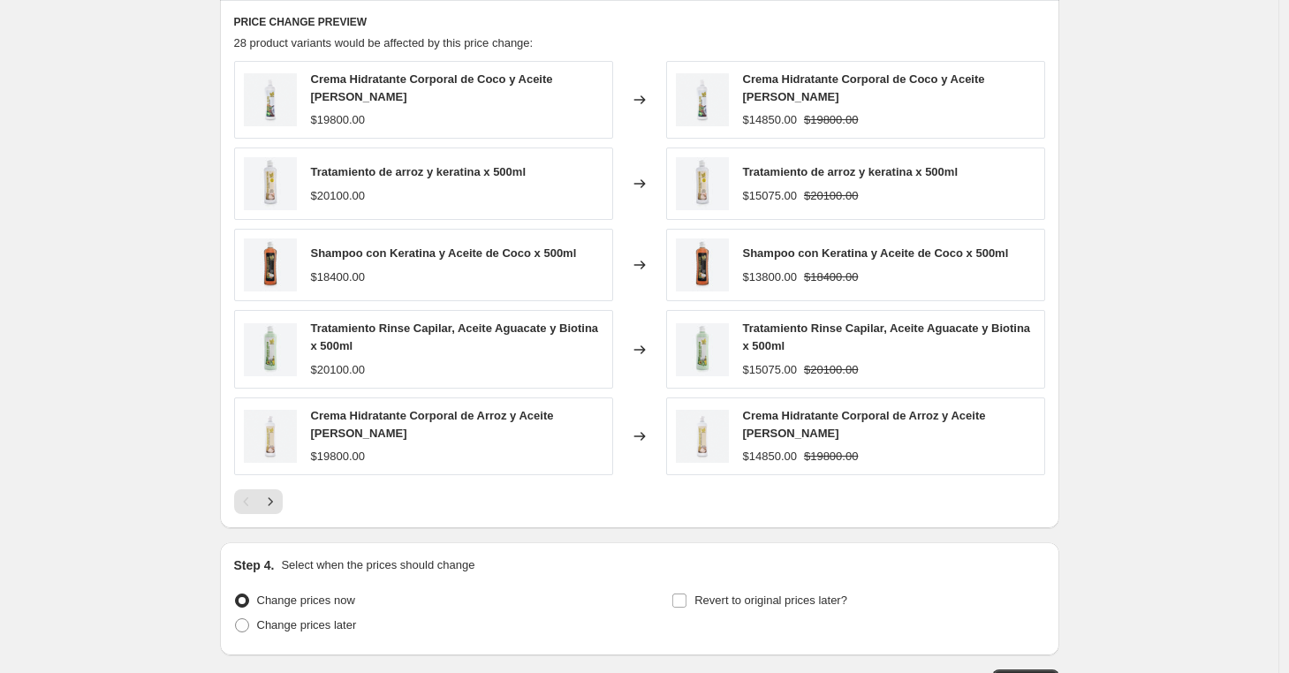
scroll to position [1164, 0]
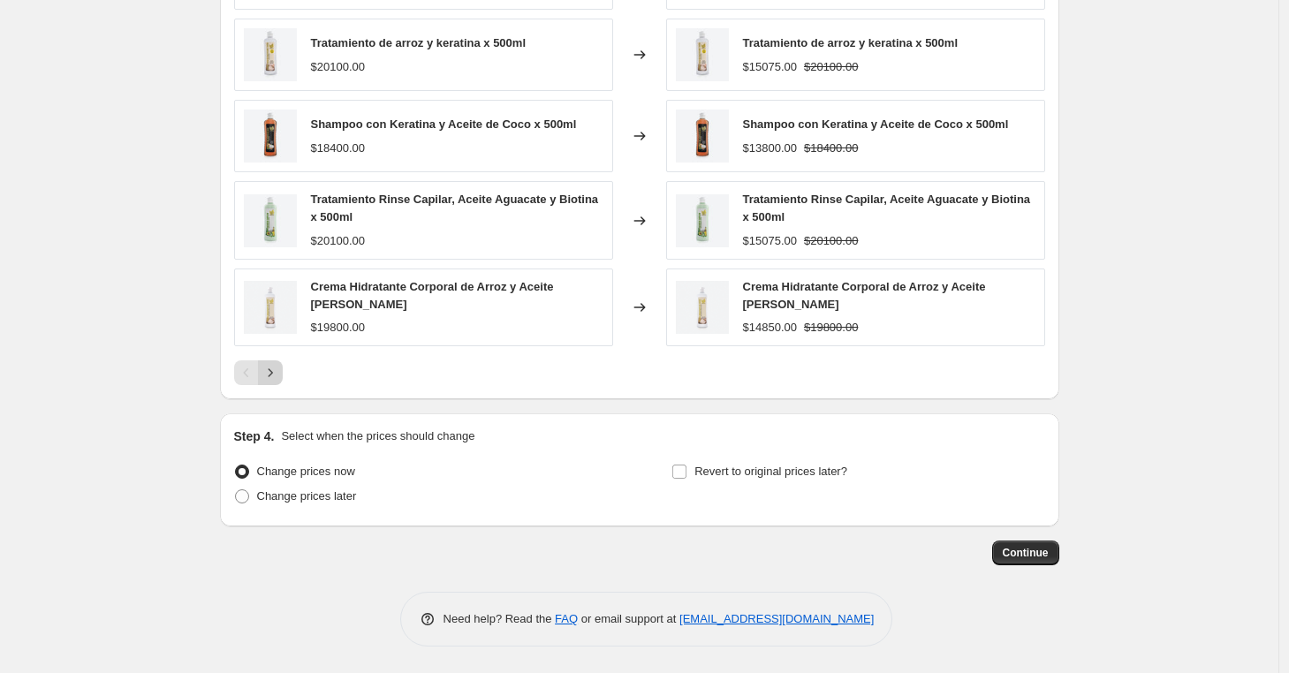
click at [277, 379] on icon "Next" at bounding box center [271, 373] width 18 height 18
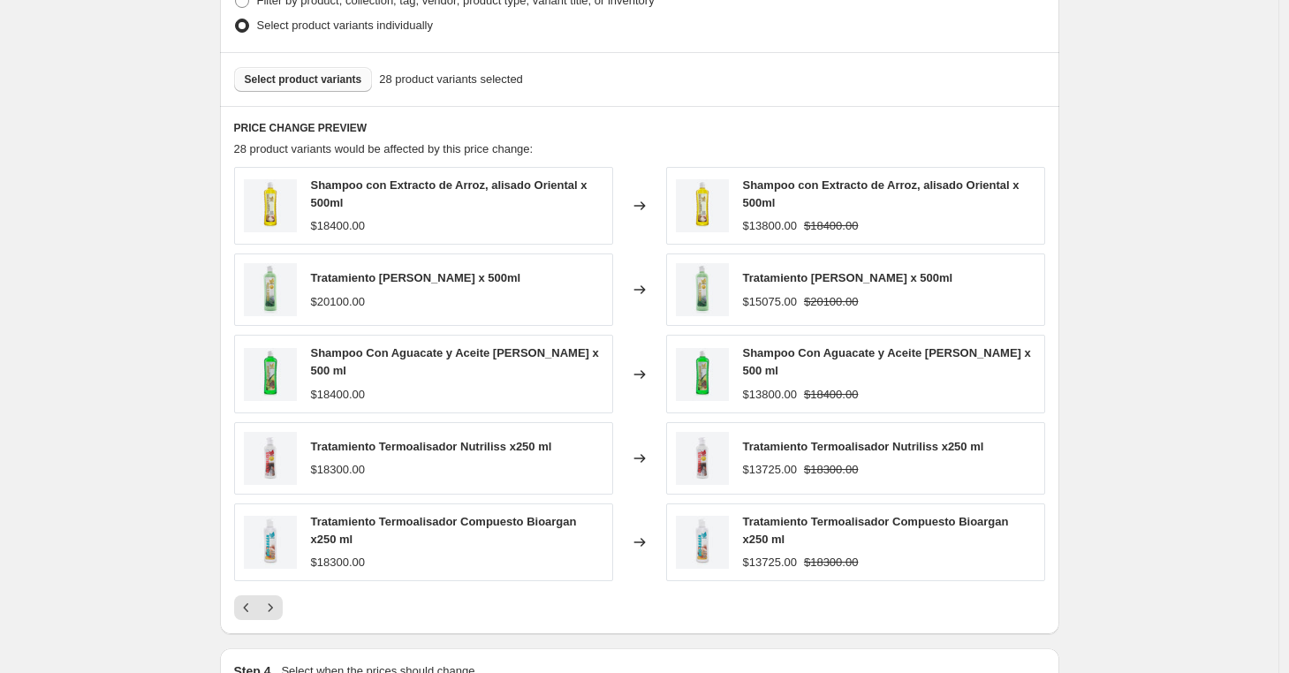
scroll to position [910, 0]
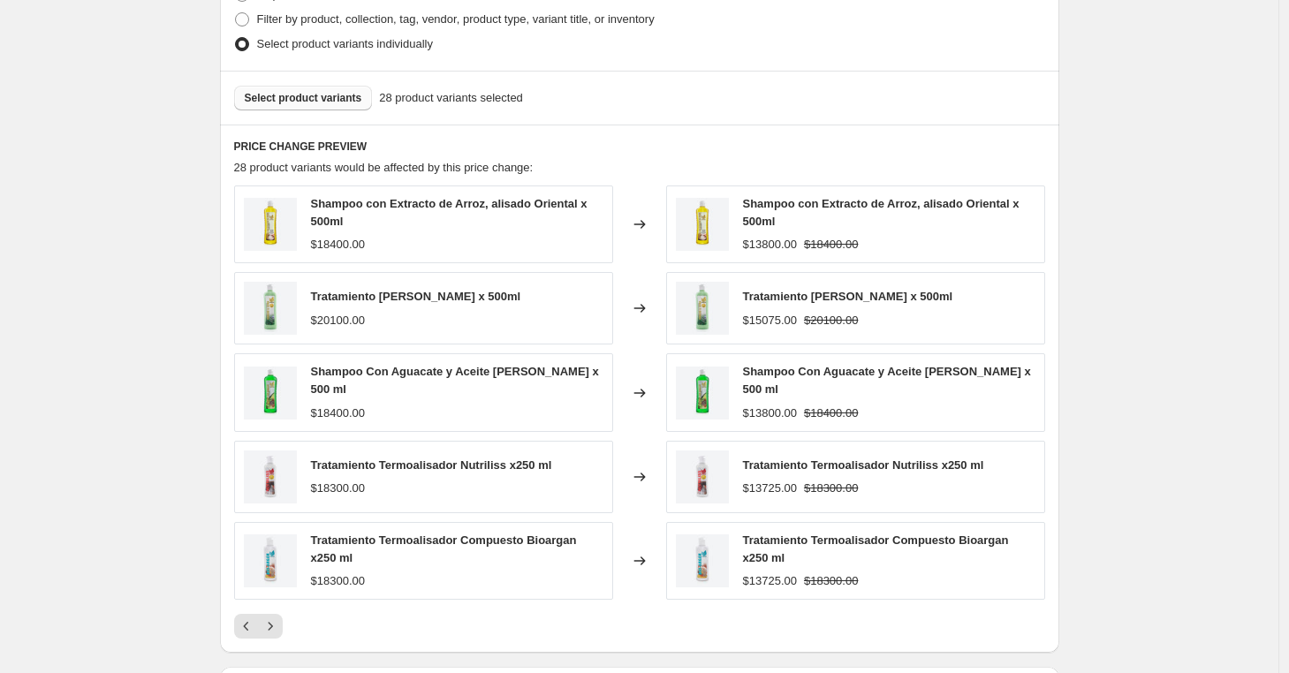
click at [311, 99] on span "Select product variants" at bounding box center [304, 98] width 118 height 14
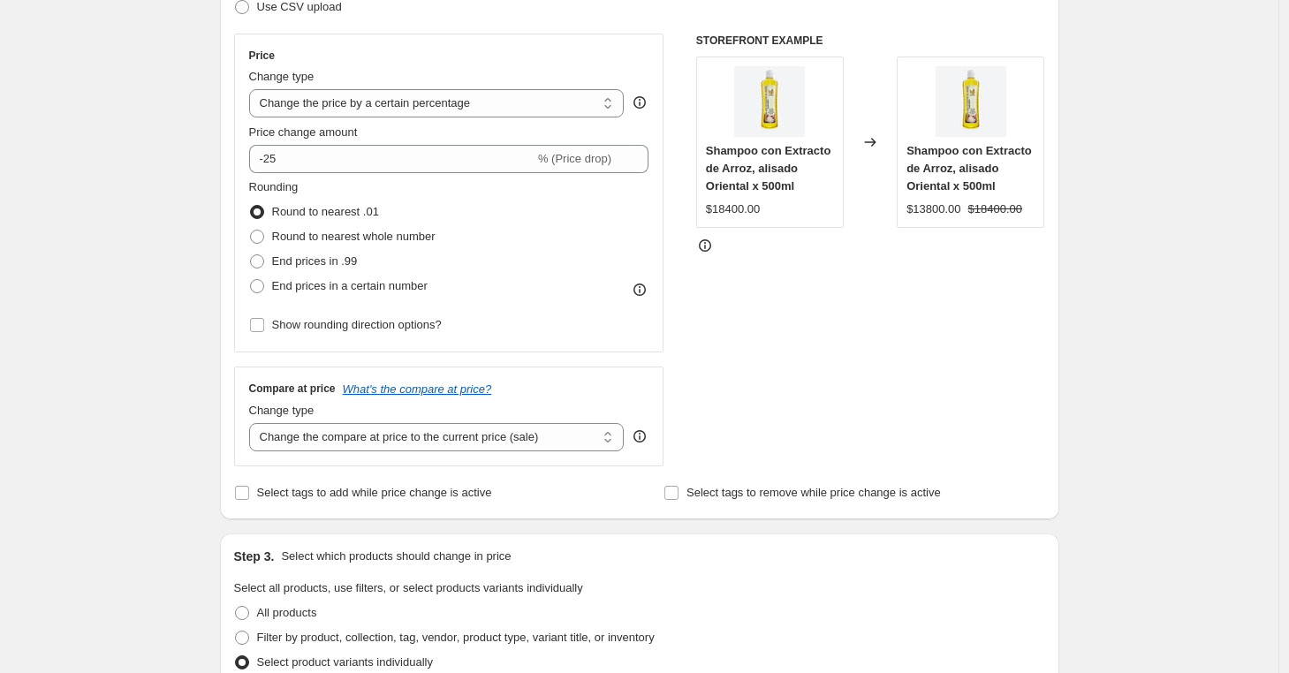
scroll to position [284, 0]
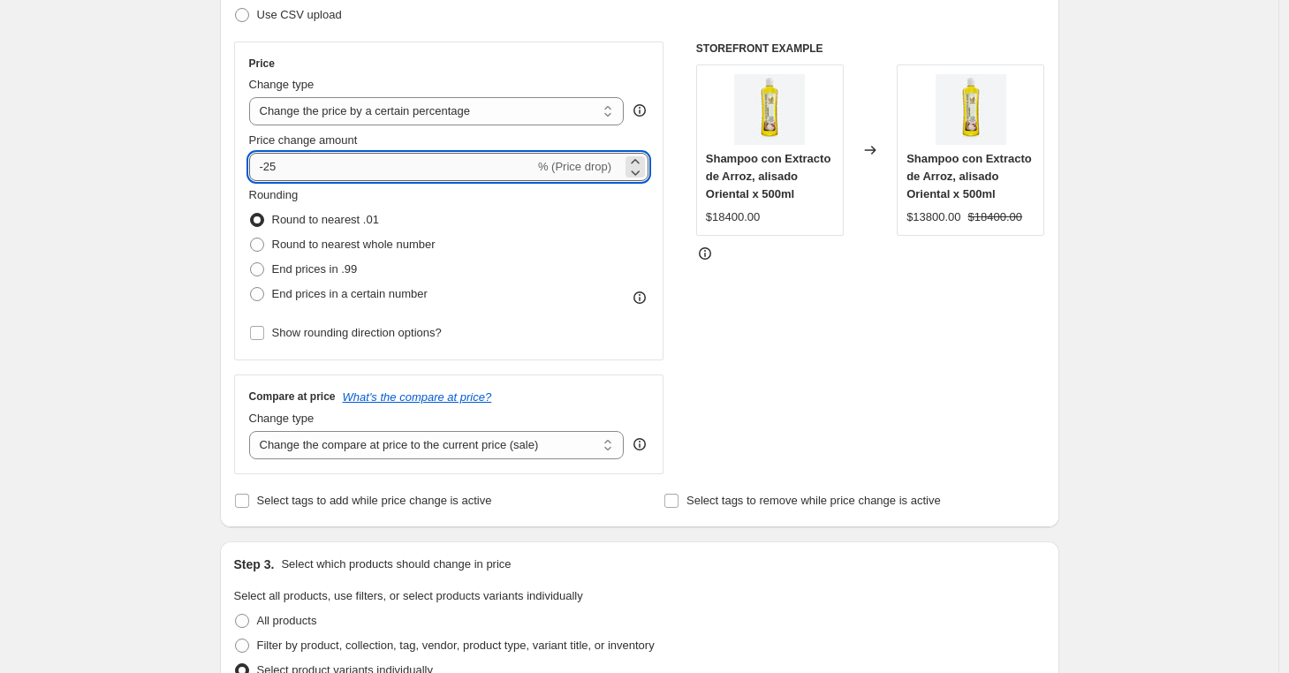
drag, startPoint x: 275, startPoint y: 168, endPoint x: 304, endPoint y: 172, distance: 29.5
click at [304, 172] on input "-25" at bounding box center [391, 167] width 285 height 28
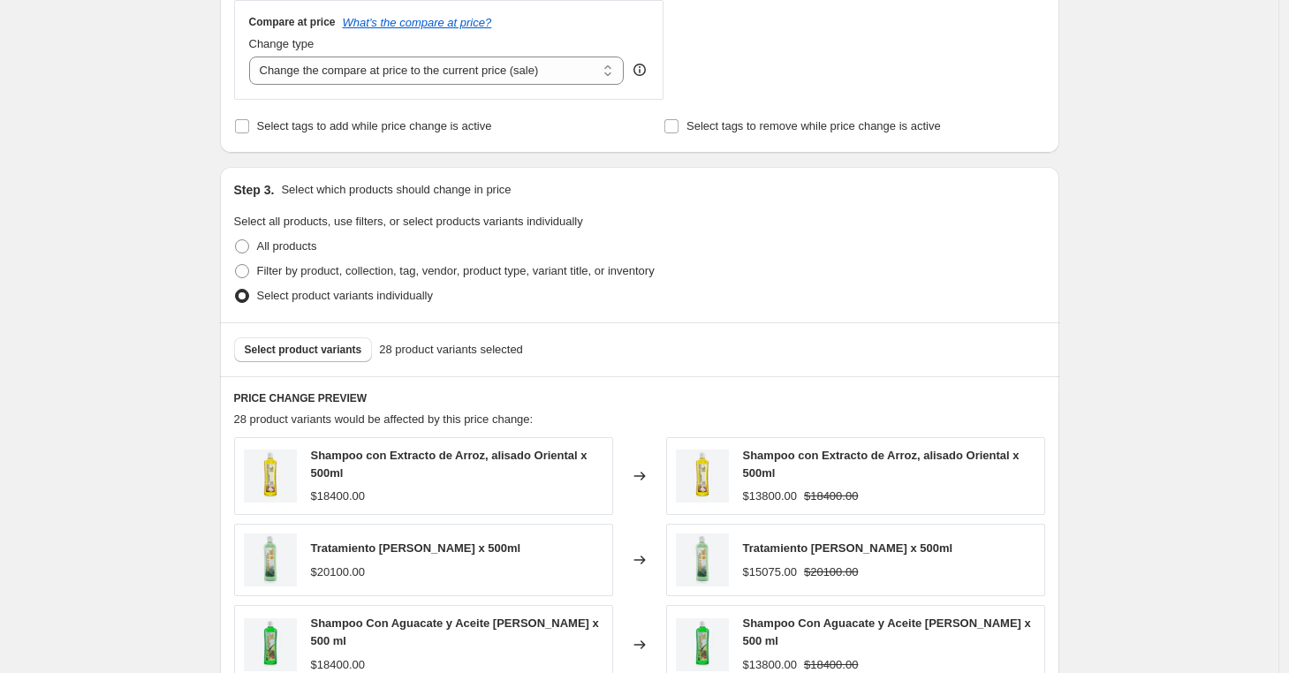
scroll to position [736, 0]
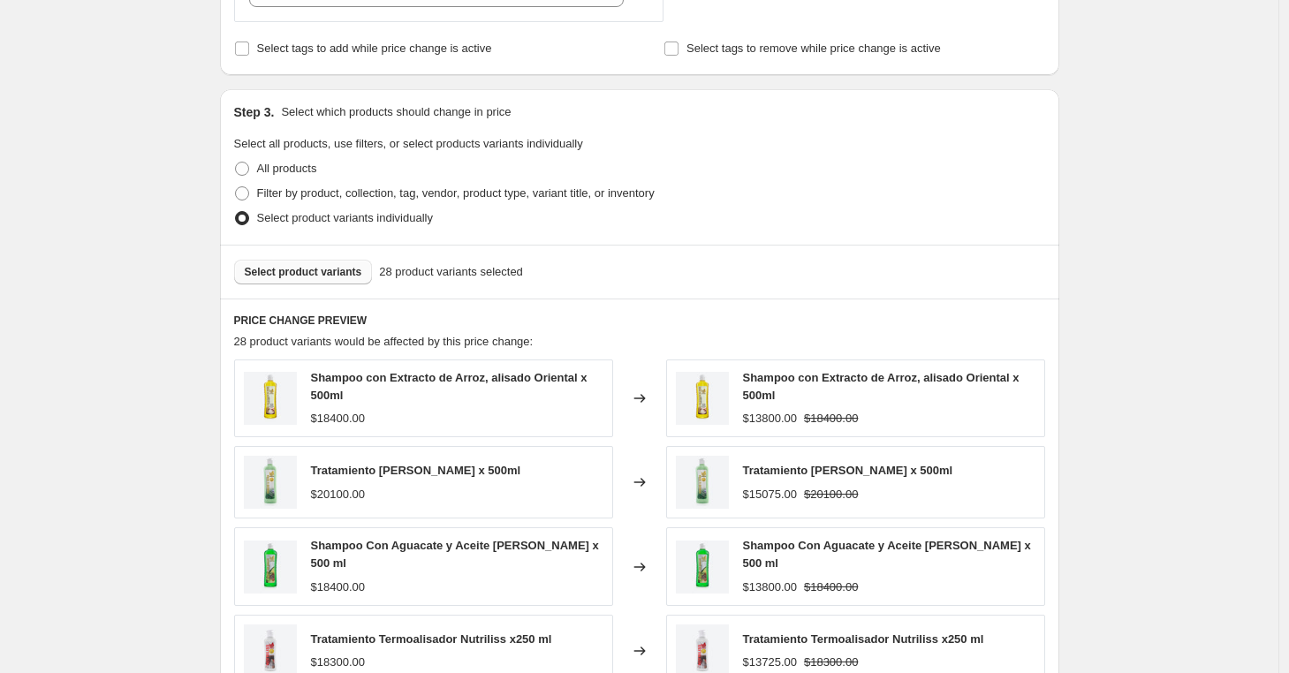
type input "-20"
click at [262, 273] on span "Select product variants" at bounding box center [304, 272] width 118 height 14
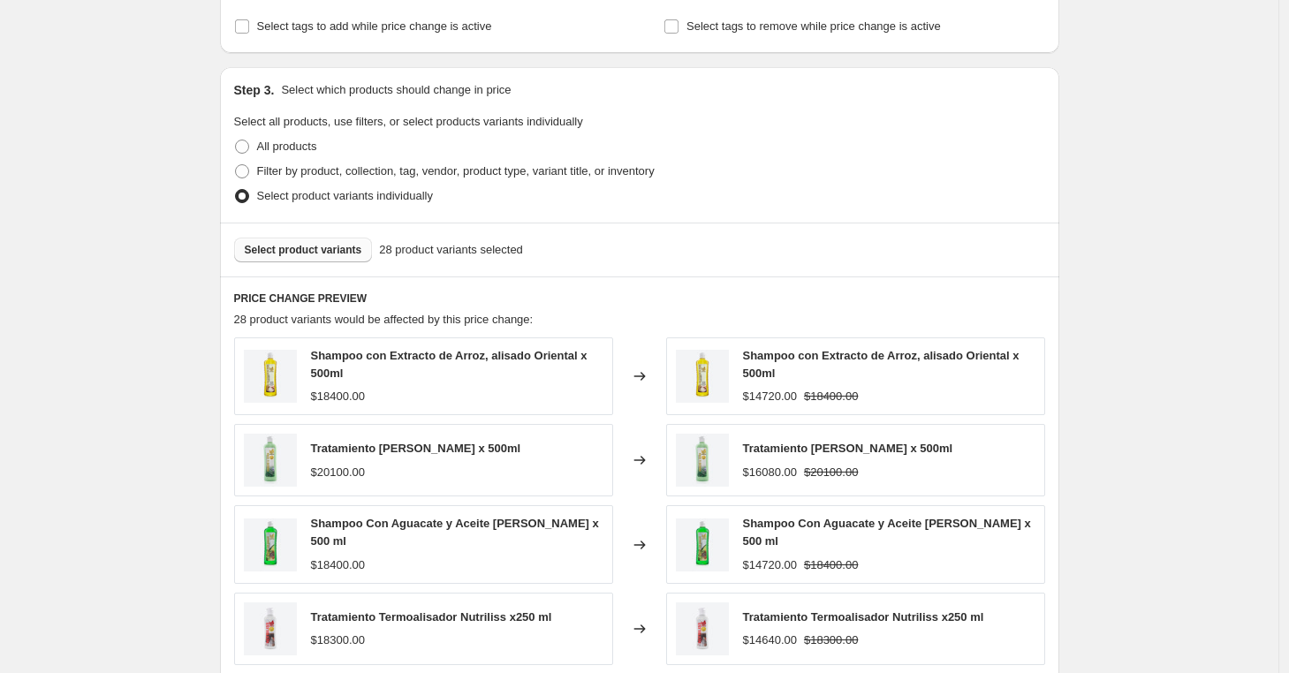
scroll to position [758, 0]
click at [293, 246] on span "Select product variants" at bounding box center [304, 250] width 118 height 14
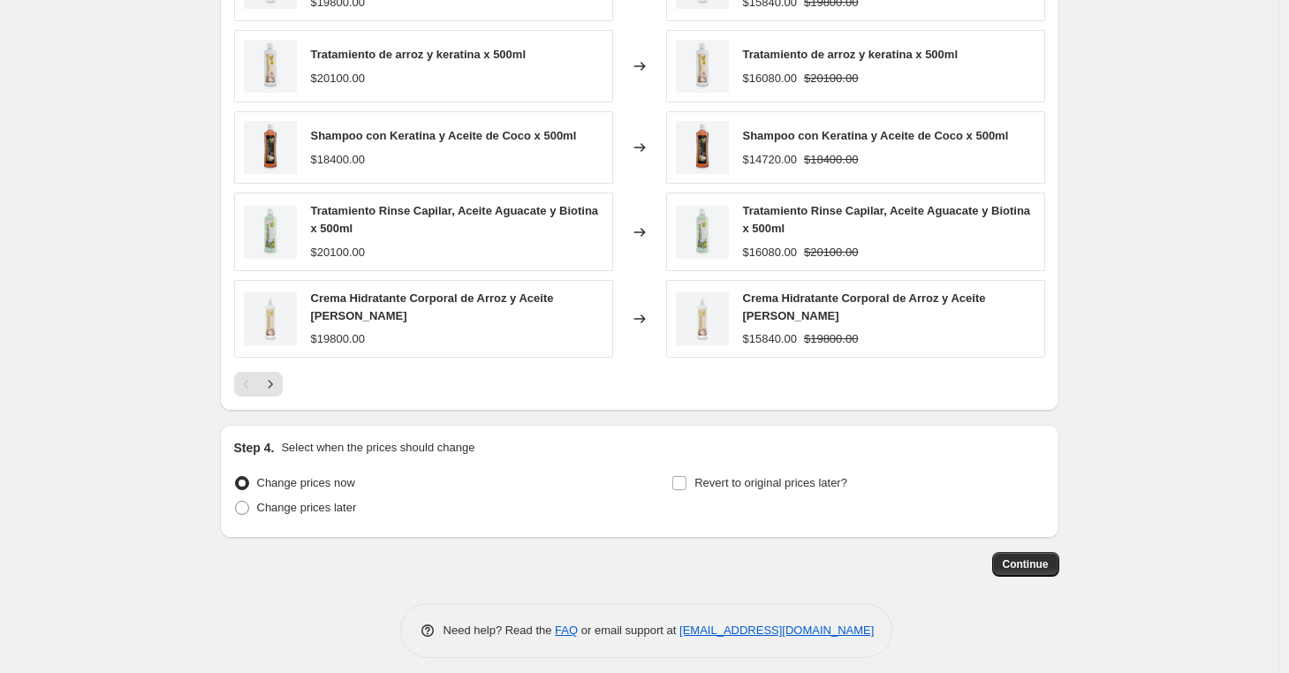
scroll to position [1164, 0]
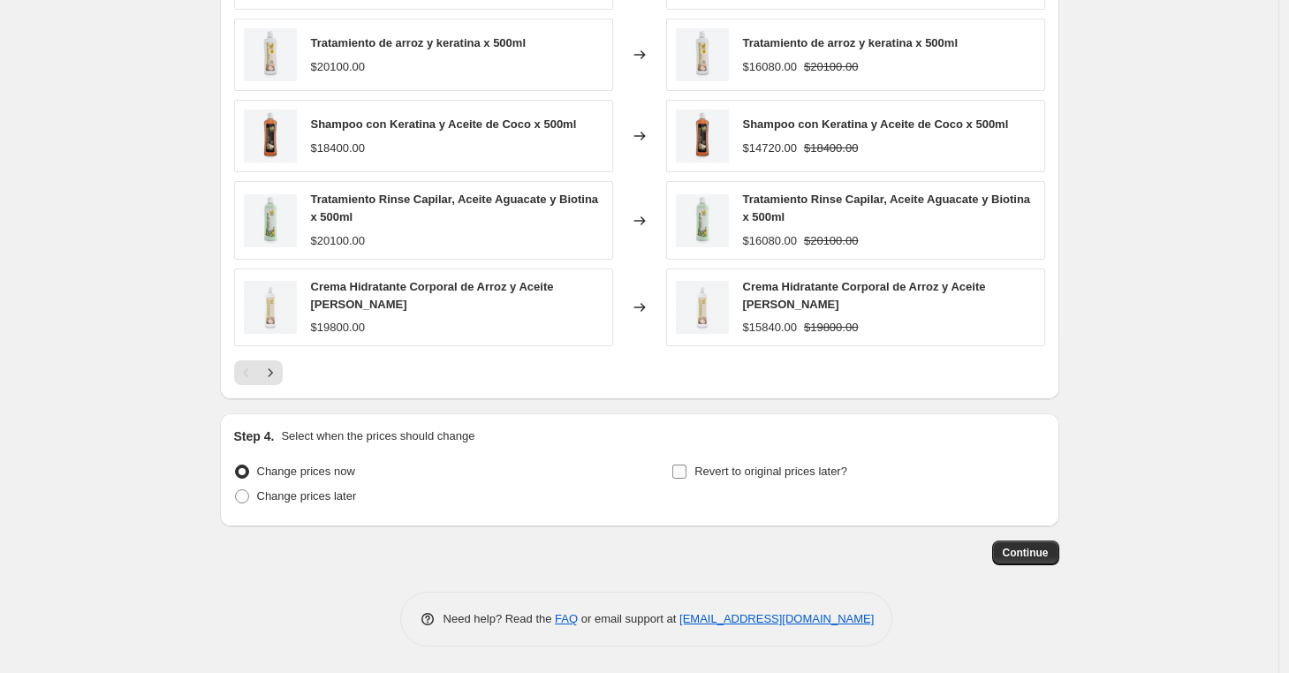
drag, startPoint x: 680, startPoint y: 470, endPoint x: 711, endPoint y: 483, distance: 33.3
click at [680, 470] on input "Revert to original prices later?" at bounding box center [679, 472] width 14 height 14
checkbox input "true"
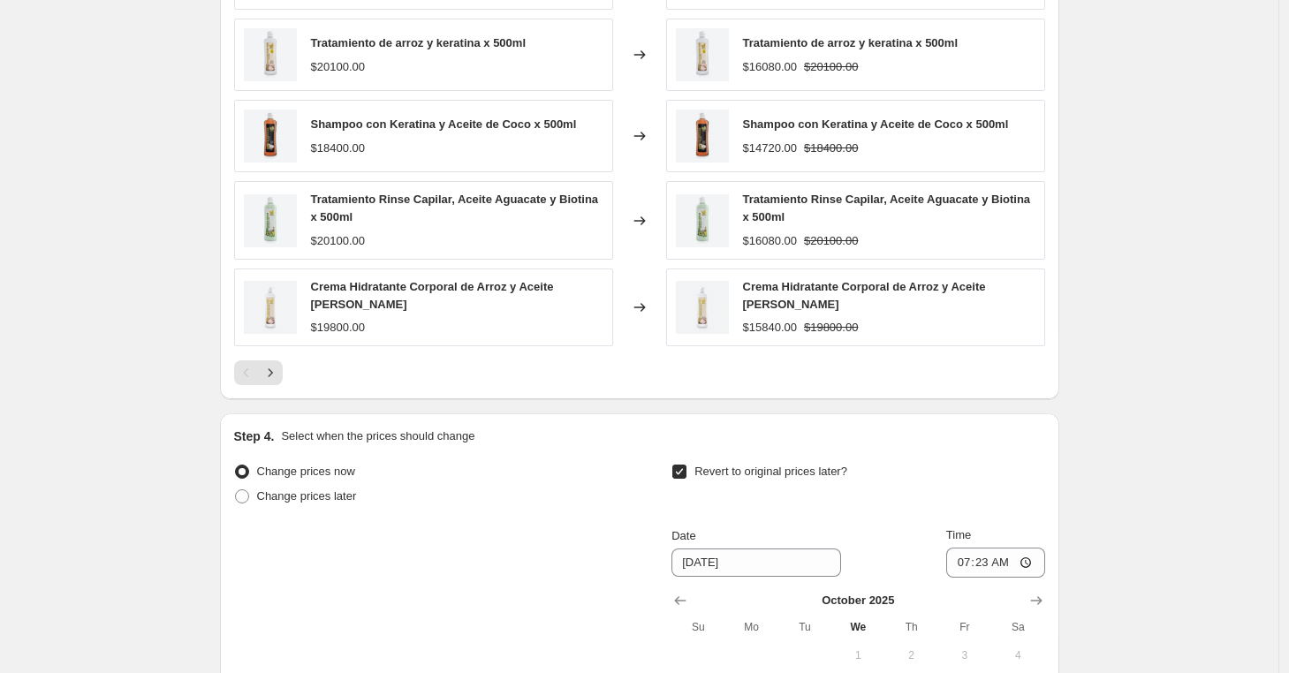
scroll to position [1465, 0]
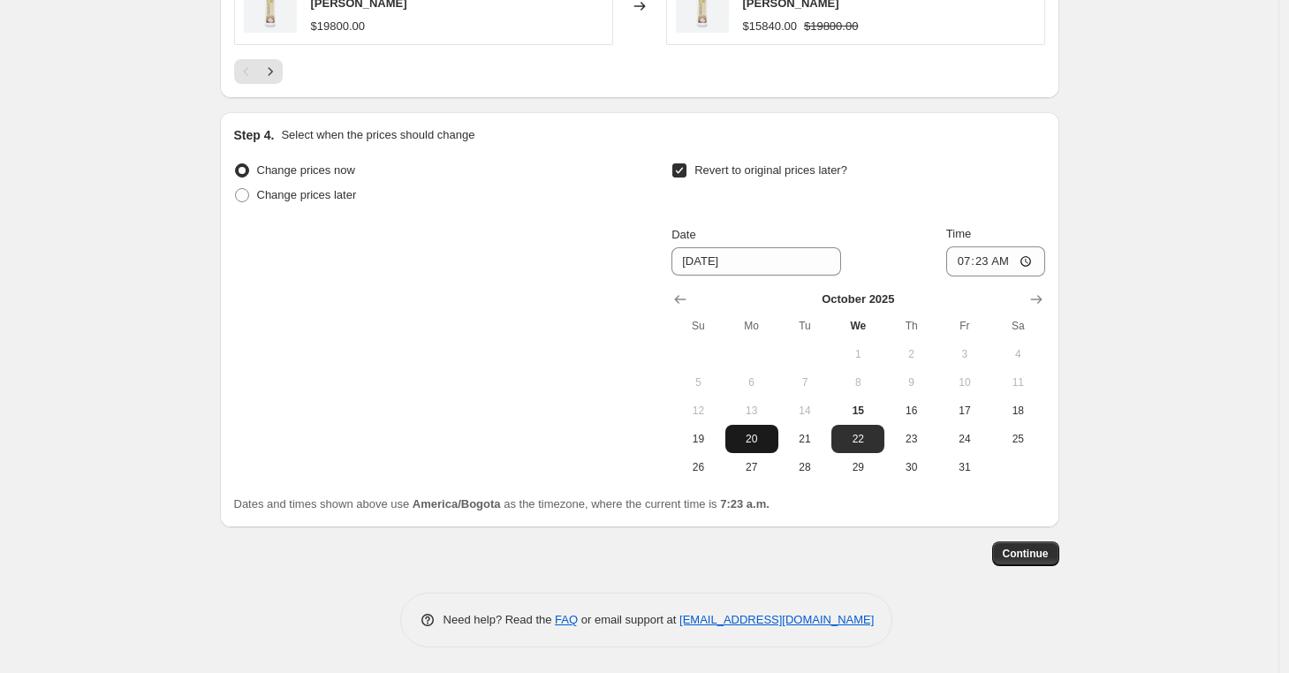
click at [771, 443] on span "20" at bounding box center [752, 439] width 39 height 14
type input "10/20/2025"
click at [957, 259] on input "07:23" at bounding box center [995, 262] width 99 height 30
type input "23:59"
click at [1035, 557] on span "Continue" at bounding box center [1026, 554] width 46 height 14
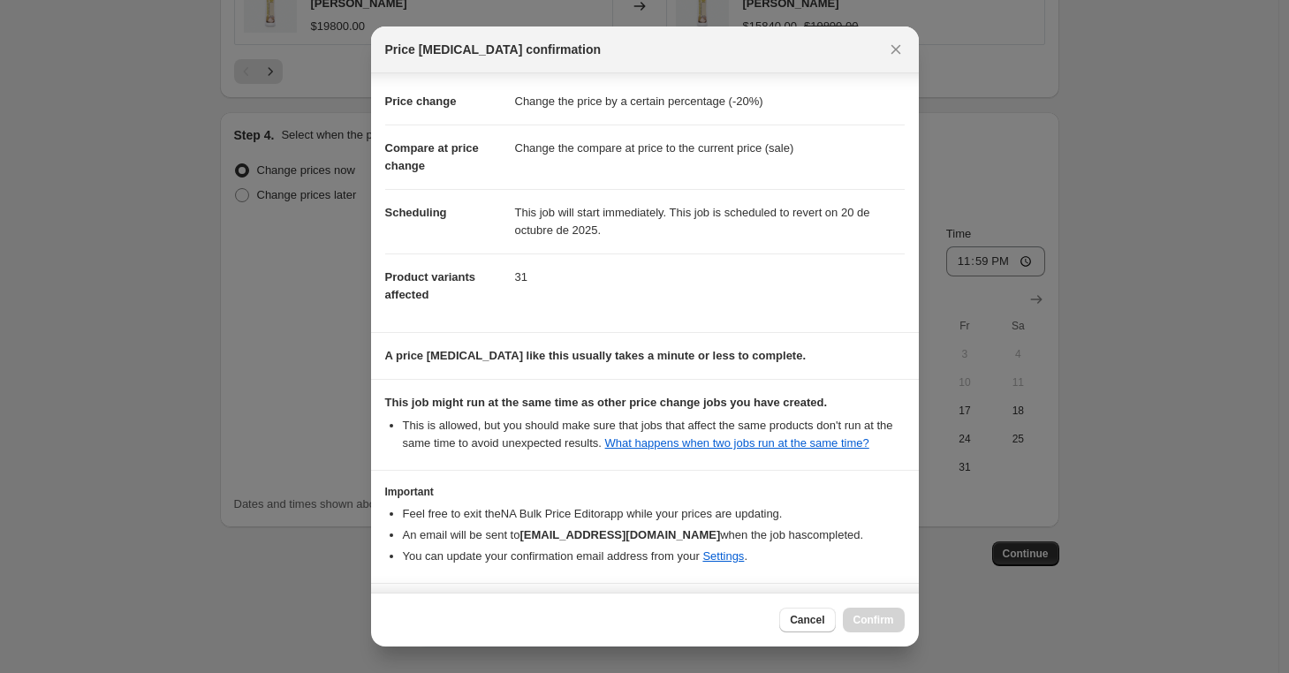
scroll to position [106, 0]
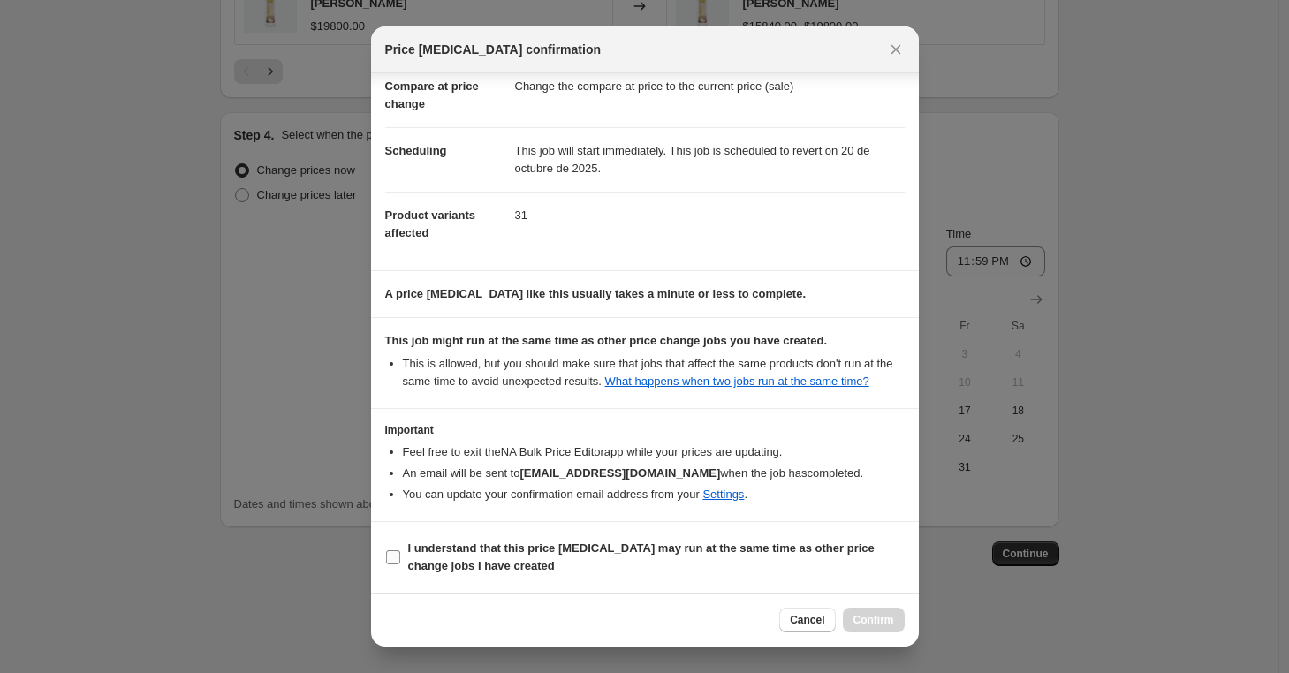
click at [393, 563] on input "I understand that this price change job may run at the same time as other price…" at bounding box center [393, 558] width 14 height 14
checkbox input "true"
click at [881, 626] on span "Confirm" at bounding box center [874, 620] width 41 height 14
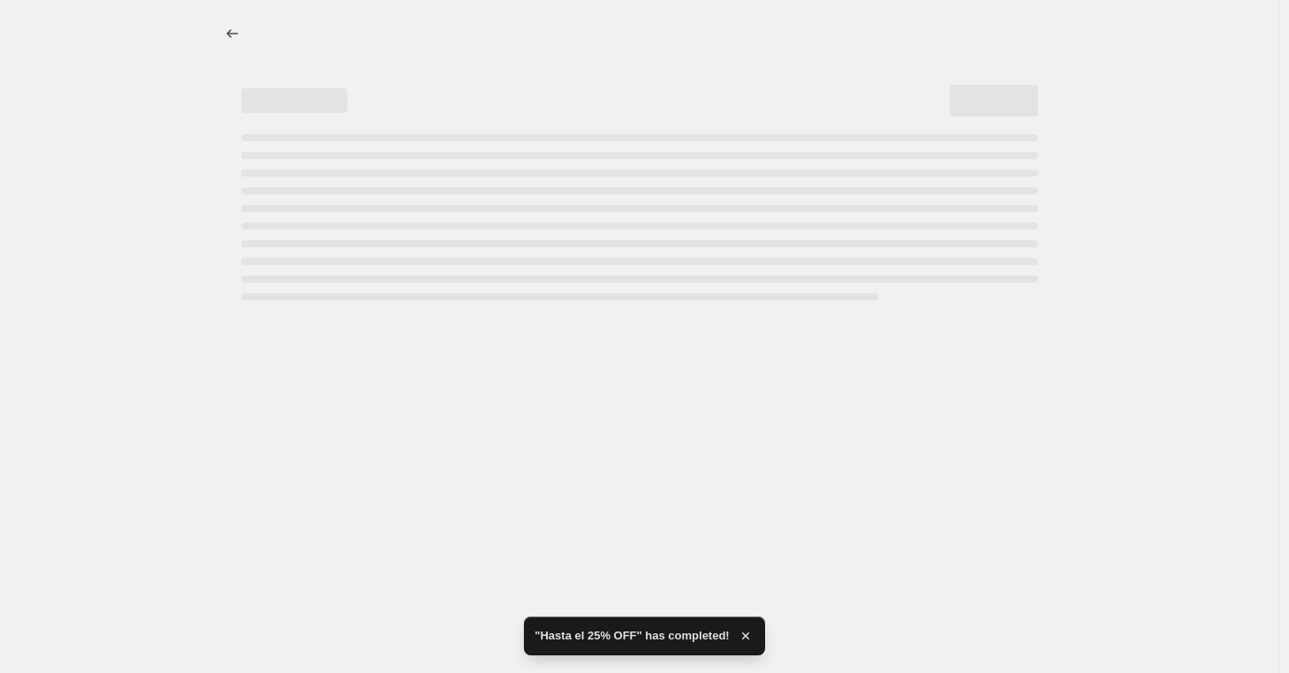
select select "percentage"
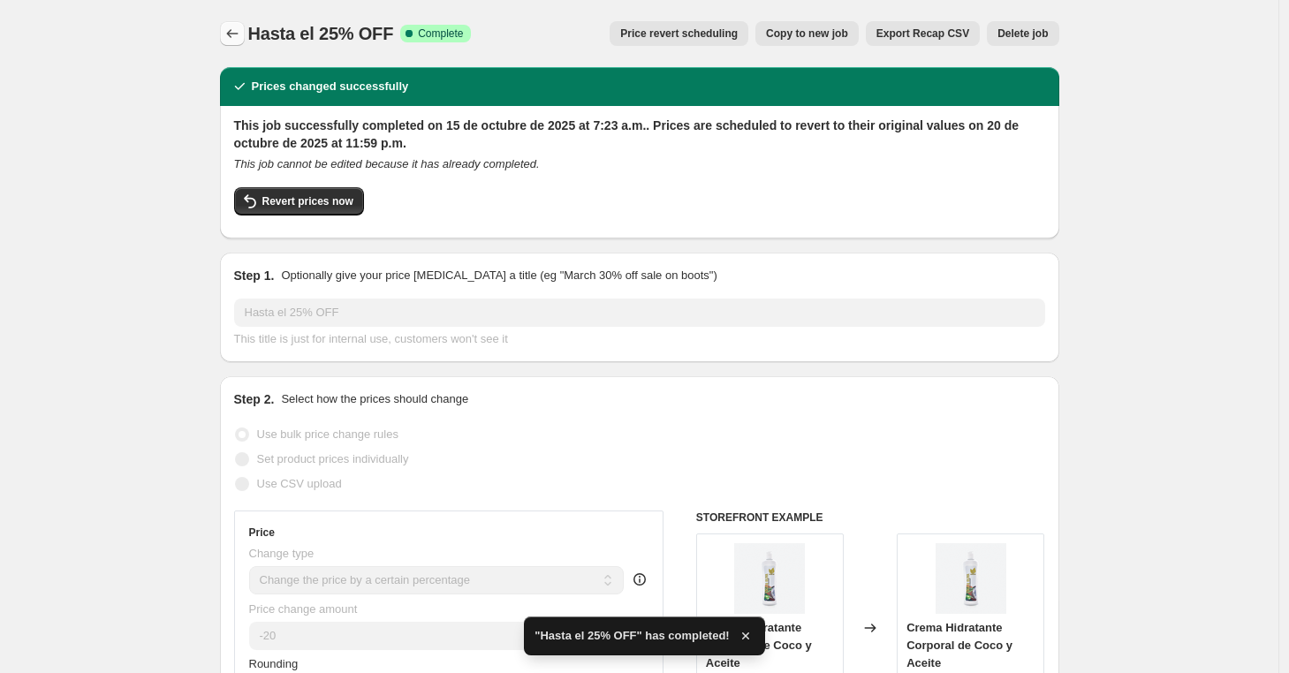
click at [234, 35] on icon "Price change jobs" at bounding box center [233, 34] width 18 height 18
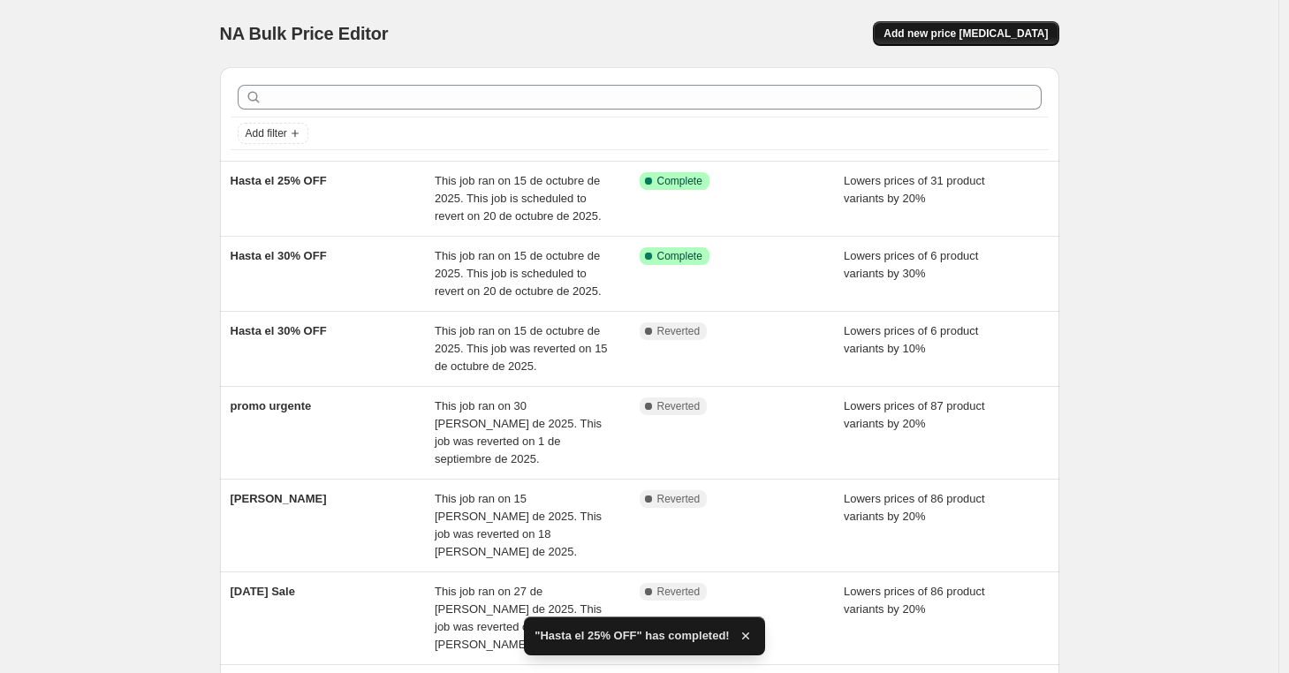
click at [920, 37] on span "Add new price change job" at bounding box center [966, 34] width 164 height 14
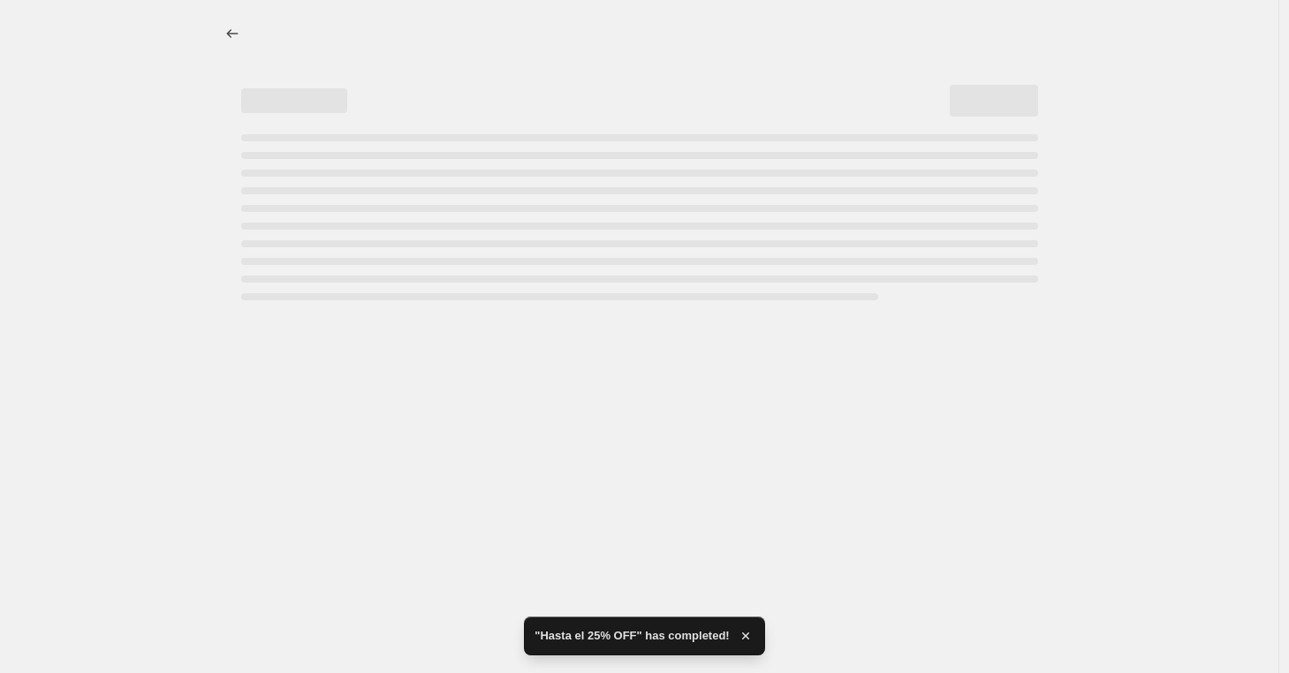
select select "percentage"
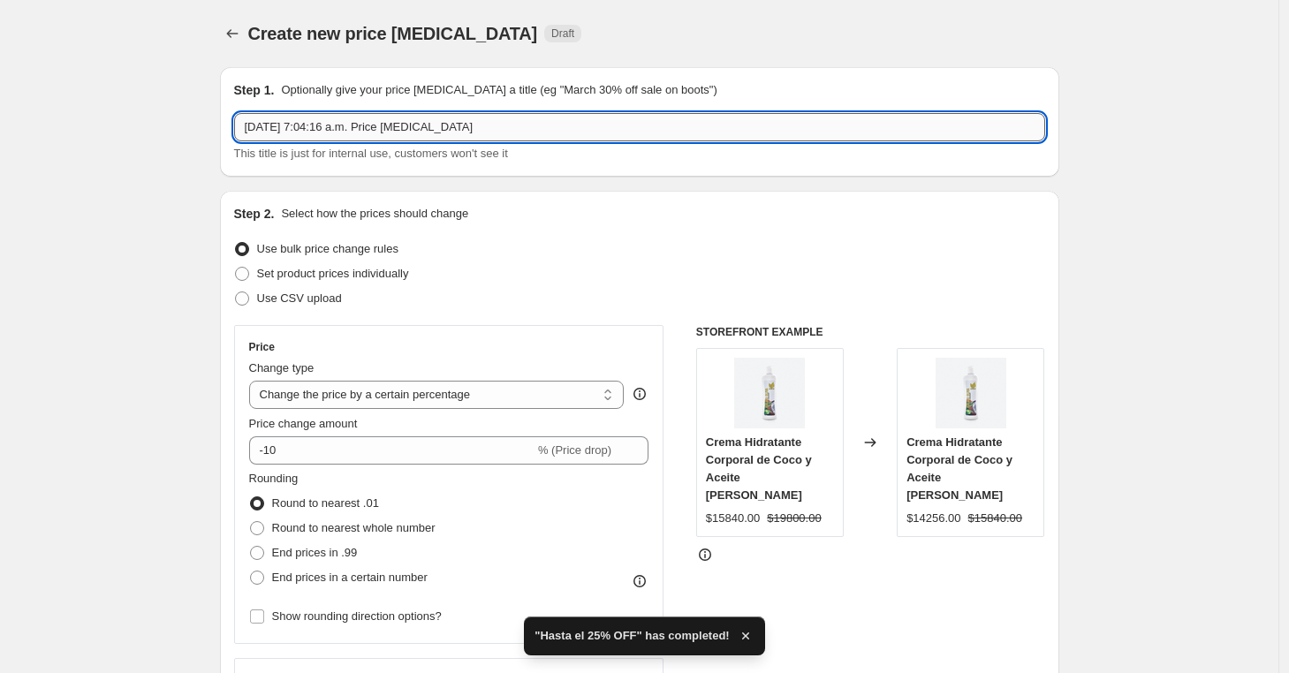
click at [392, 124] on input "15 oct 2025, 7:04:16 a.m. Price change job" at bounding box center [639, 127] width 811 height 28
drag, startPoint x: 531, startPoint y: 133, endPoint x: 62, endPoint y: 83, distance: 471.9
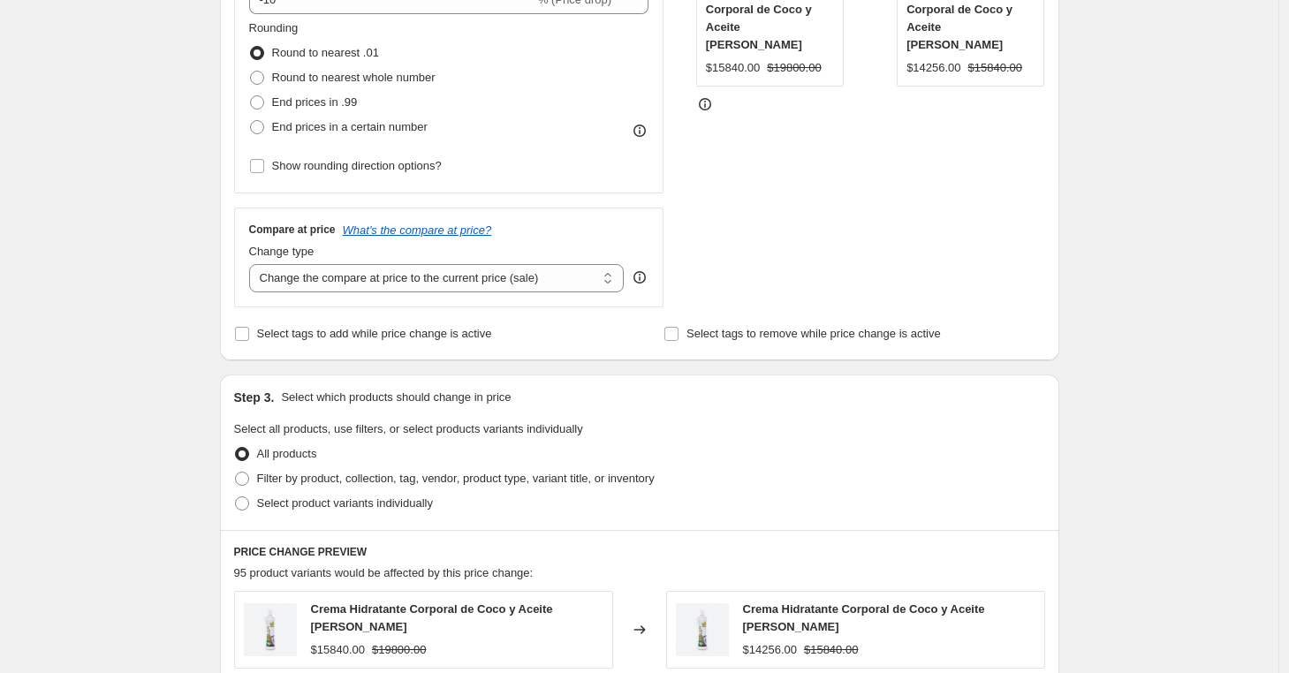
scroll to position [448, 0]
type input "Hasta el 10% OFF"
click at [239, 504] on span at bounding box center [242, 506] width 14 height 14
click at [236, 500] on input "Select product variants individually" at bounding box center [235, 499] width 1 height 1
radio input "true"
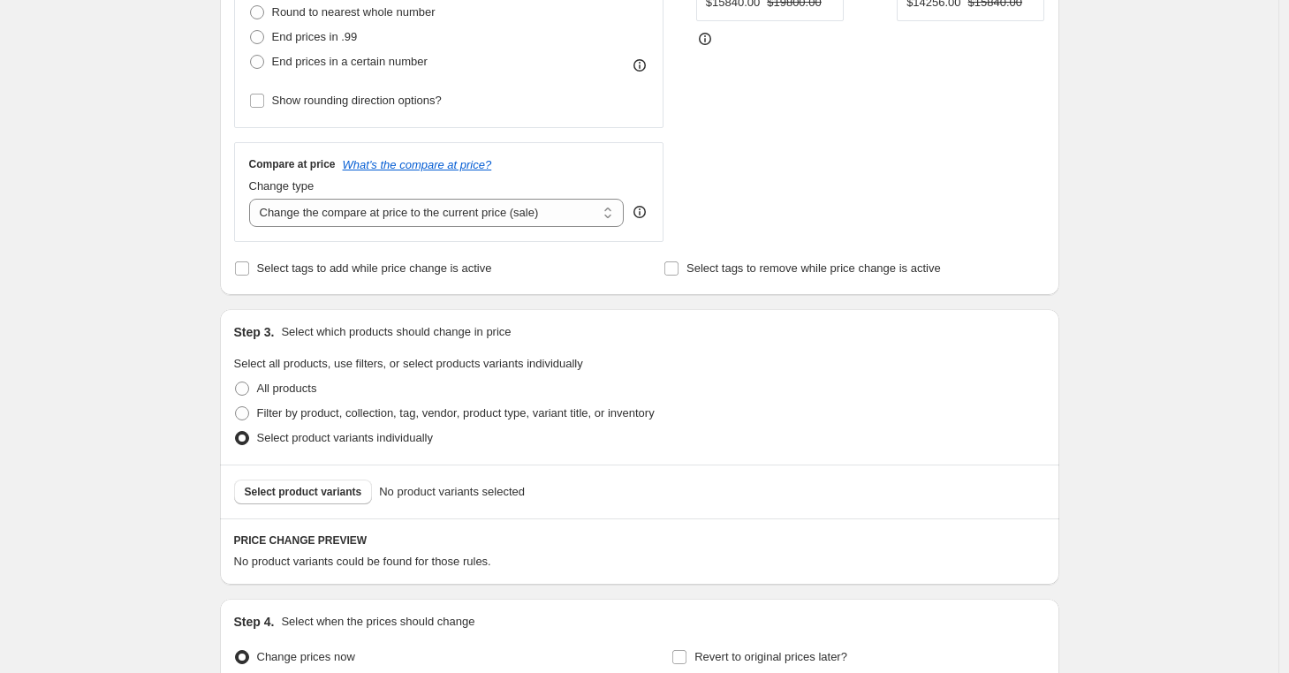
scroll to position [589, 0]
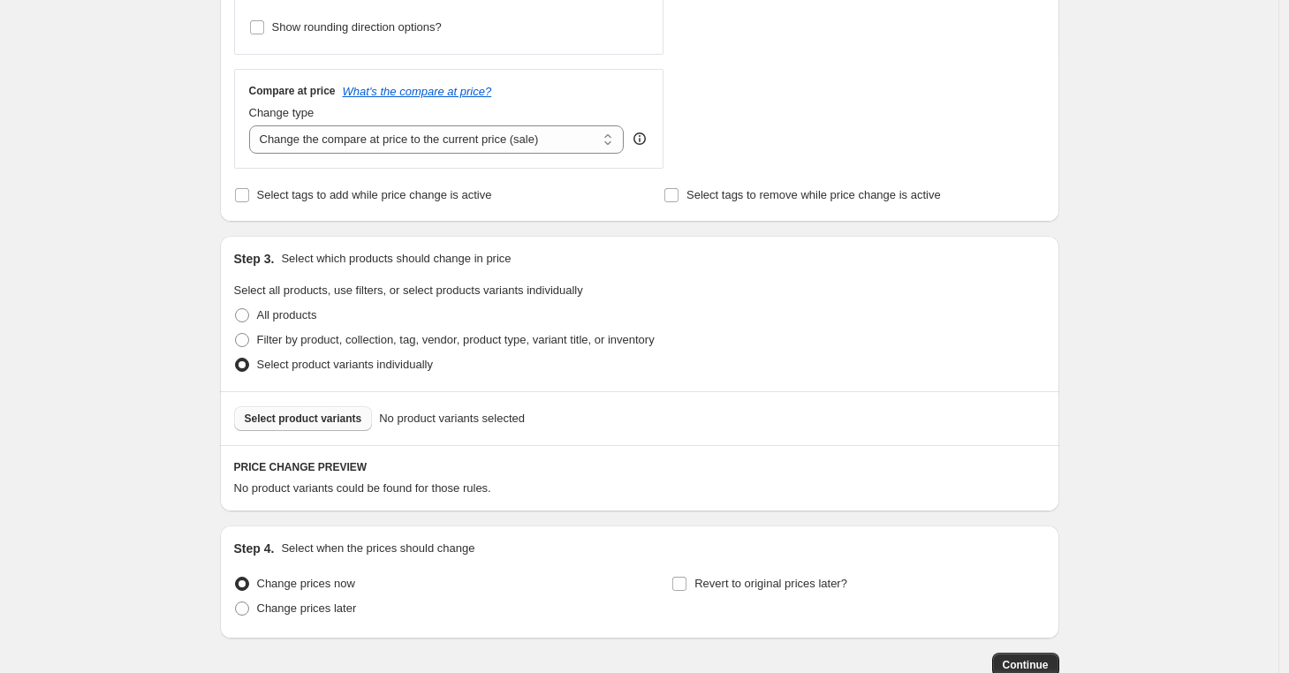
click at [321, 407] on button "Select product variants" at bounding box center [303, 419] width 139 height 25
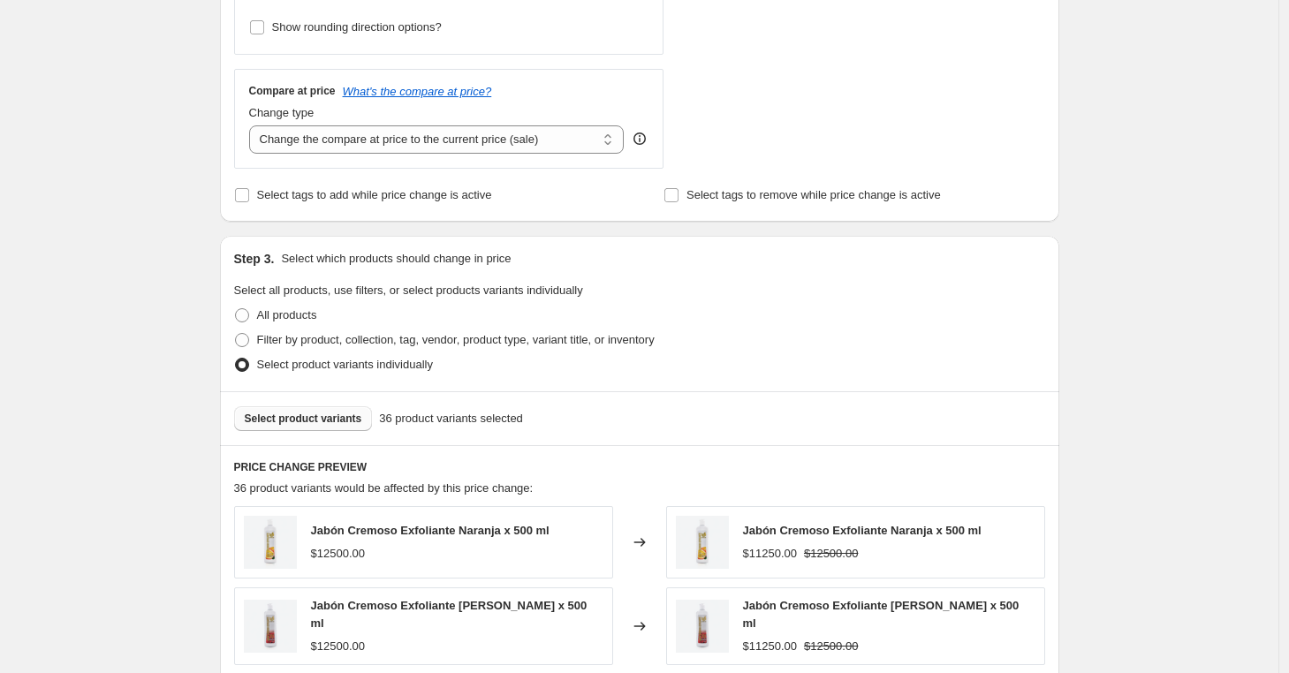
click at [351, 422] on span "Select product variants" at bounding box center [304, 419] width 118 height 14
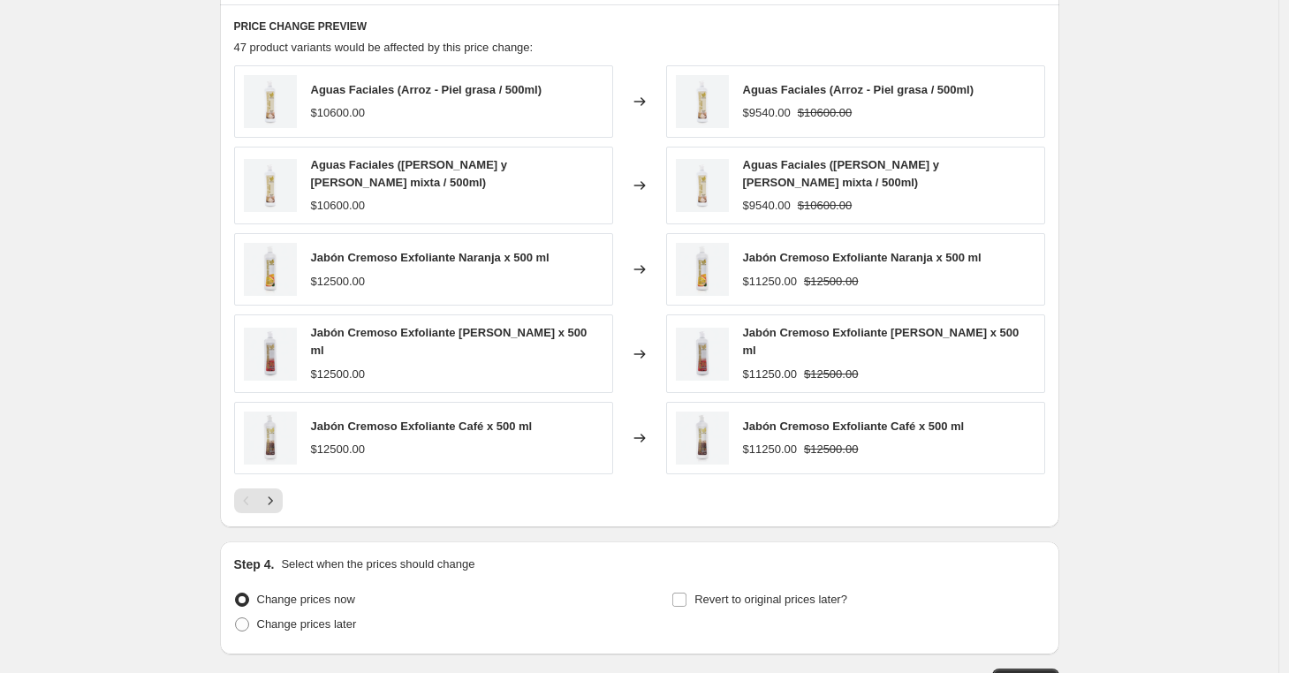
scroll to position [1030, 0]
click at [678, 593] on input "Revert to original prices later?" at bounding box center [679, 600] width 14 height 14
checkbox input "true"
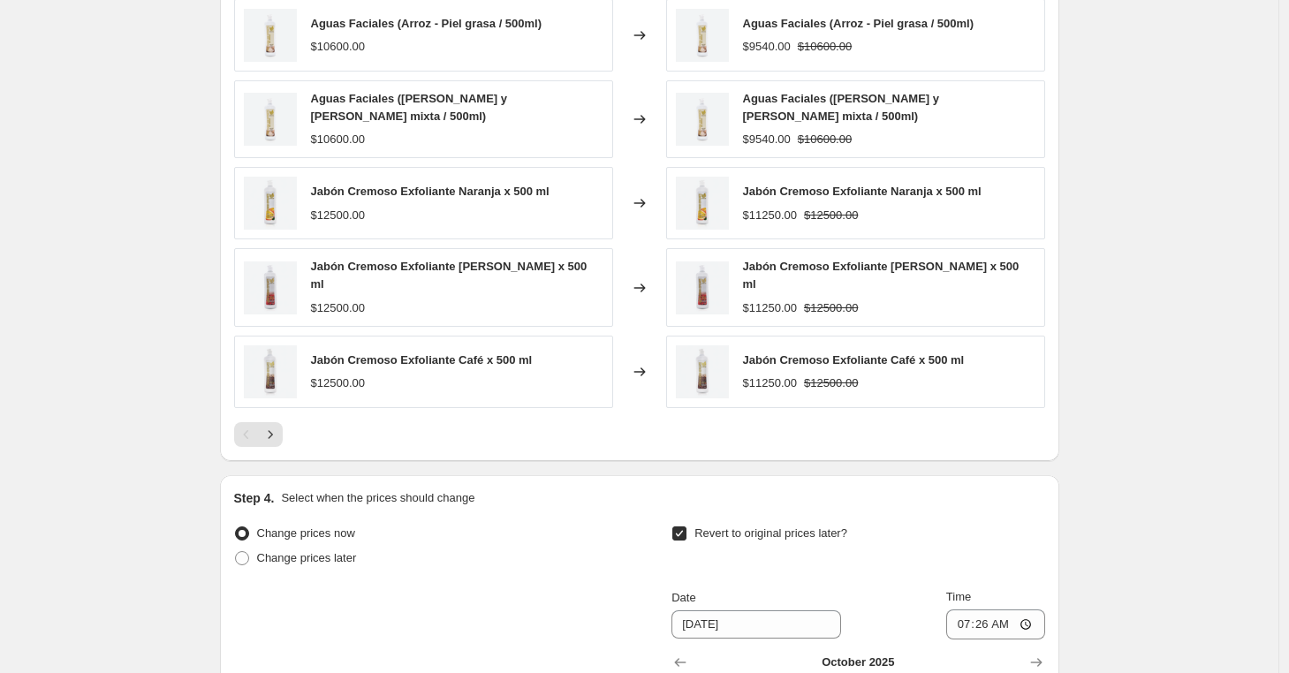
scroll to position [1377, 0]
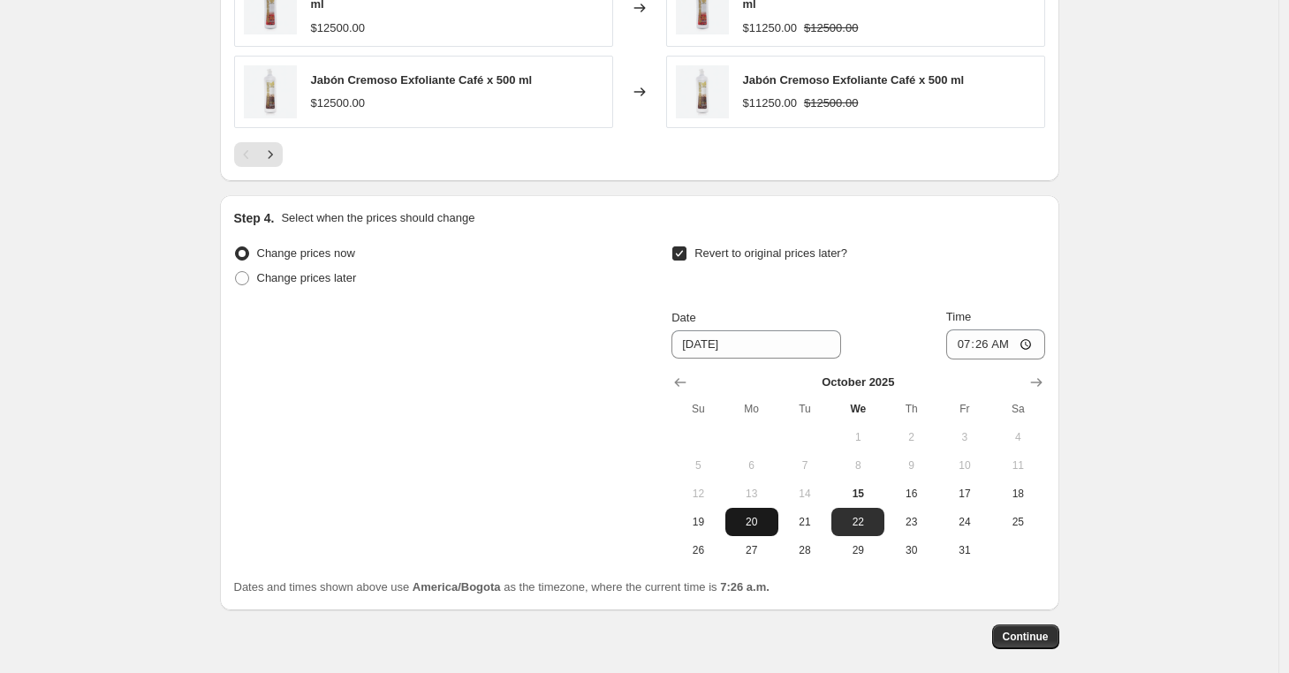
click at [746, 521] on span "20" at bounding box center [752, 522] width 39 height 14
type input "10/20/2025"
click at [953, 338] on input "07:26" at bounding box center [995, 345] width 99 height 30
type input "23:59"
click at [1012, 625] on button "Continue" at bounding box center [1025, 637] width 67 height 25
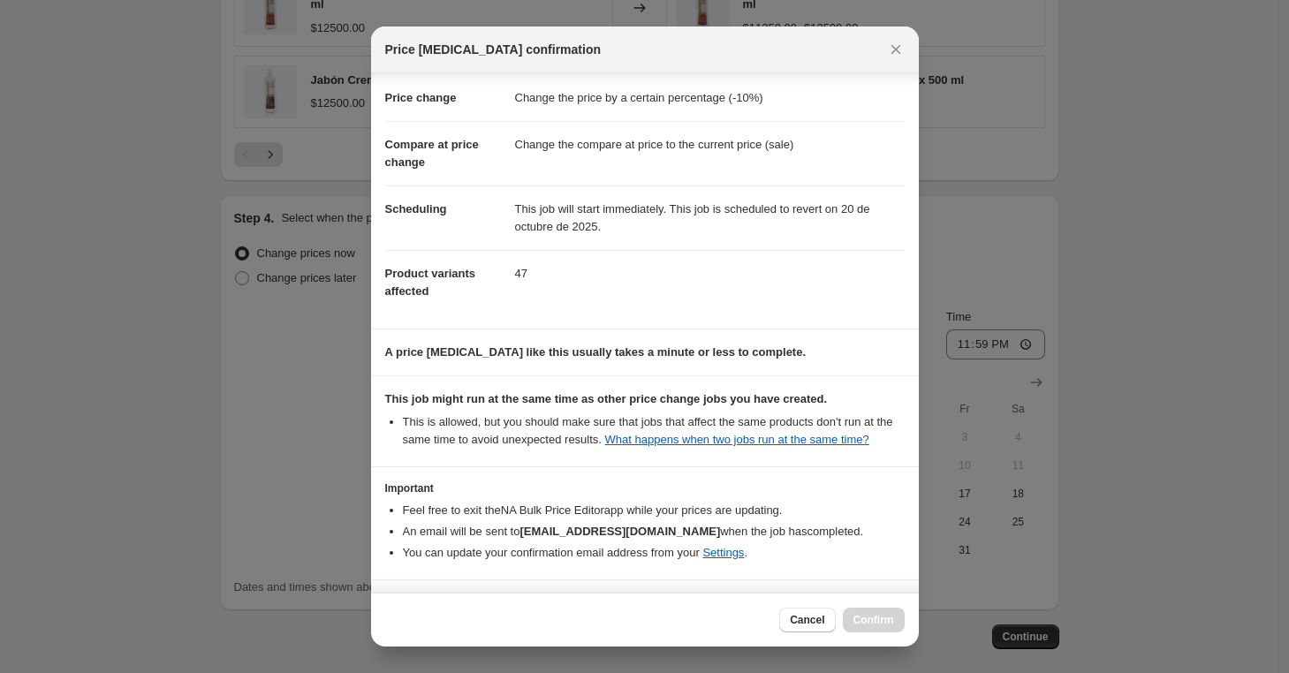
scroll to position [106, 0]
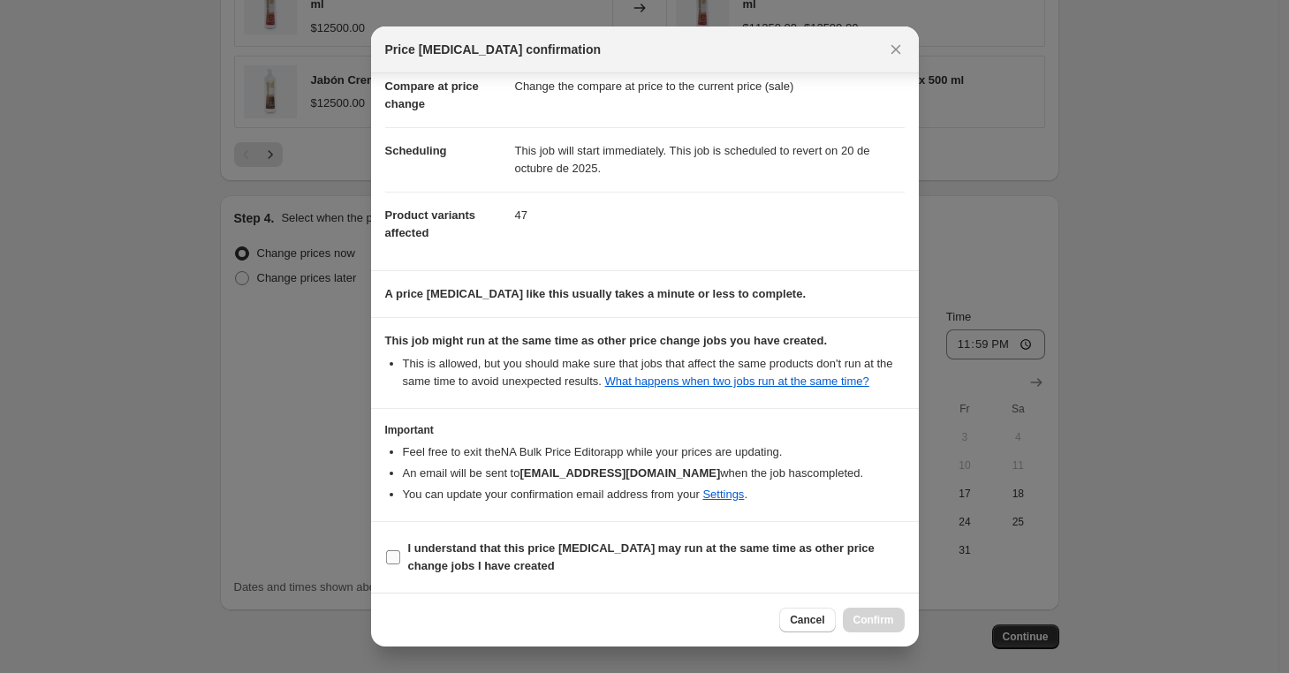
click at [405, 565] on label "I understand that this price change job may run at the same time as other price…" at bounding box center [645, 557] width 520 height 42
click at [400, 565] on input "I understand that this price change job may run at the same time as other price…" at bounding box center [393, 558] width 14 height 14
checkbox input "true"
click at [872, 614] on span "Confirm" at bounding box center [874, 620] width 41 height 14
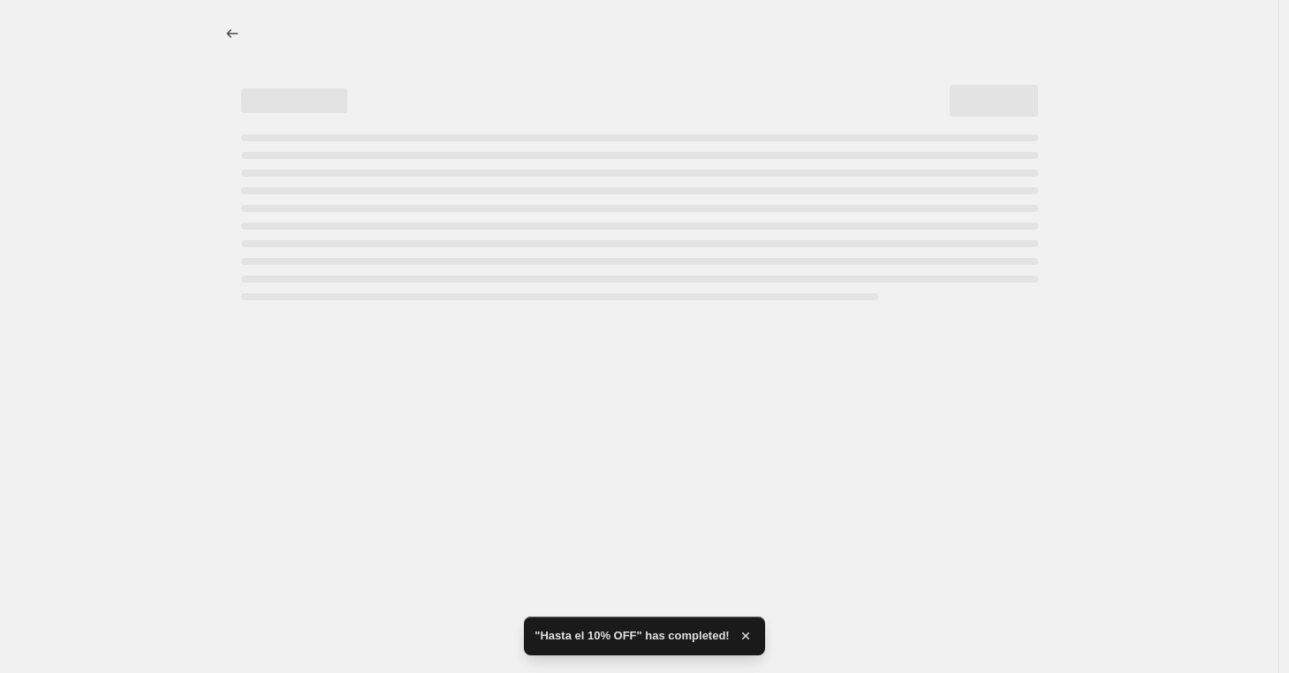
select select "percentage"
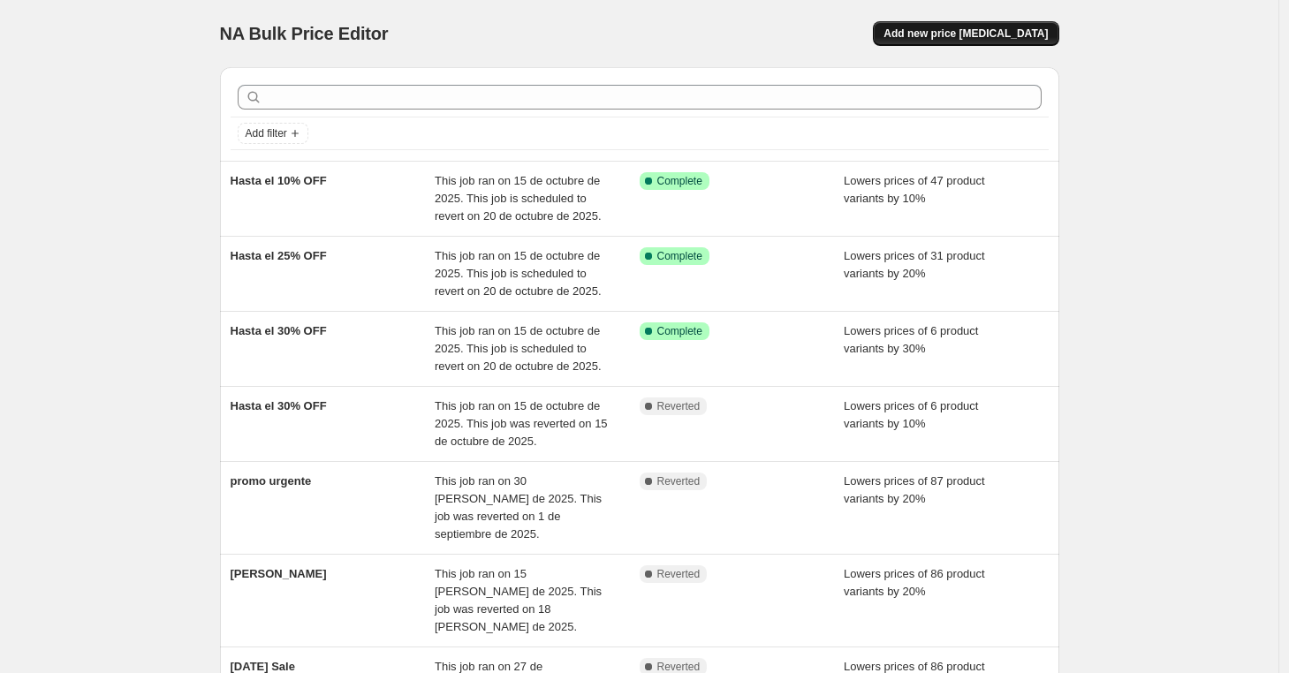
click at [962, 21] on button "Add new price [MEDICAL_DATA]" at bounding box center [966, 33] width 186 height 25
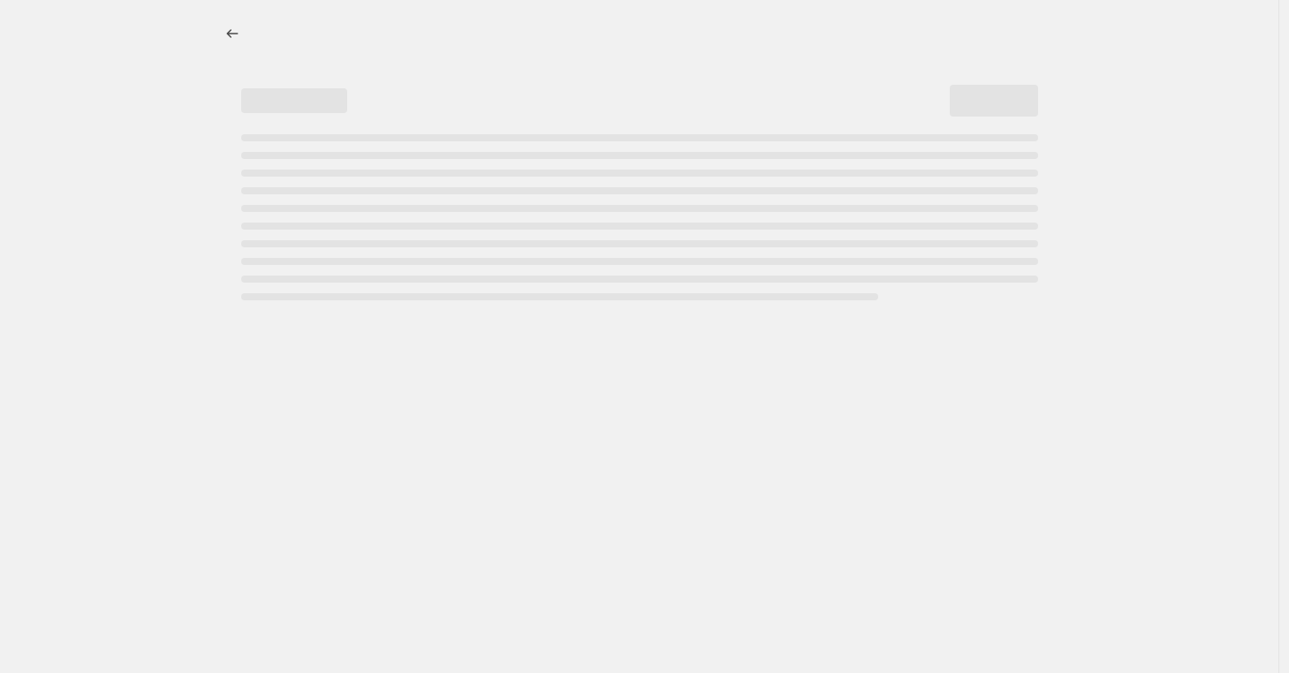
select select "percentage"
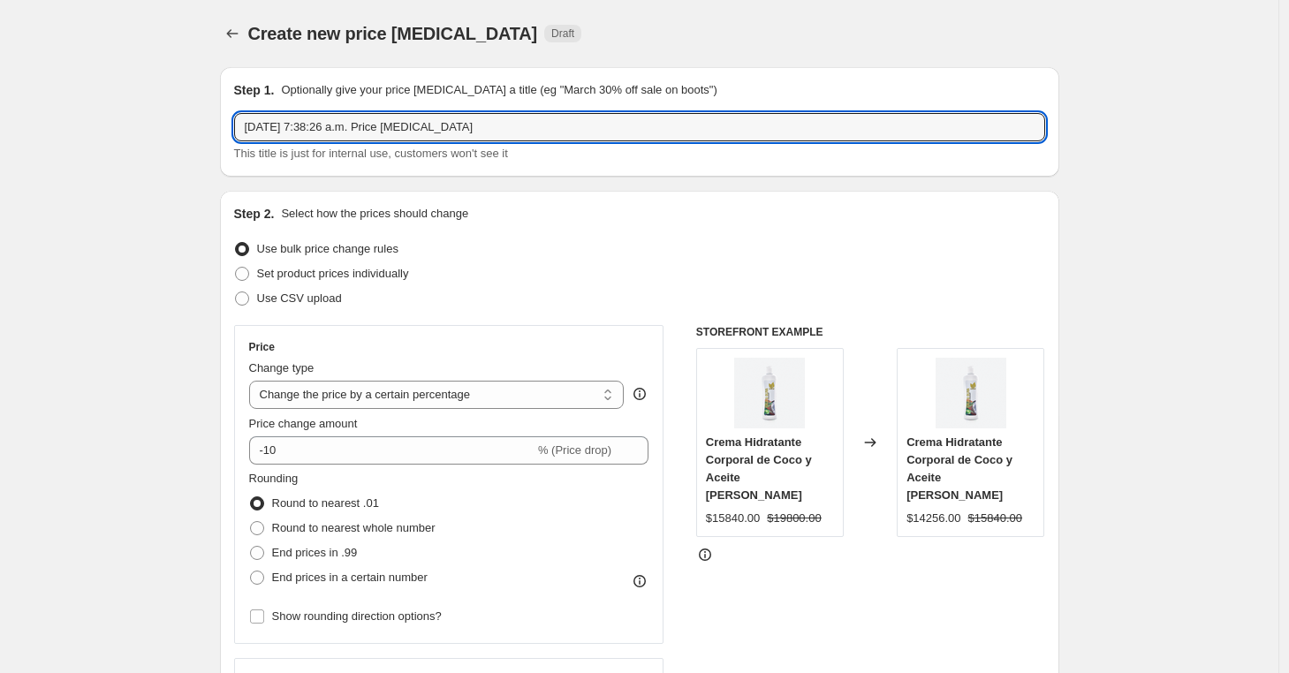
drag, startPoint x: 464, startPoint y: 119, endPoint x: 189, endPoint y: 81, distance: 277.4
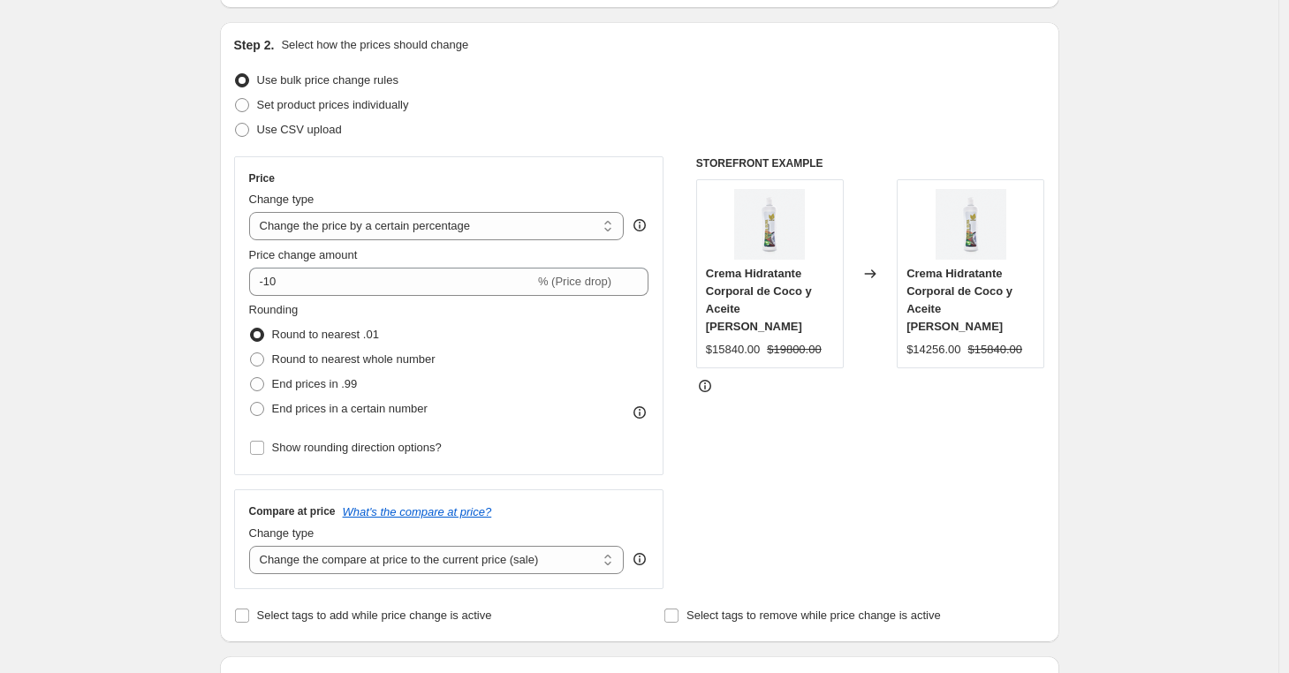
scroll to position [170, 0]
type input "Hasta el 20% OFF Set"
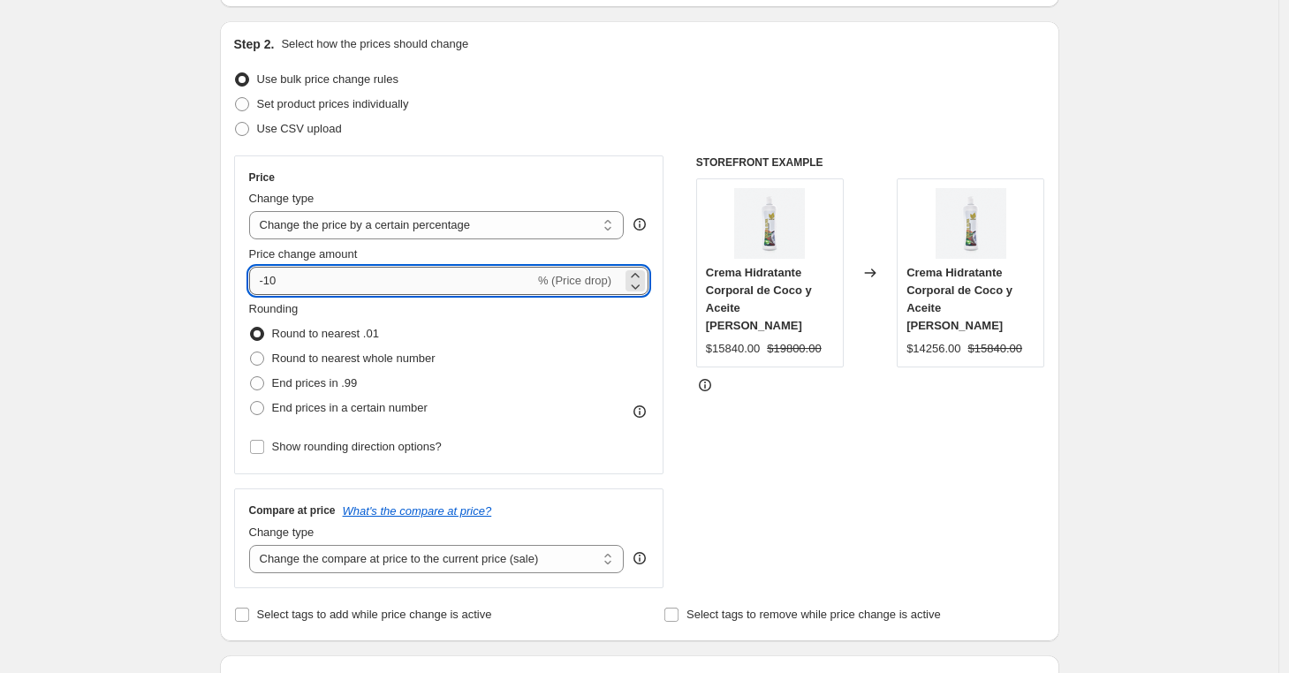
drag, startPoint x: 291, startPoint y: 283, endPoint x: 269, endPoint y: 283, distance: 22.1
click at [269, 283] on input "-10" at bounding box center [391, 281] width 285 height 28
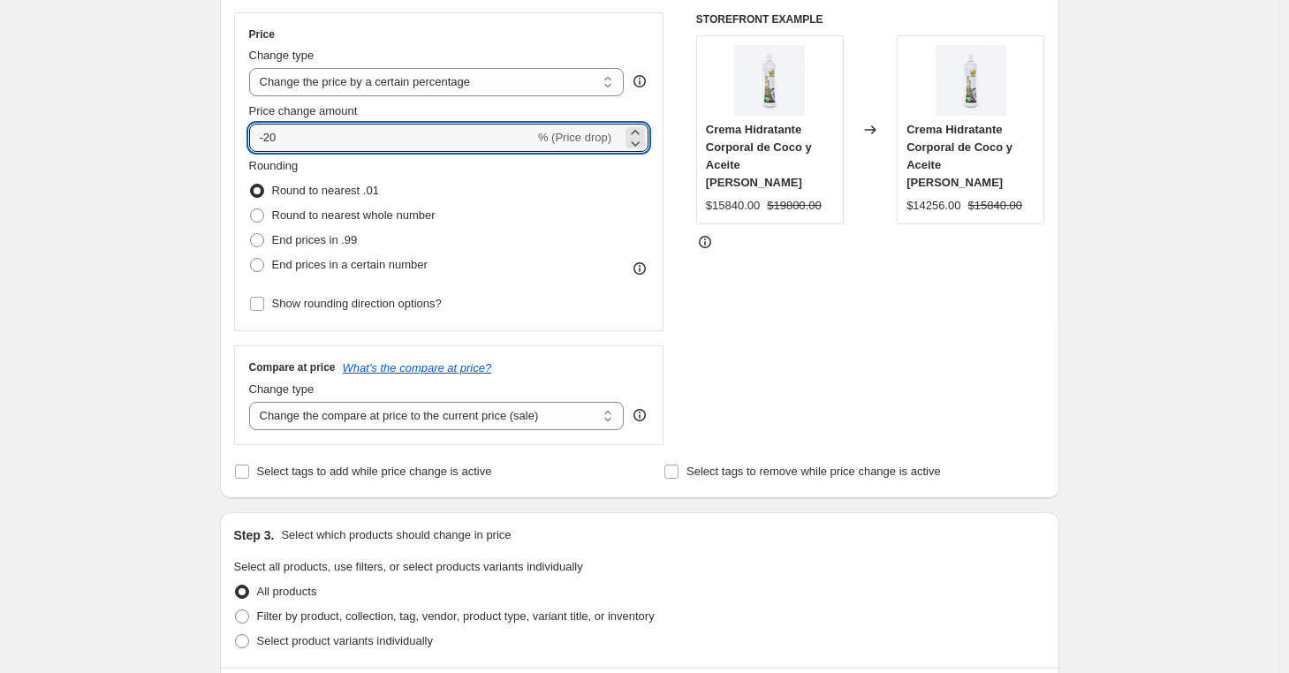
scroll to position [315, 0]
type input "-20"
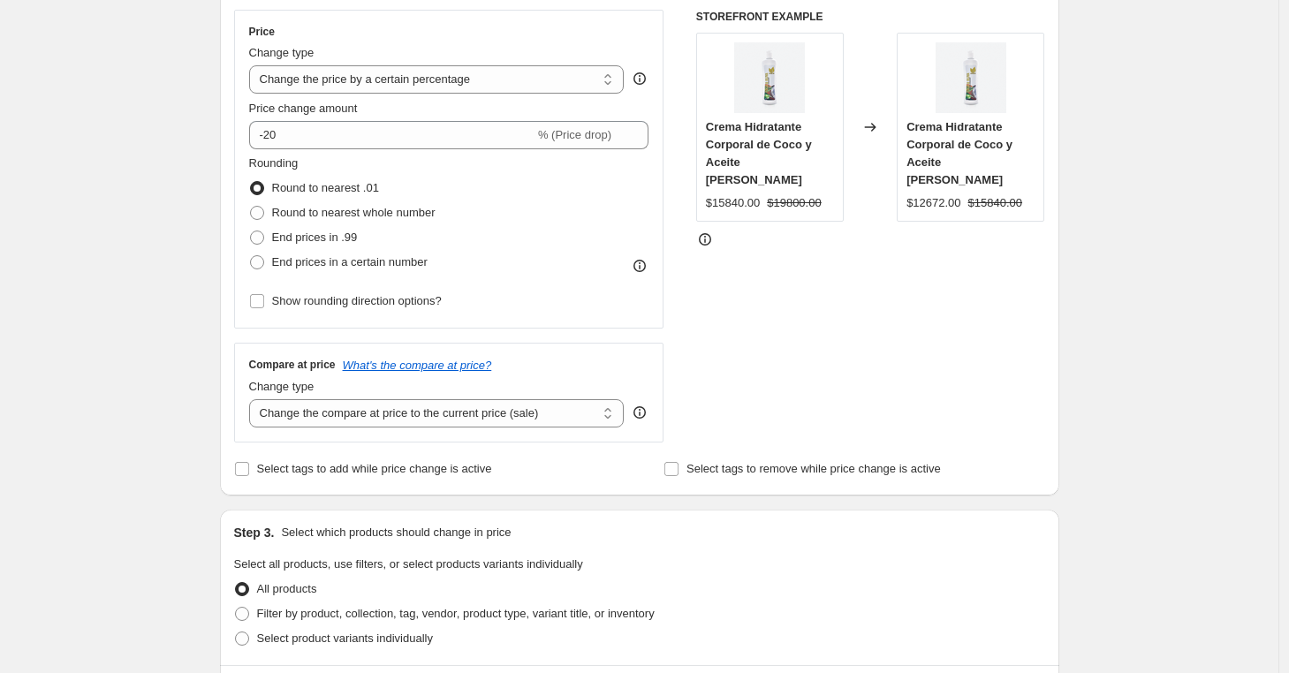
click at [232, 641] on div "Step 3. Select which products should change in price Select all products, use f…" at bounding box center [640, 588] width 840 height 156
click at [243, 634] on span at bounding box center [242, 639] width 14 height 14
click at [236, 633] on input "Select product variants individually" at bounding box center [235, 632] width 1 height 1
radio input "true"
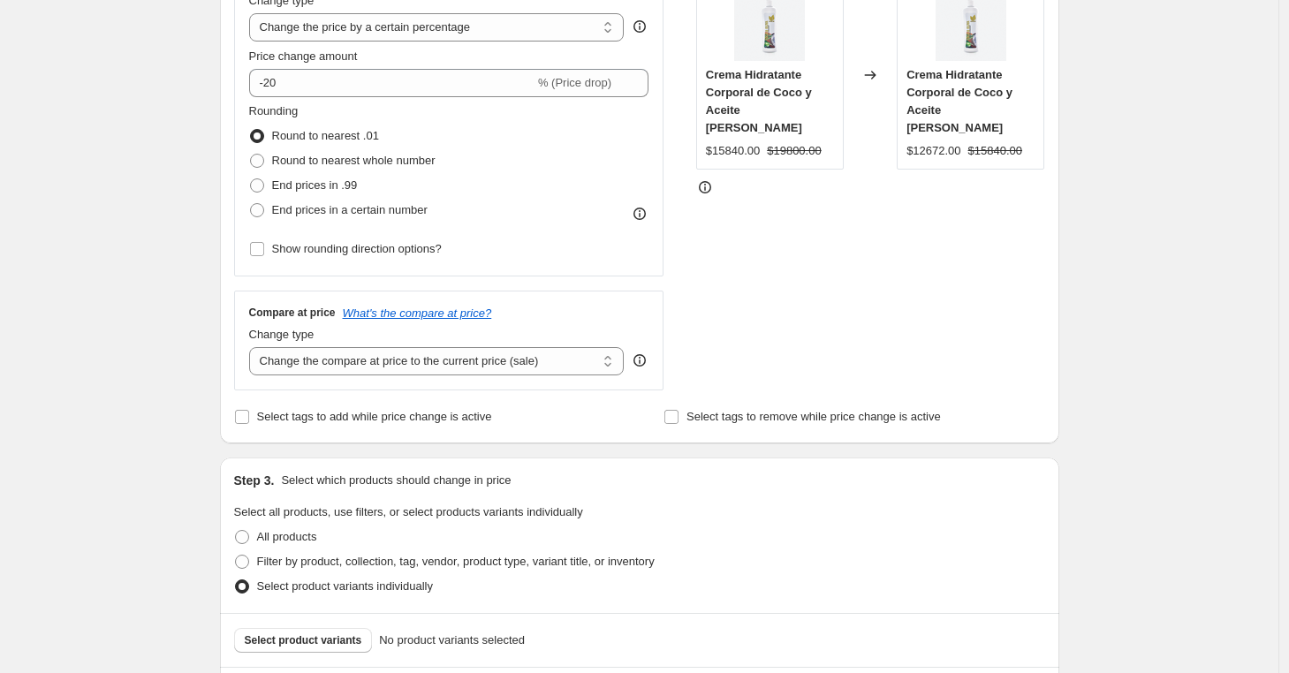
scroll to position [612, 0]
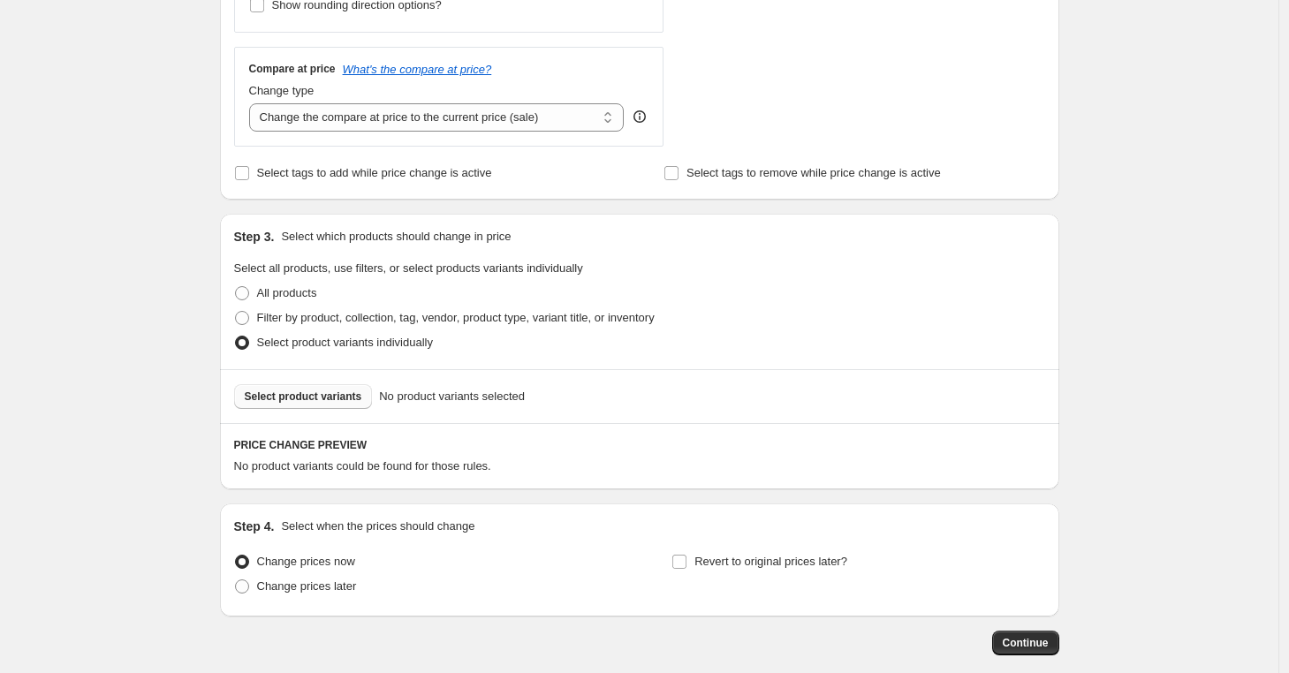
click at [290, 384] on button "Select product variants" at bounding box center [303, 396] width 139 height 25
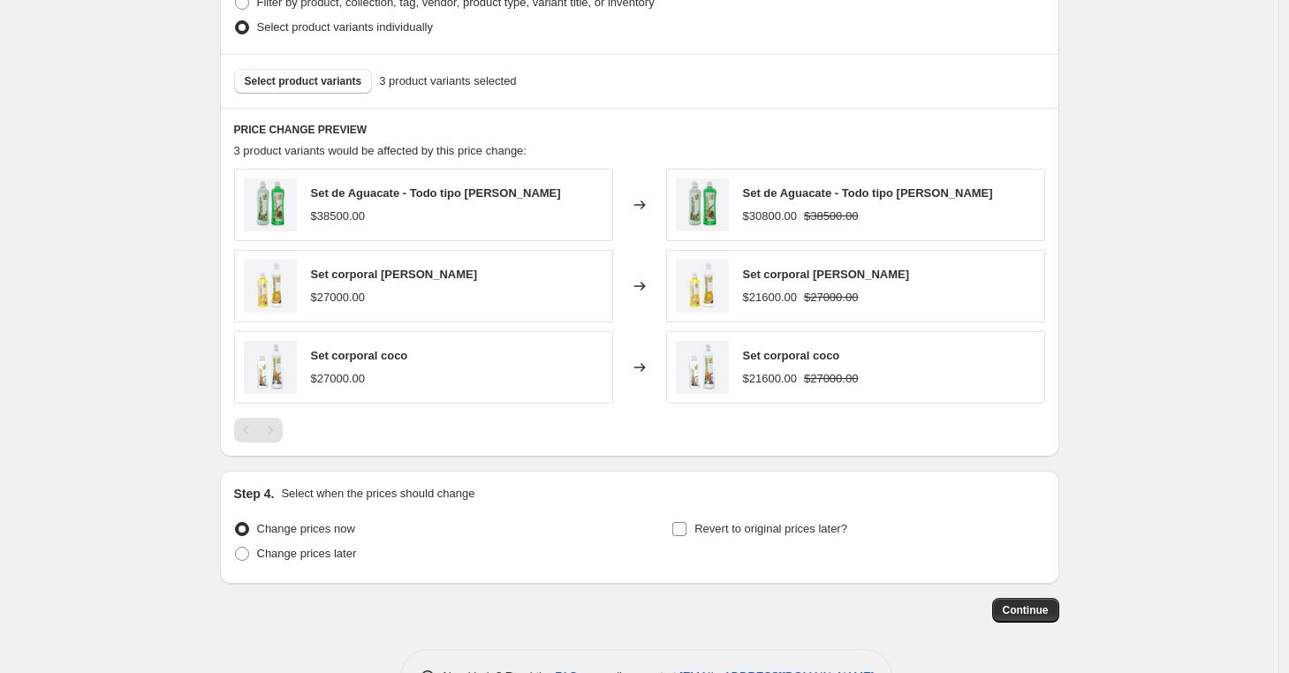
scroll to position [984, 0]
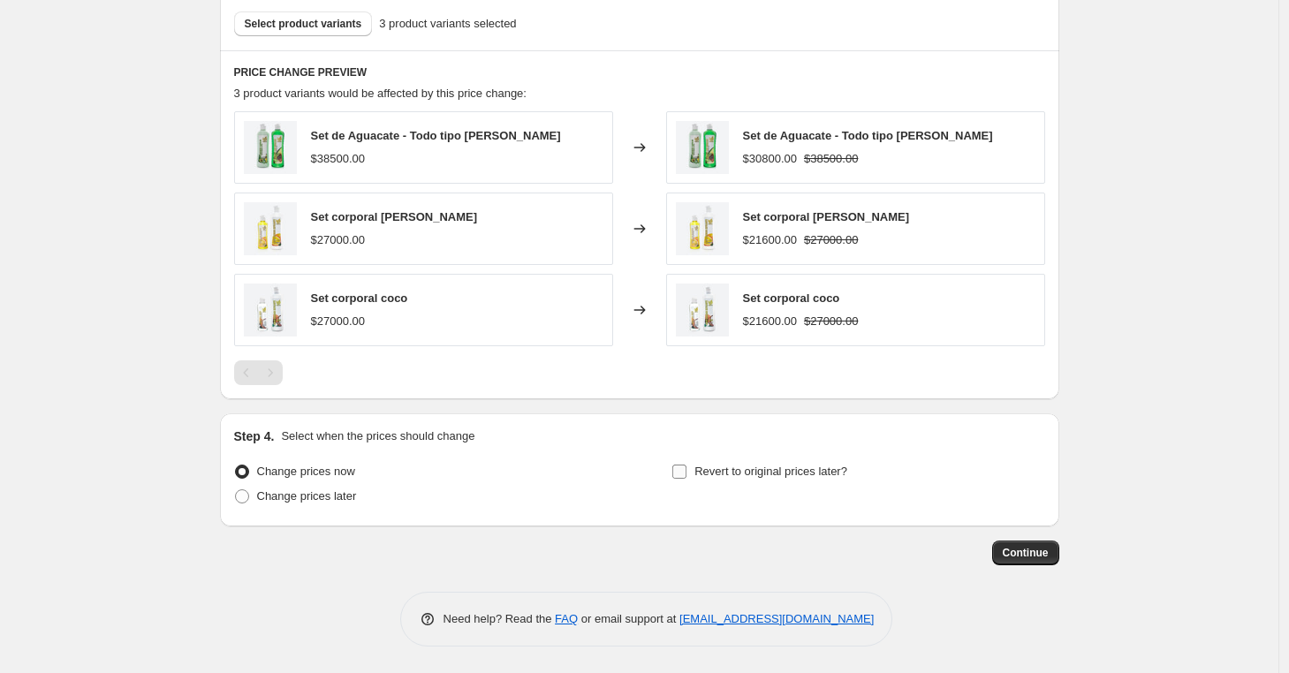
click at [687, 474] on input "Revert to original prices later?" at bounding box center [679, 472] width 14 height 14
checkbox input "true"
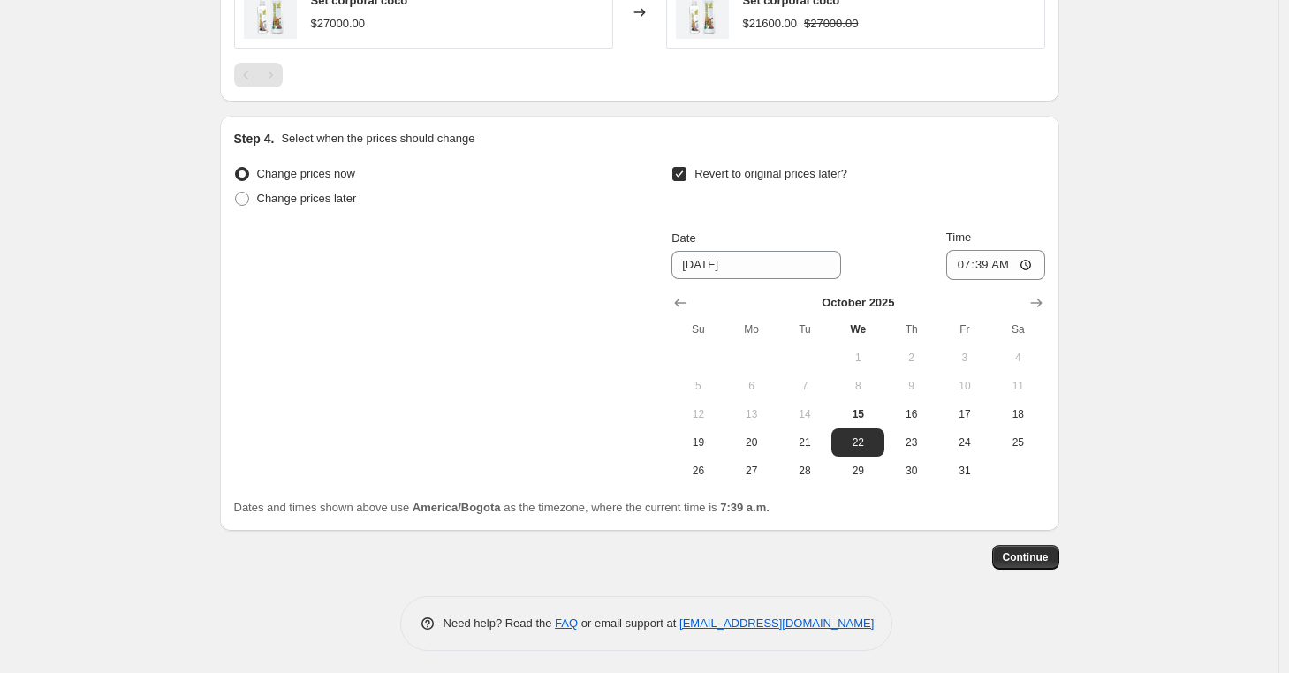
scroll to position [1287, 0]
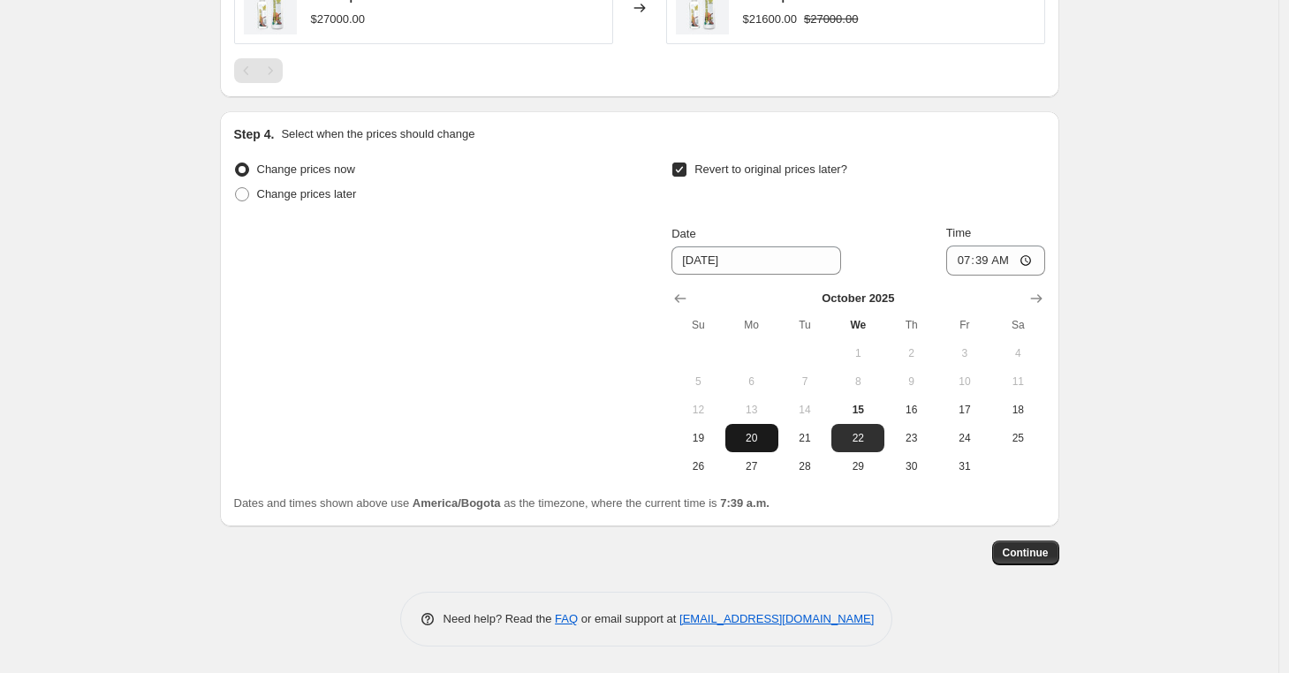
click at [750, 429] on button "20" at bounding box center [752, 438] width 53 height 28
type input "10/20/2025"
click at [960, 264] on input "07:39" at bounding box center [995, 261] width 99 height 30
type input "23:59"
click at [1034, 542] on button "Continue" at bounding box center [1025, 553] width 67 height 25
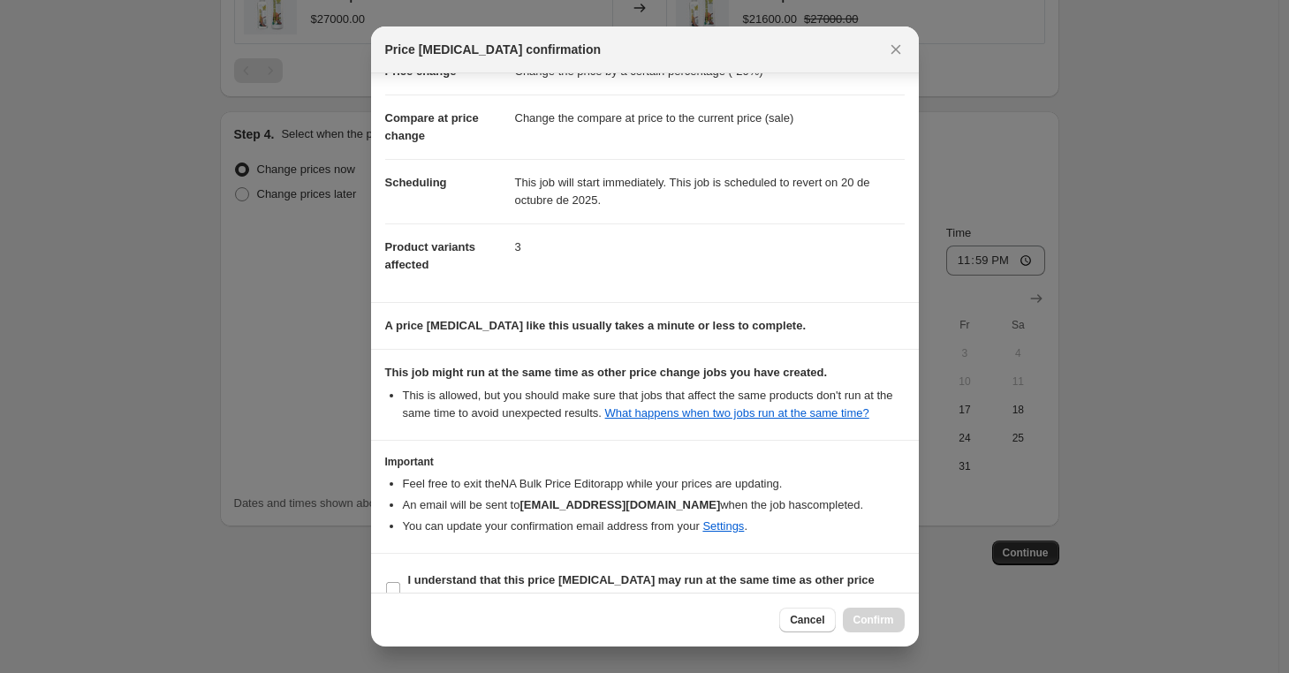
scroll to position [106, 0]
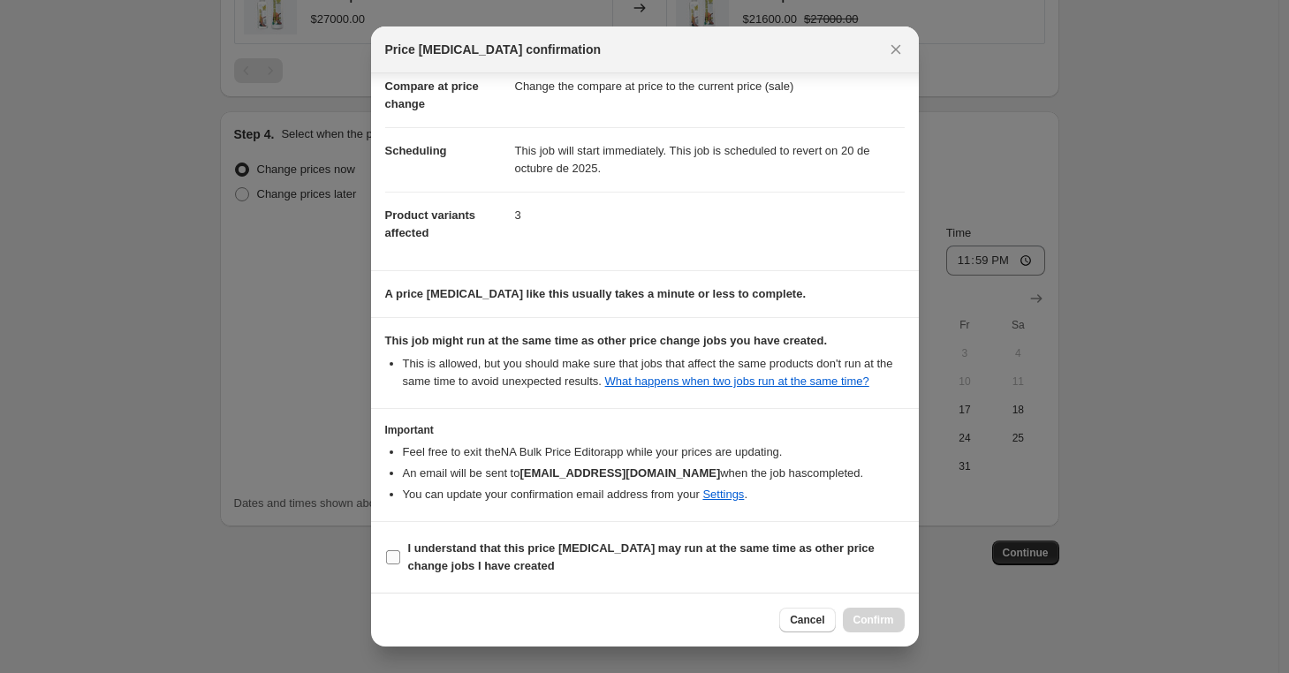
click at [394, 557] on input "I understand that this price change job may run at the same time as other price…" at bounding box center [393, 558] width 14 height 14
checkbox input "true"
click at [870, 615] on span "Confirm" at bounding box center [874, 620] width 41 height 14
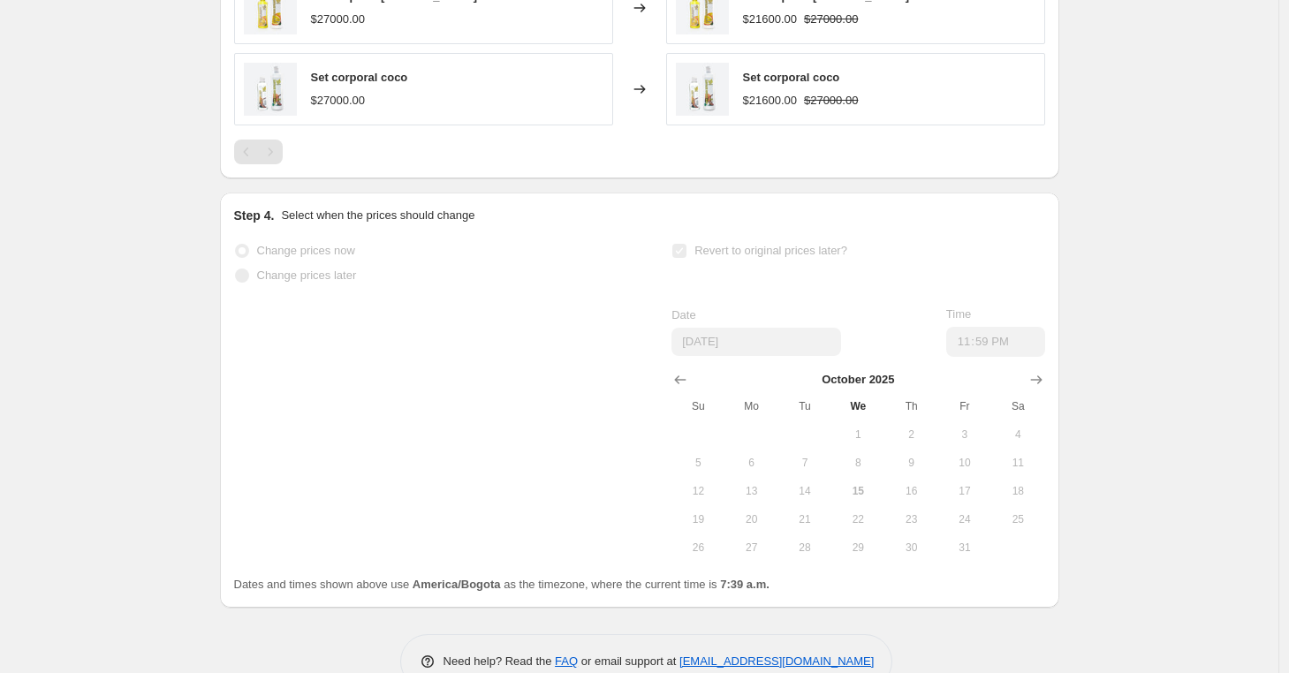
select select "percentage"
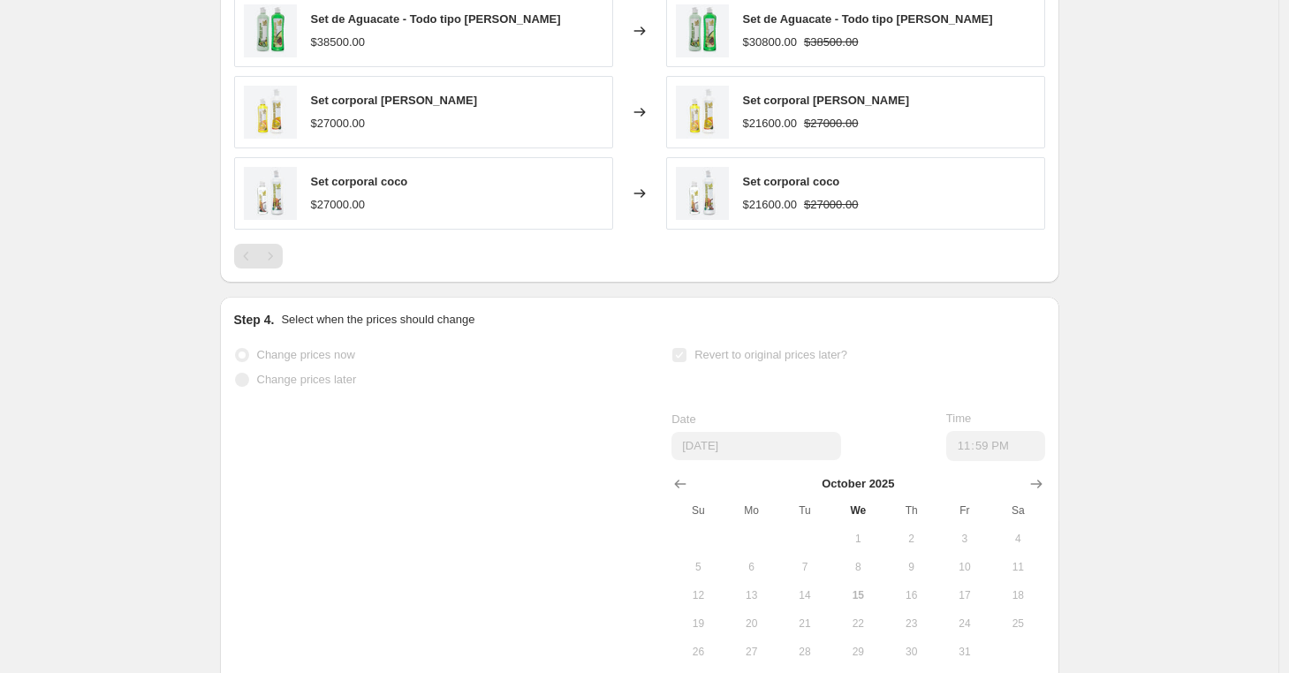
scroll to position [0, 0]
